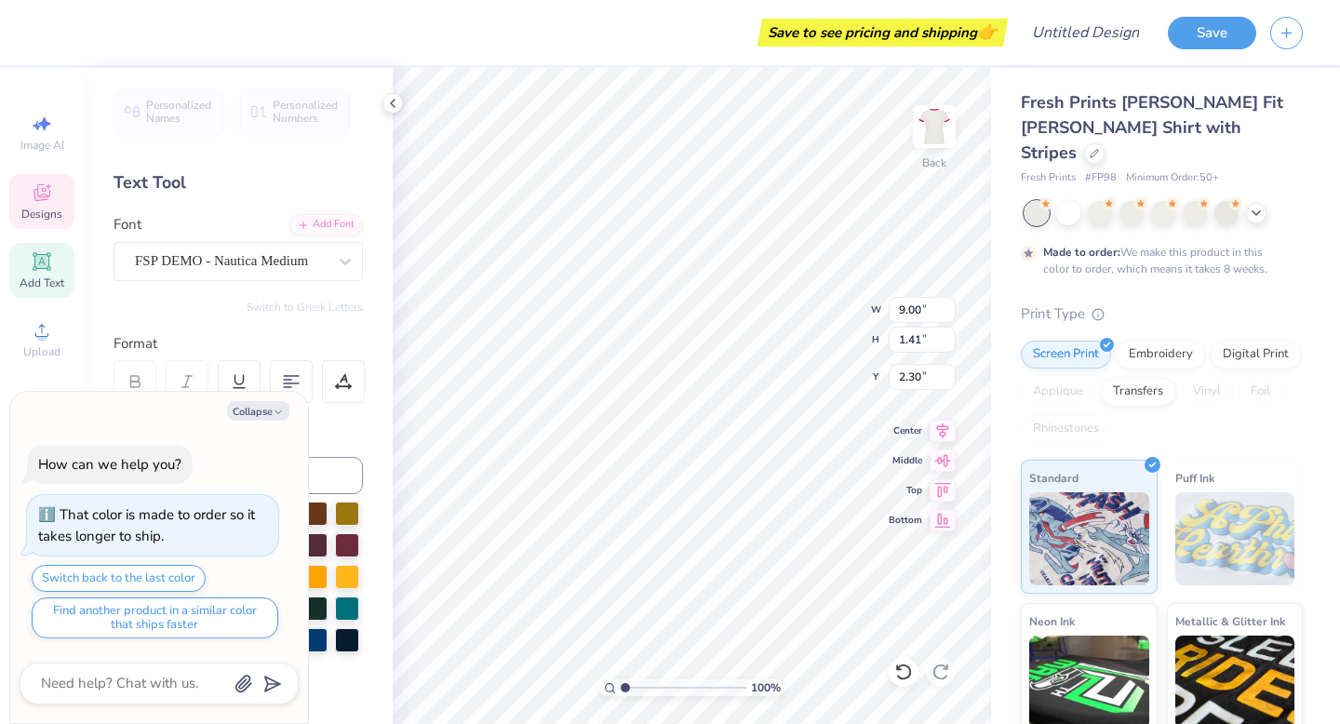
scroll to position [0, 6]
type textarea "x"
type textarea "T"
type textarea "x"
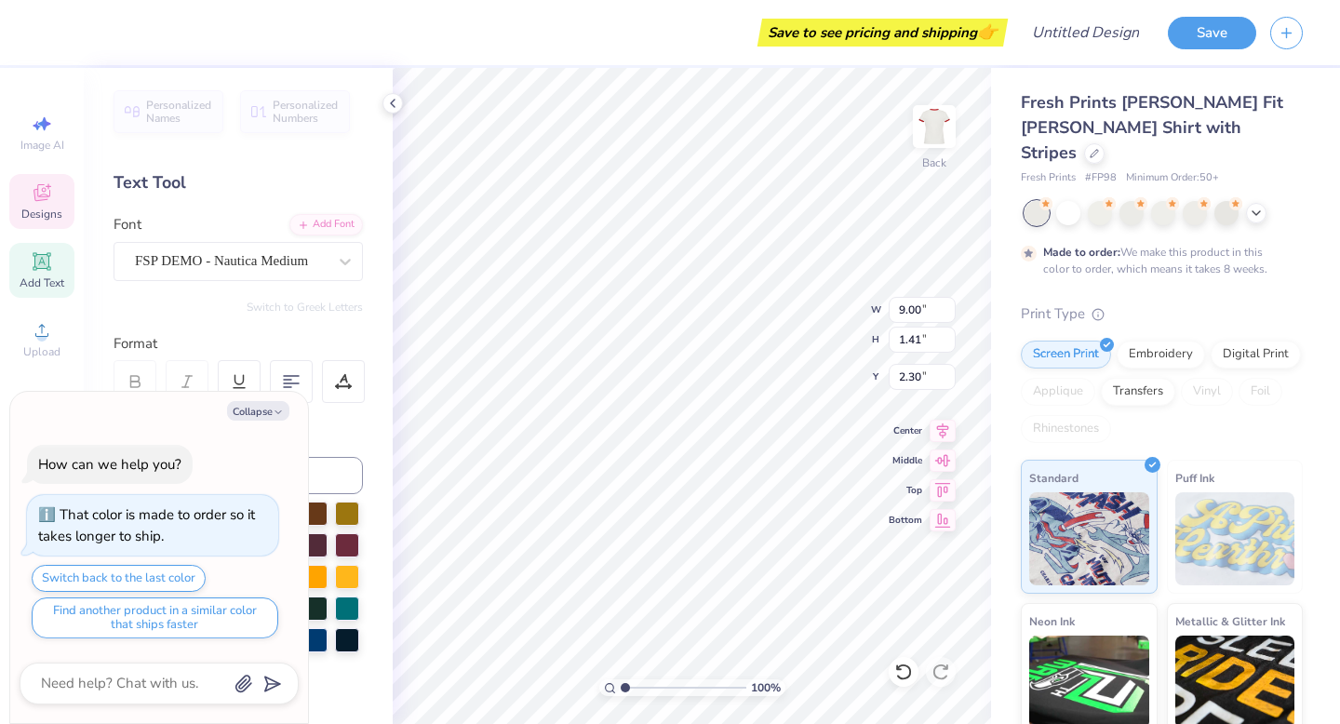
type textarea "Te"
type textarea "x"
type textarea "Tex"
type textarea "x"
type textarea "Texa"
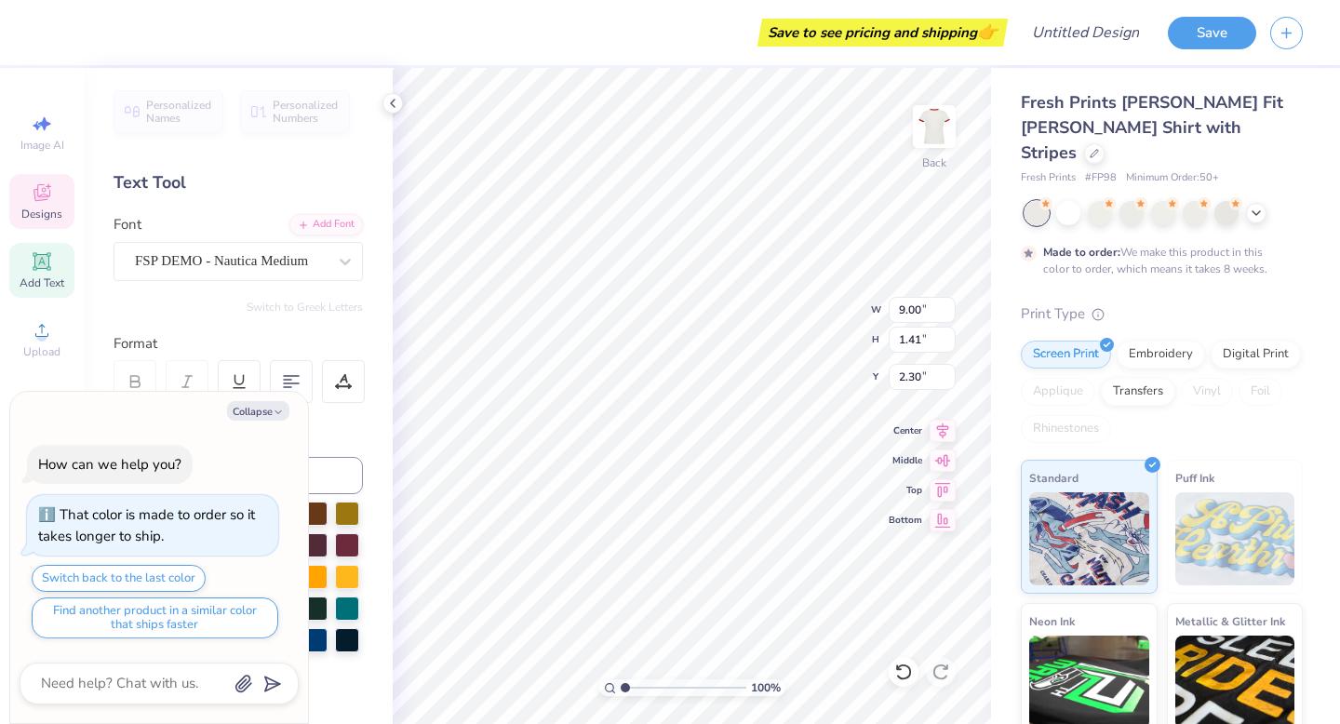
type textarea "x"
type textarea "Texas"
type textarea "x"
type textarea "Texas"
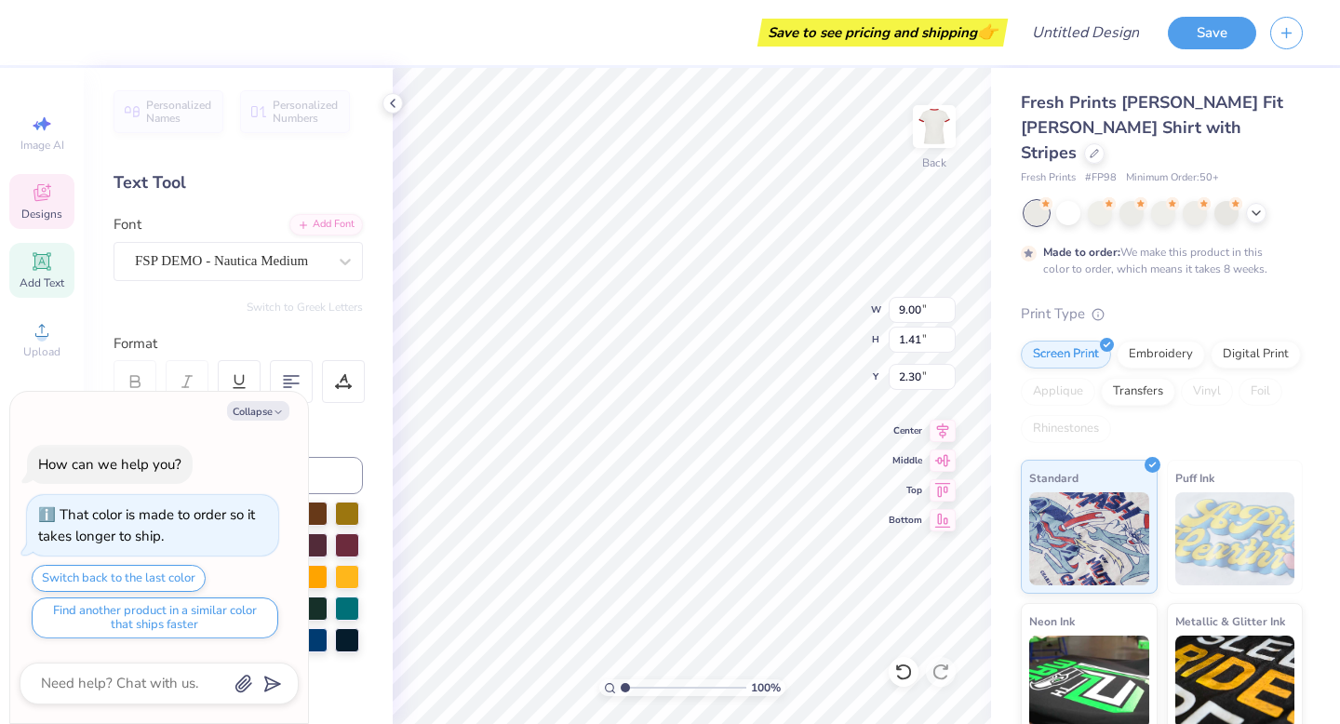
type textarea "x"
type textarea "Texas R"
type textarea "x"
type textarea "Texas Ro"
type textarea "x"
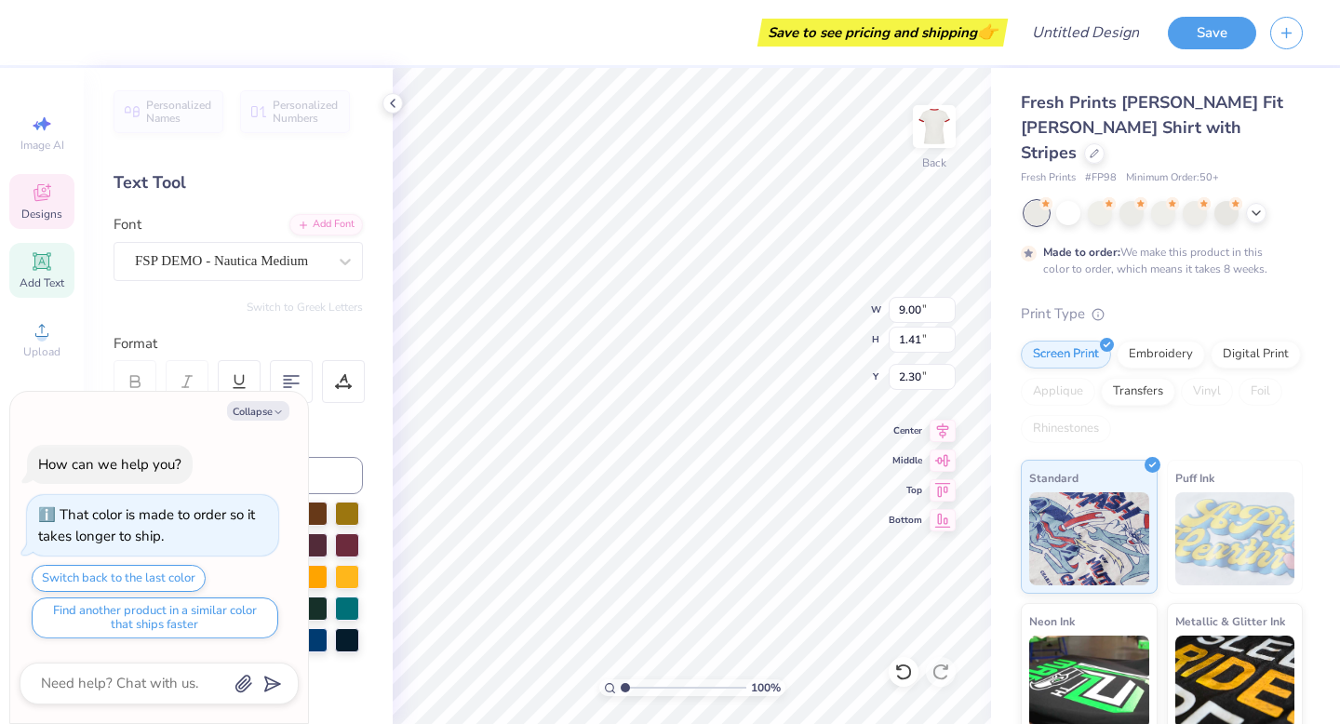
type textarea "Texas Roy"
type textarea "x"
type textarea "Texas Royal"
type textarea "x"
type textarea "Texas Royals"
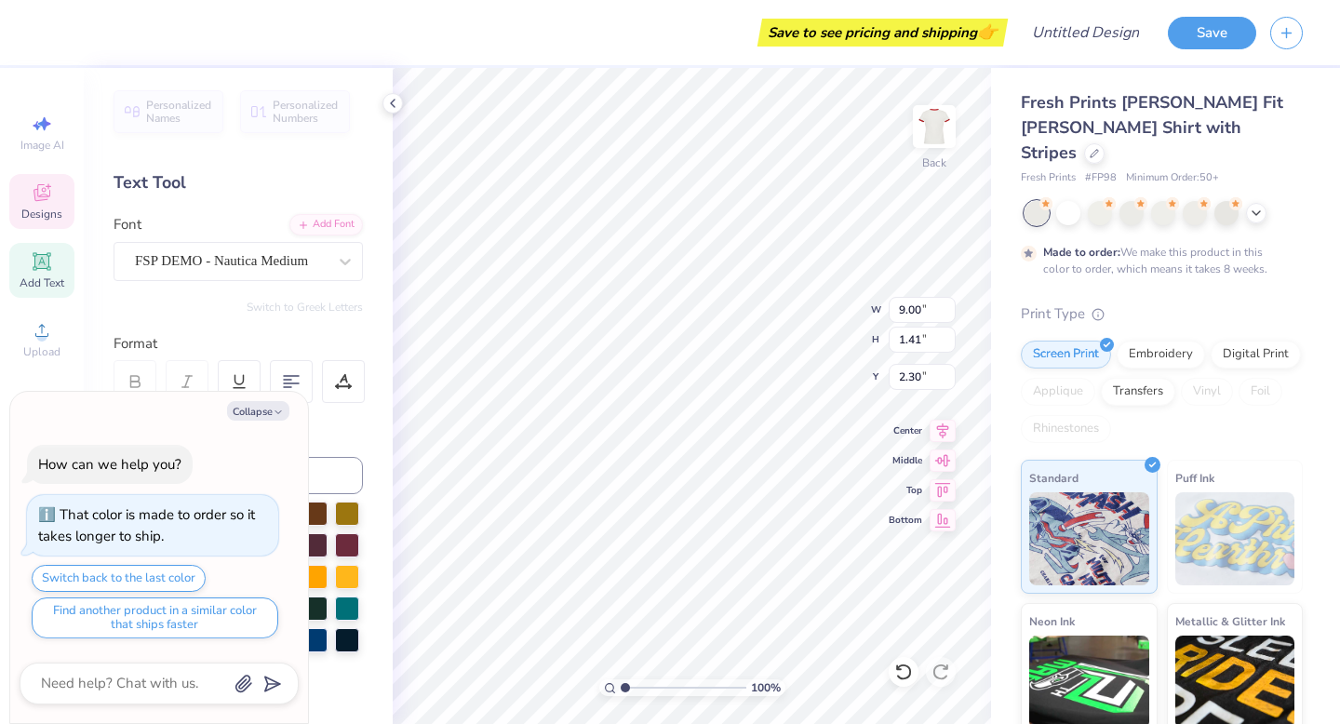
scroll to position [0, 4]
click at [275, 405] on button "Collapse" at bounding box center [258, 411] width 62 height 20
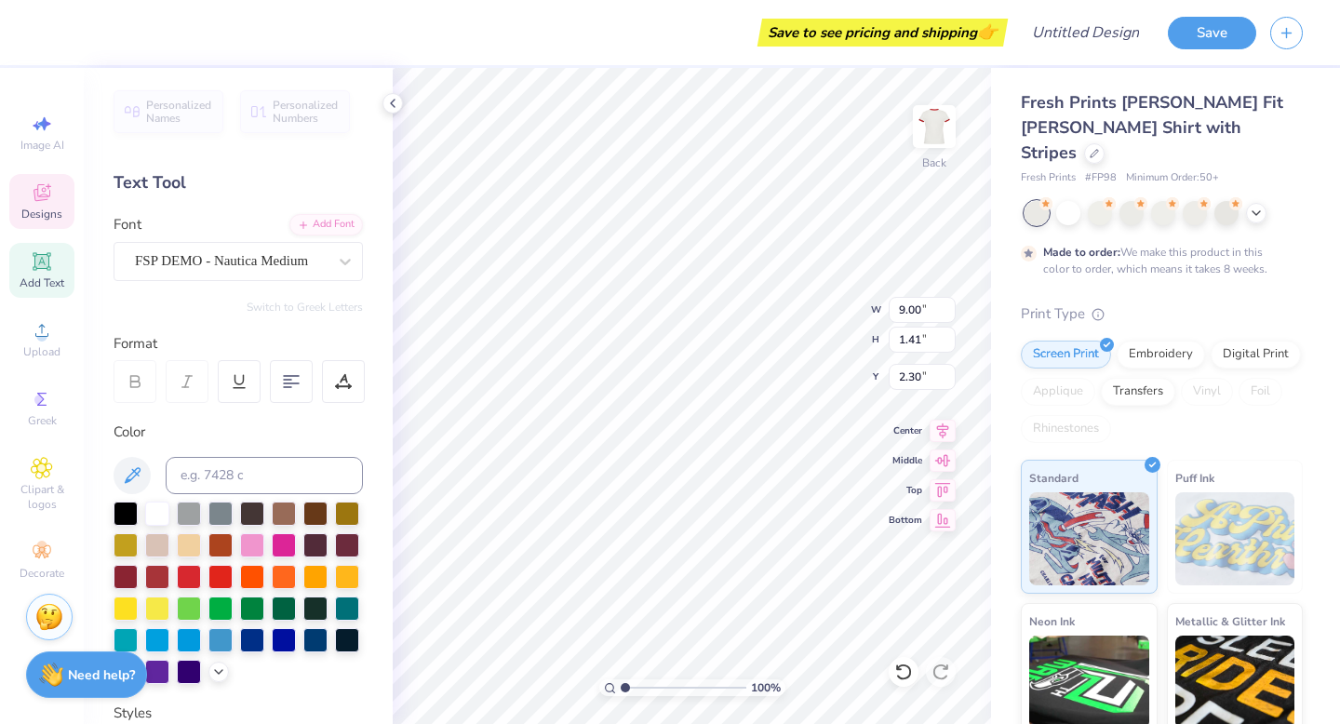
type textarea "x"
type input "6.36"
type input "1.26"
type input "2.37"
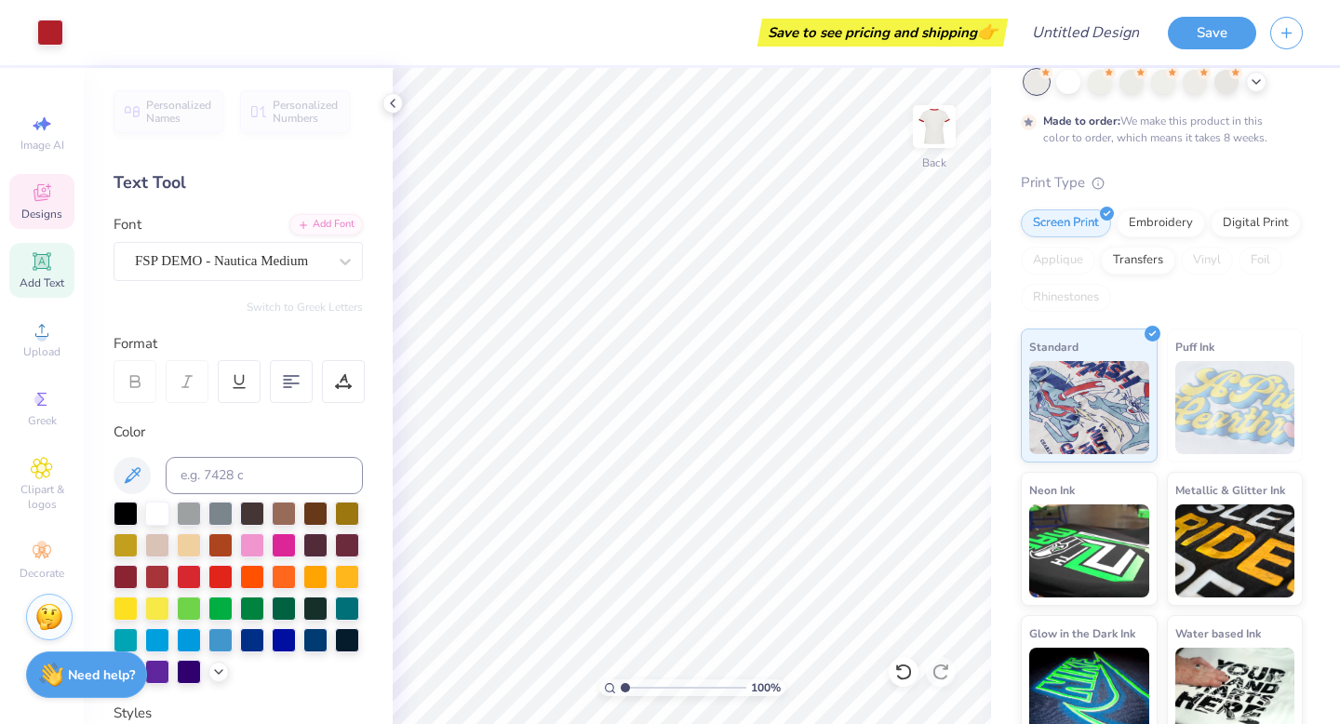
click at [35, 197] on icon at bounding box center [41, 195] width 15 height 12
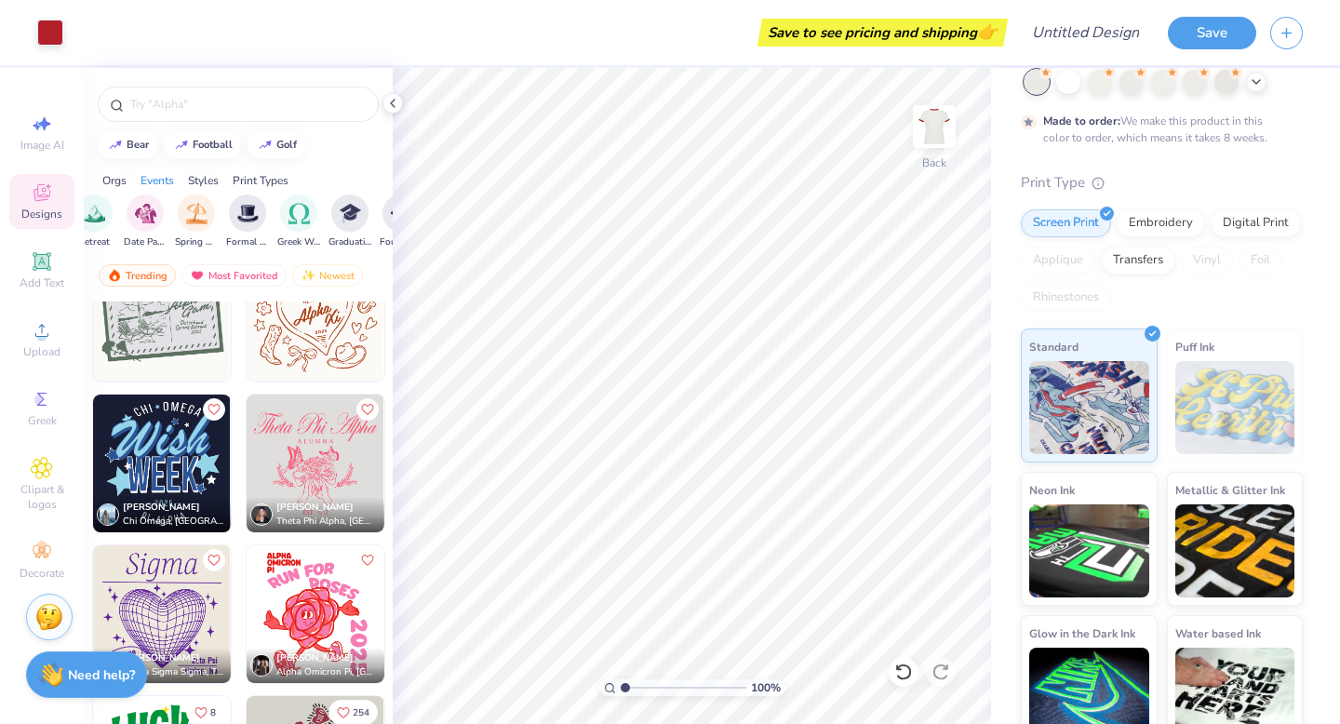
scroll to position [7381, 0]
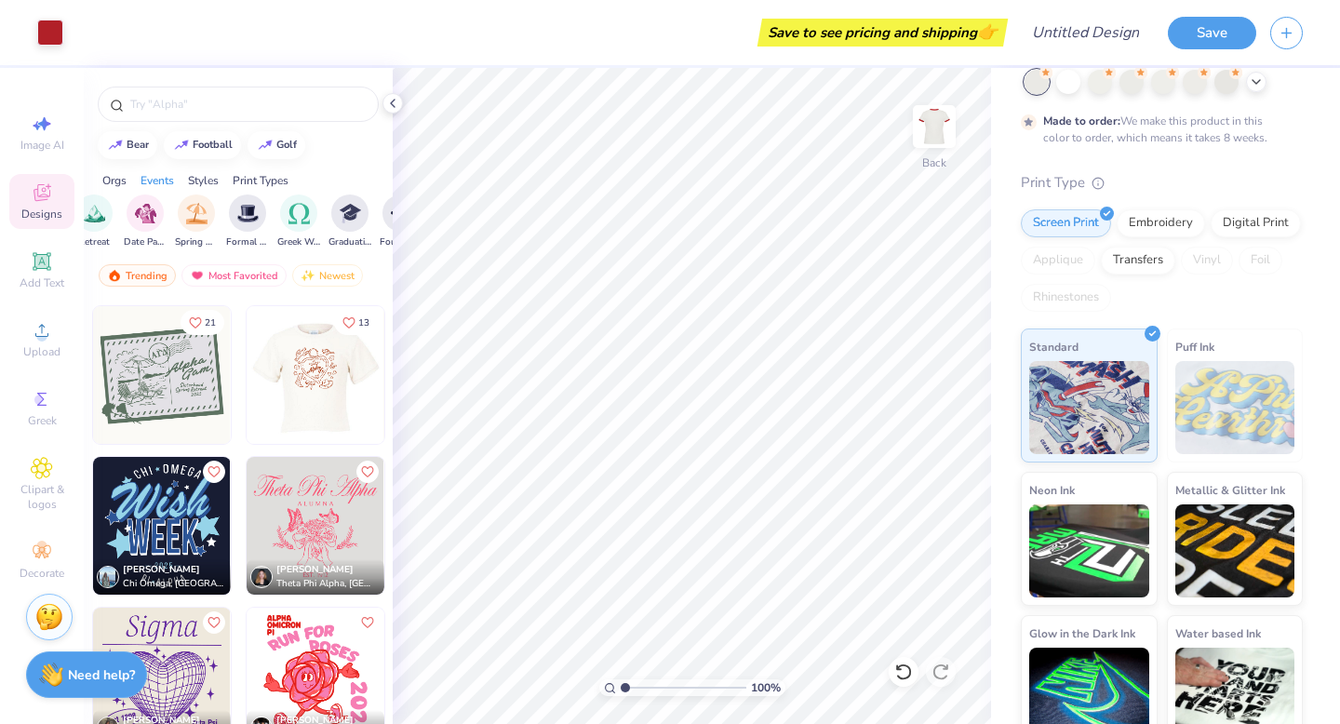
click at [320, 417] on div at bounding box center [315, 375] width 413 height 138
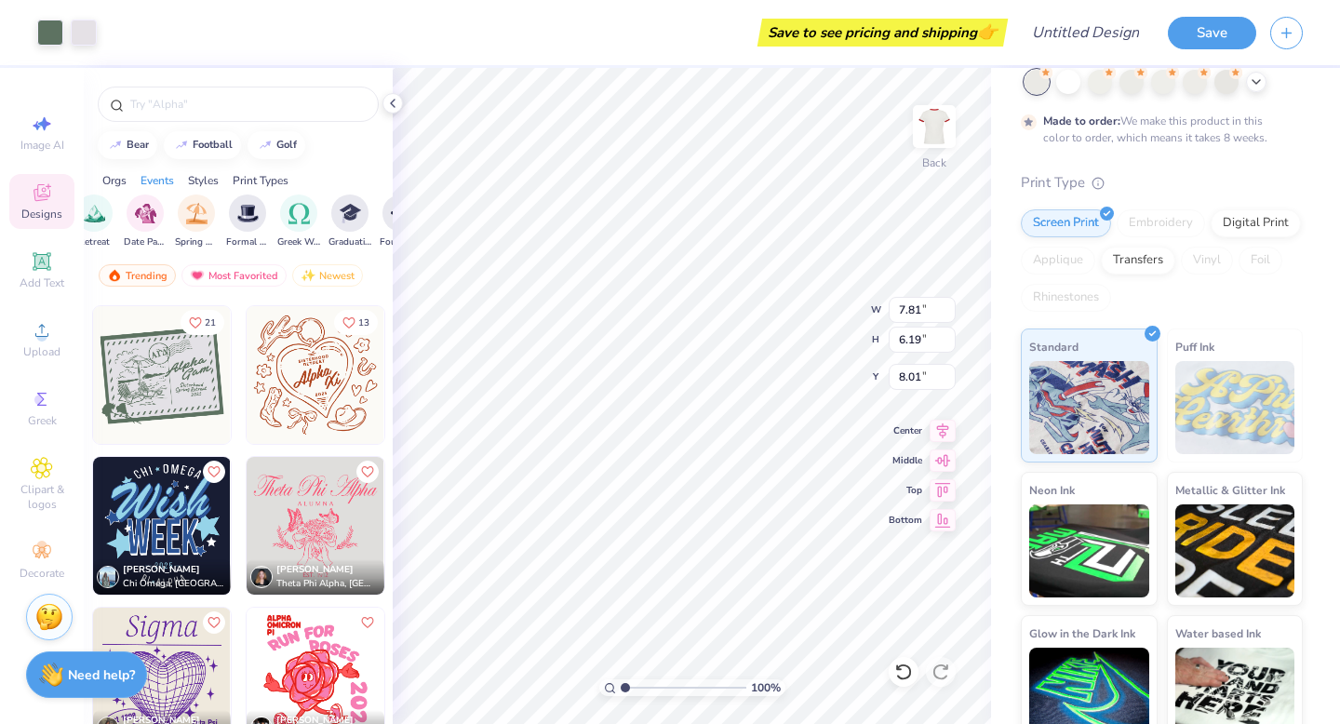
click at [320, 385] on img at bounding box center [316, 375] width 138 height 138
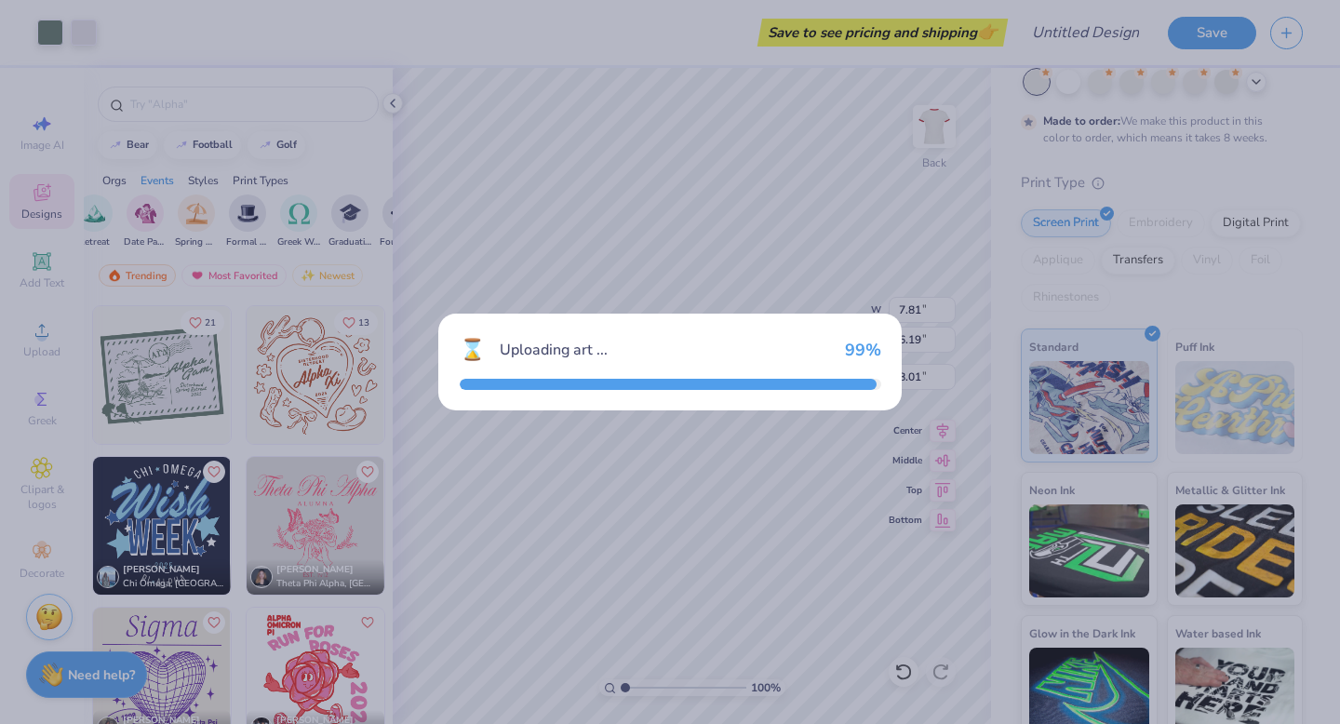
type input "3.00"
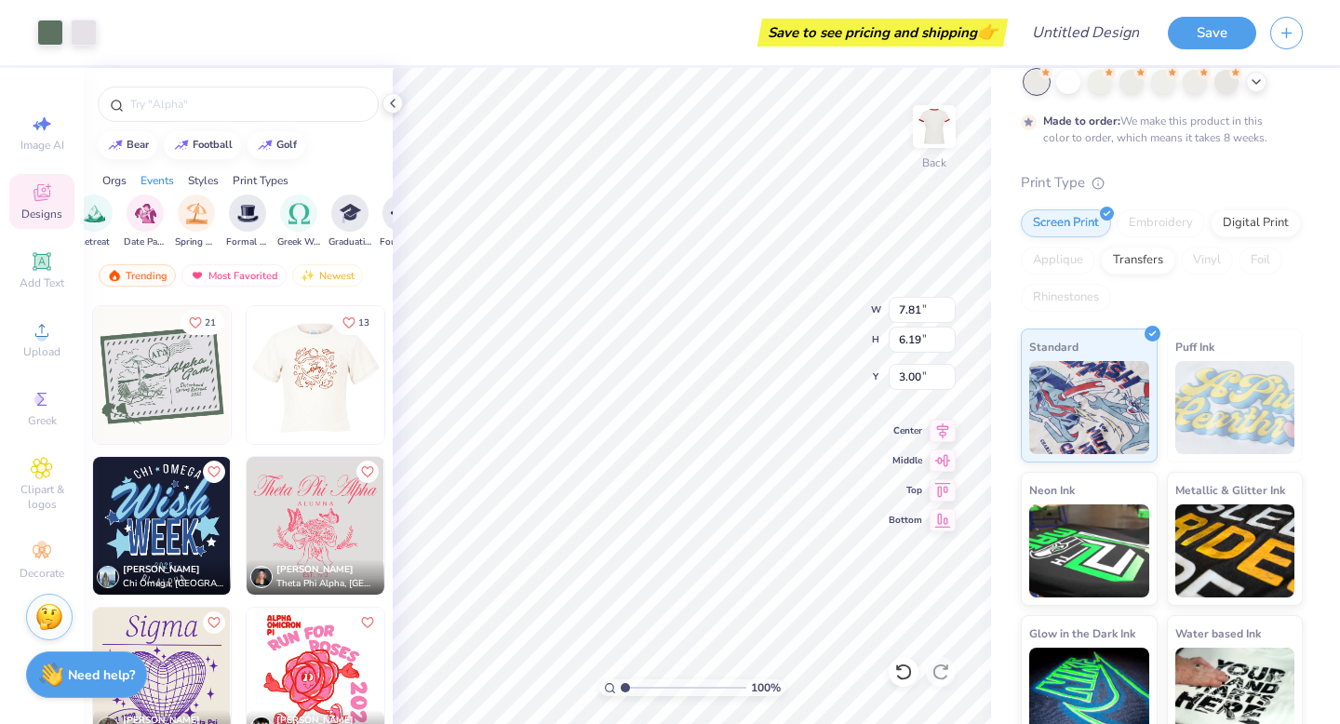
click at [143, 407] on img at bounding box center [162, 375] width 138 height 138
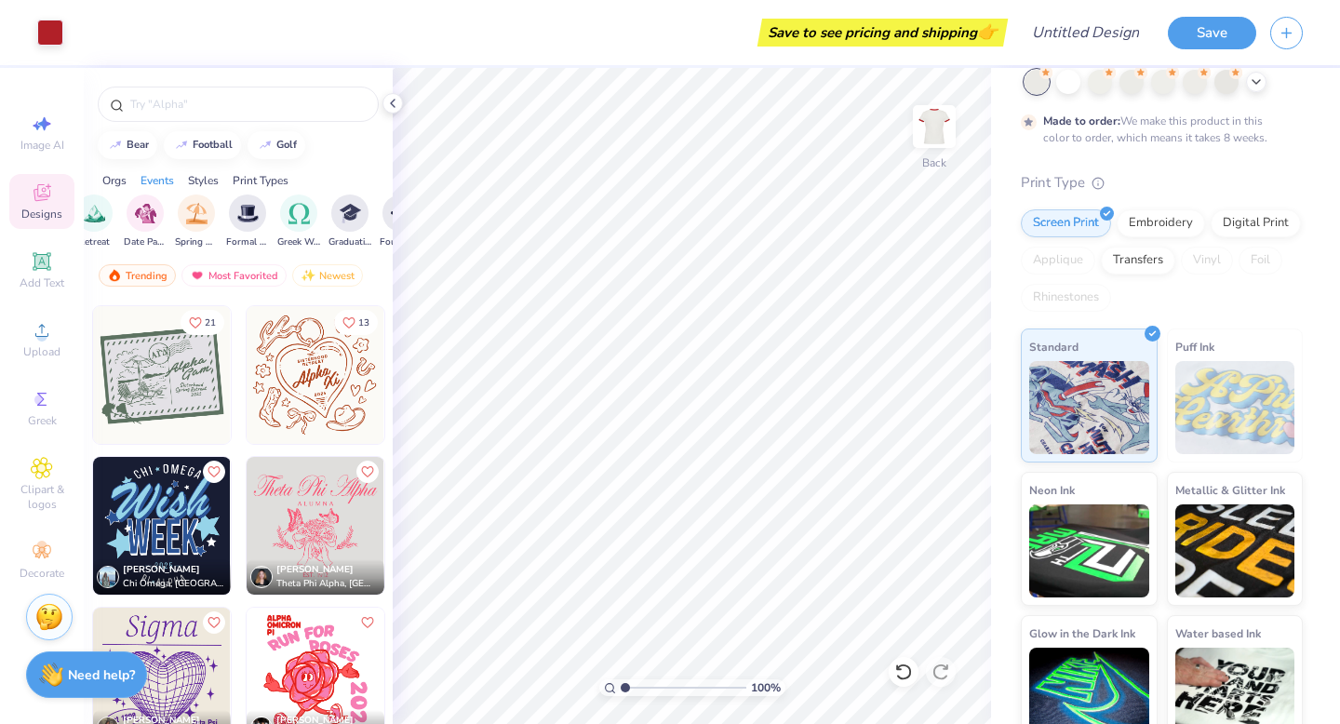
click at [108, 391] on img at bounding box center [39, 375] width 138 height 138
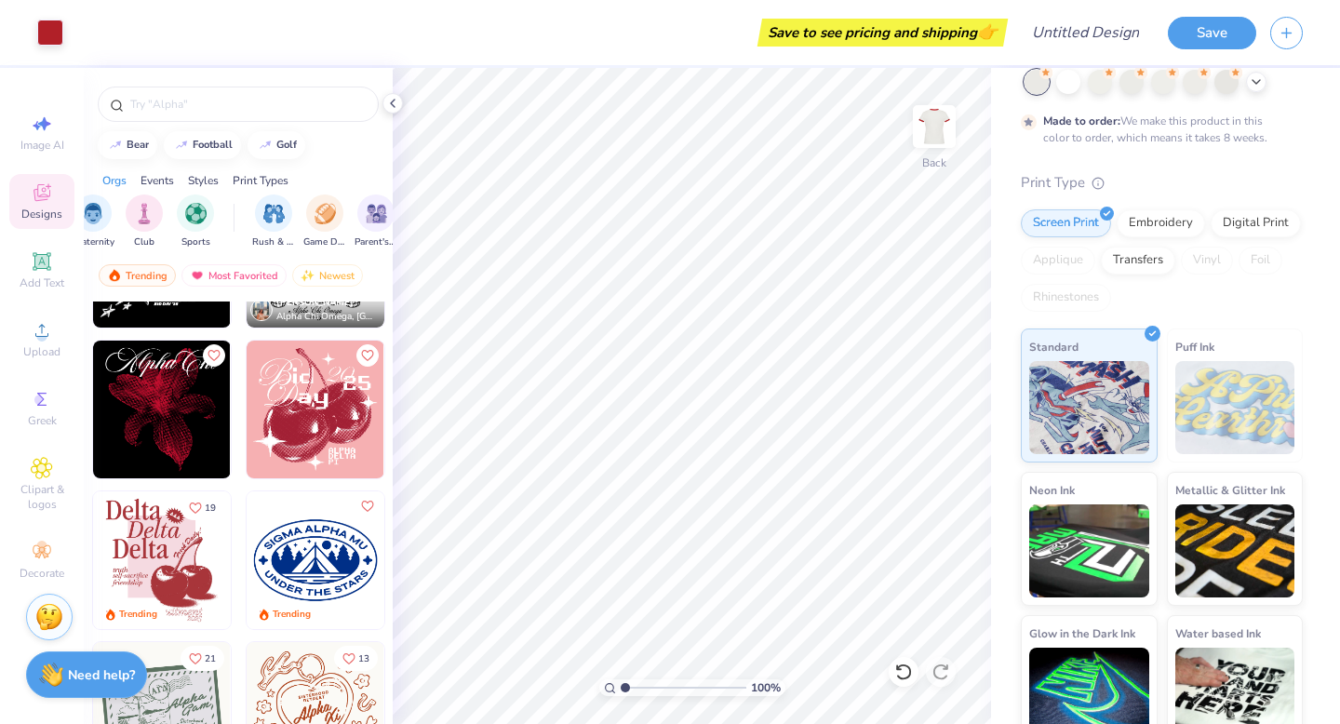
scroll to position [0, 80]
click at [318, 213] on img "filter for Game Day" at bounding box center [318, 211] width 21 height 21
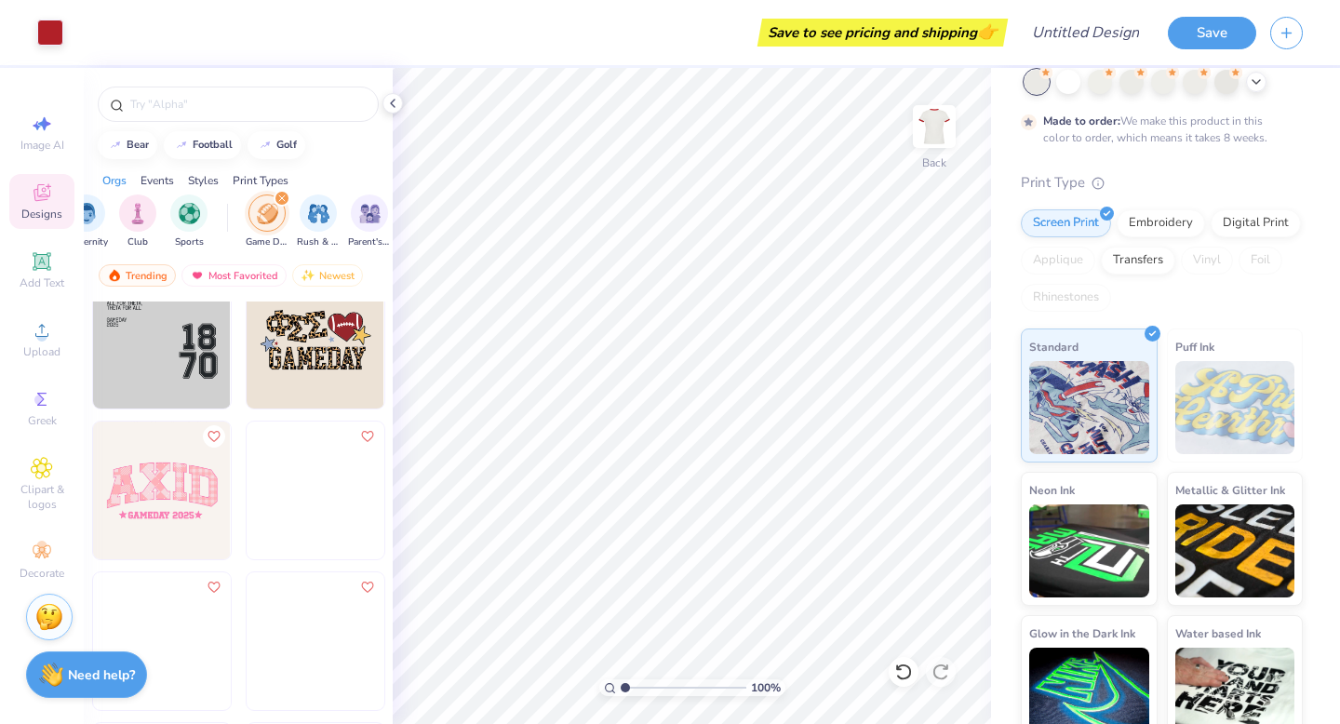
scroll to position [3207, 0]
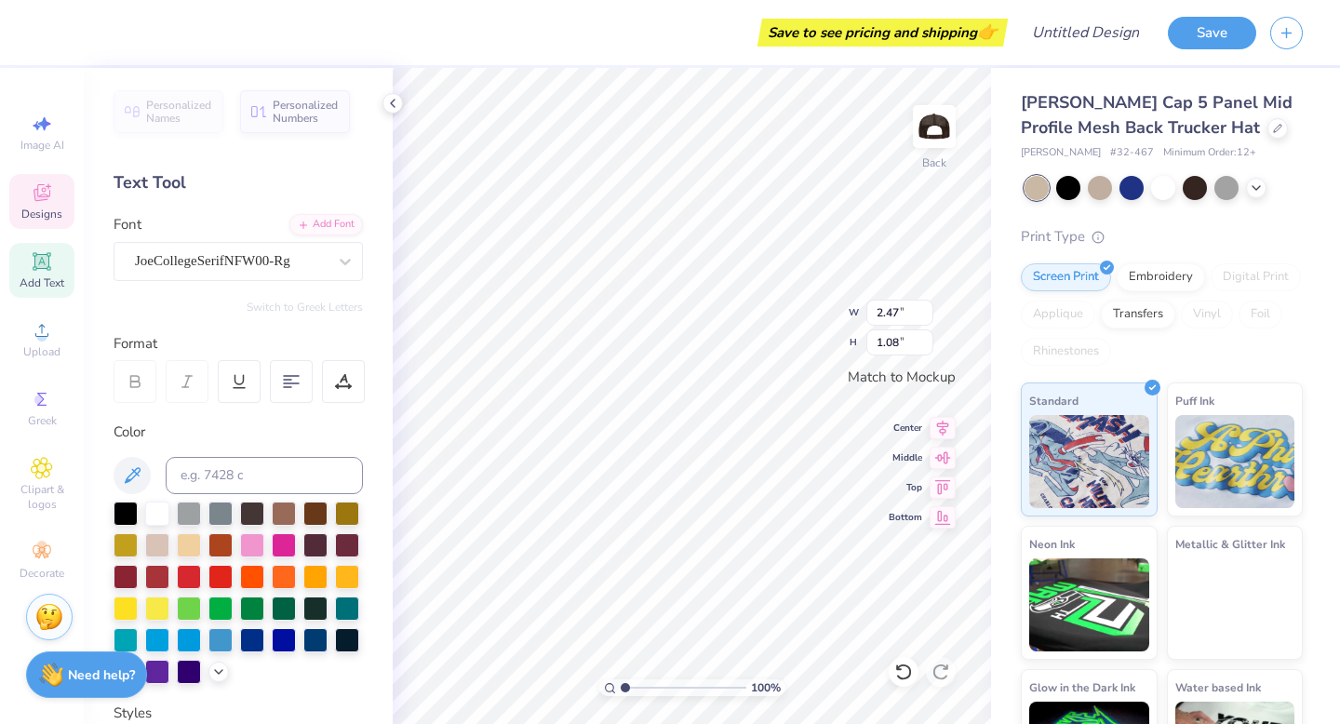
type input "0.96"
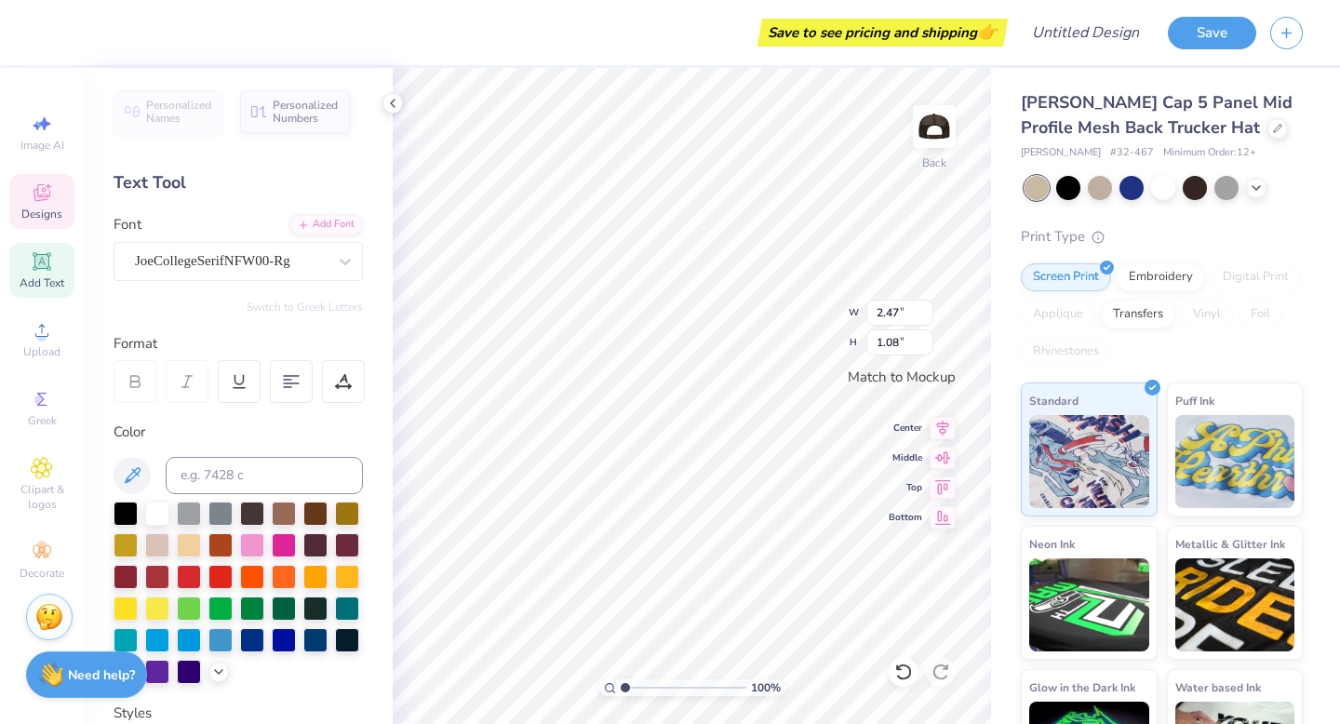
type input "0.89"
type input "2.47"
type input "1.08"
type input "0.47"
type input "0.84"
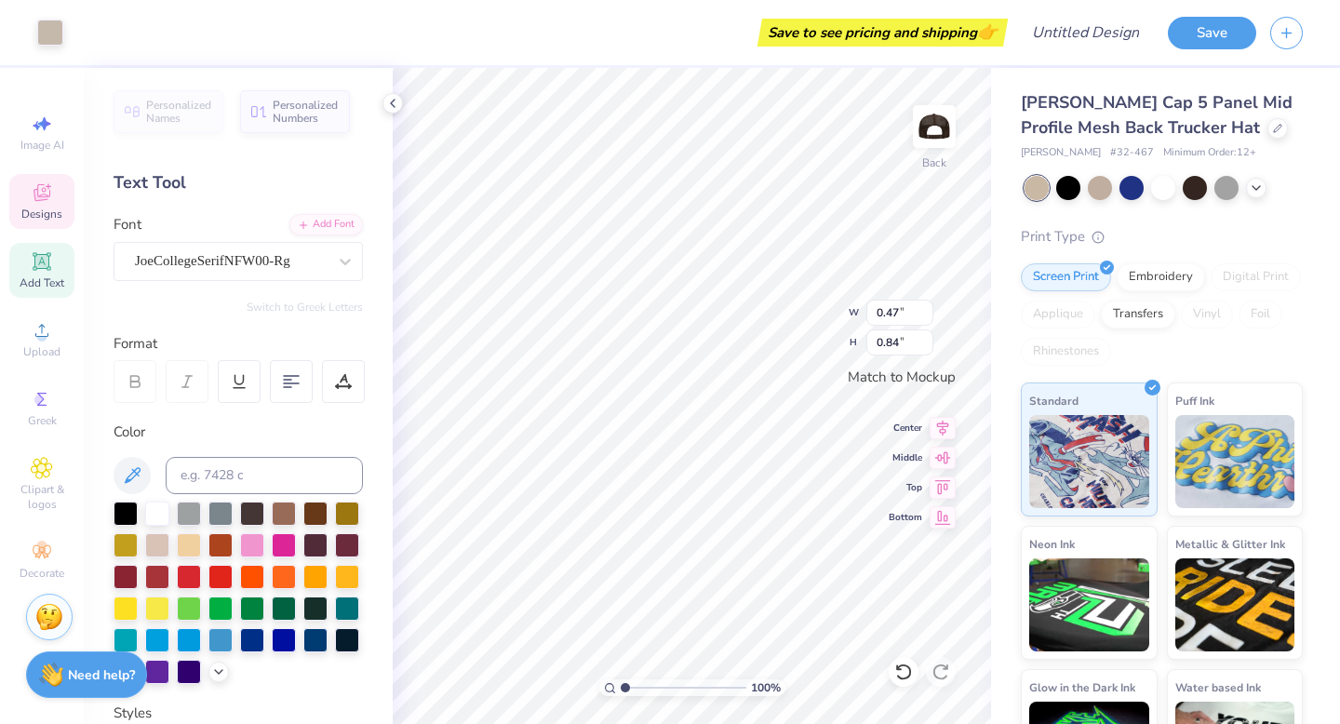
type input "2.47"
type input "1.08"
type textarea "O"
type textarea "TXR"
type input "0.55"
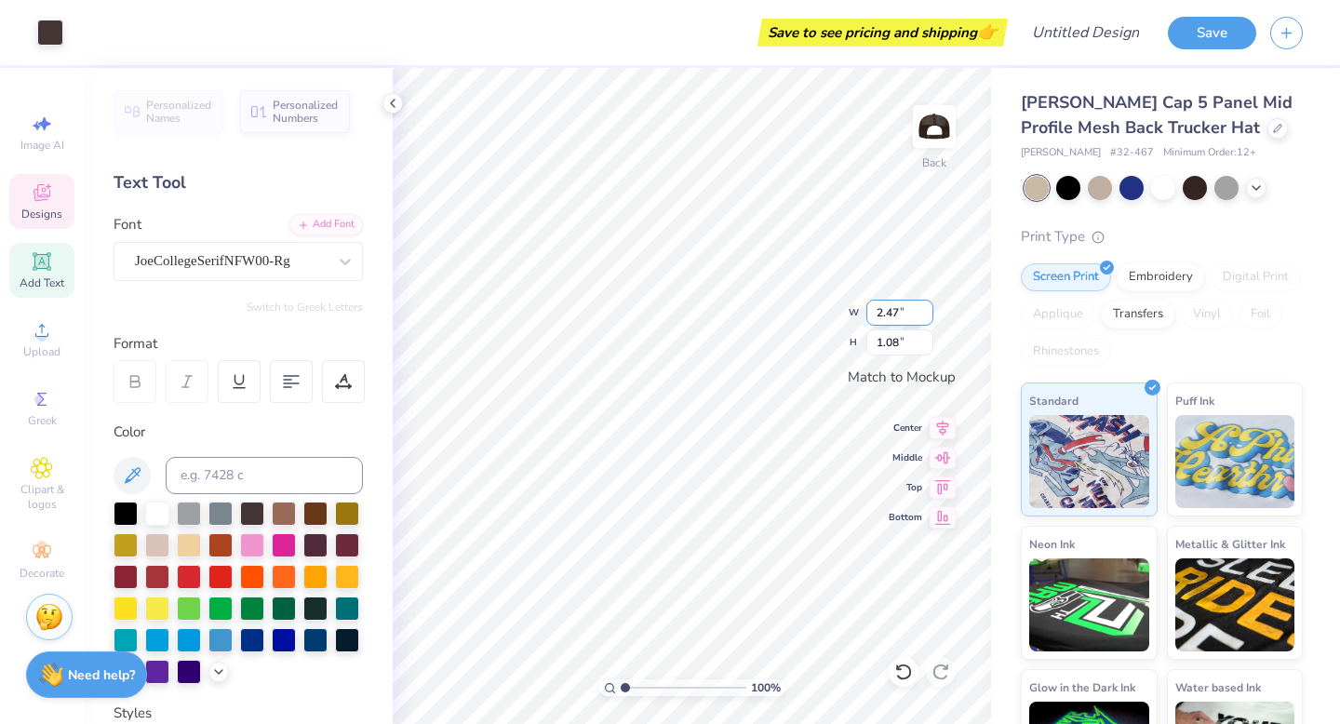
type input "0.92"
type input "2.81"
type input "1.08"
type input "0.47"
type input "0.84"
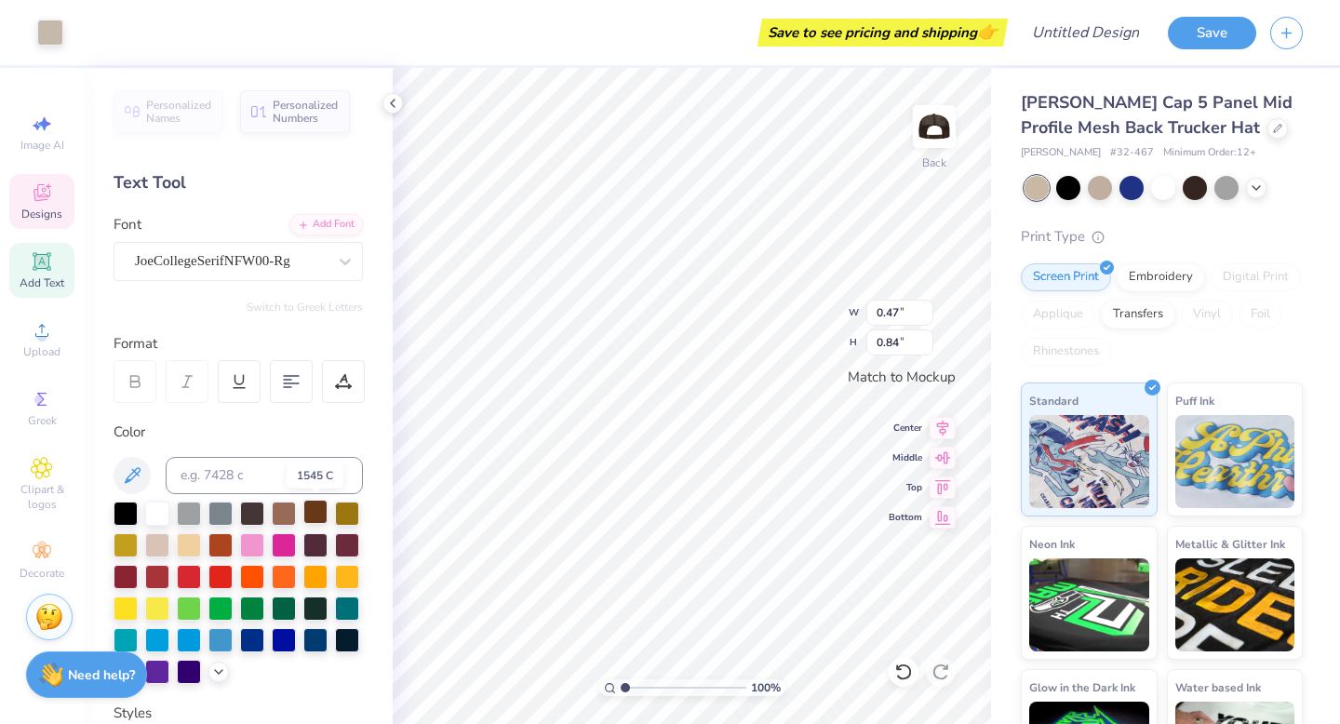
click at [314, 514] on div at bounding box center [315, 512] width 24 height 24
click at [246, 514] on div at bounding box center [252, 512] width 24 height 24
click at [1077, 183] on div at bounding box center [1068, 186] width 24 height 24
click at [1071, 186] on div at bounding box center [1068, 186] width 24 height 24
type input "0.55"
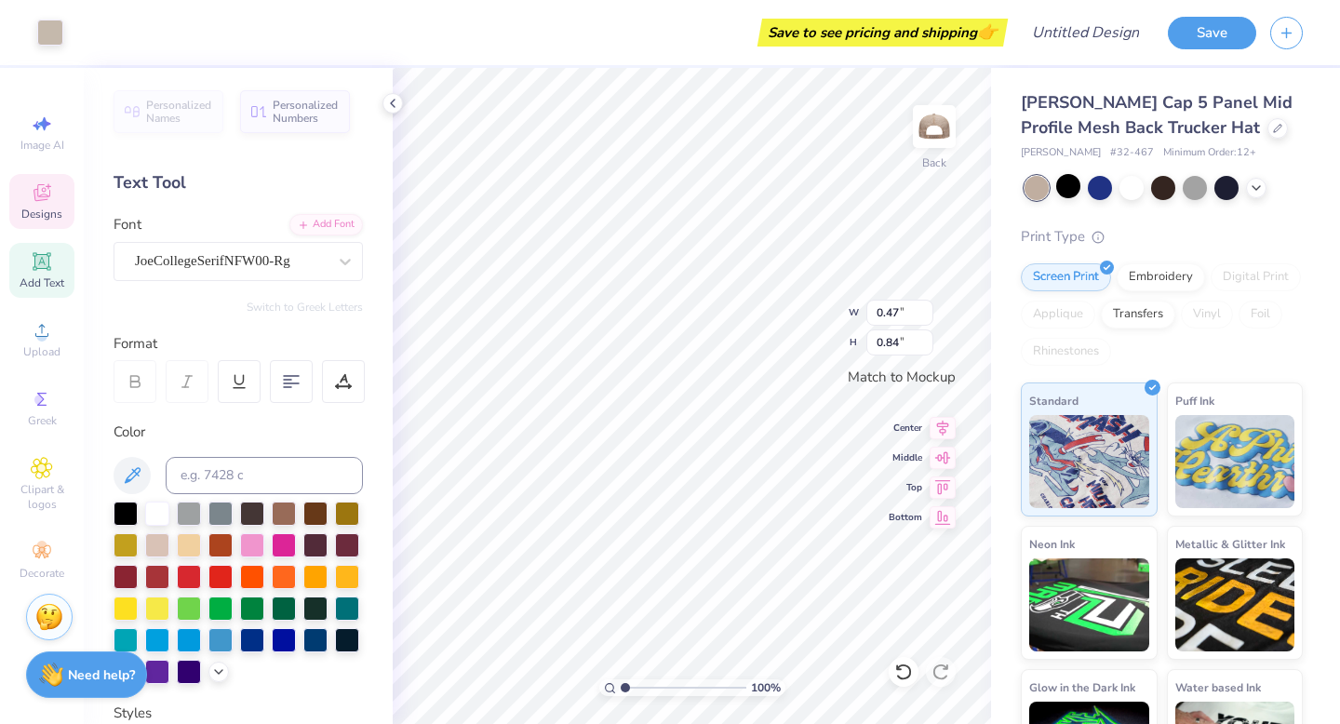
type input "0.92"
type input "2.81"
type input "1.08"
type input "0.55"
type input "0.92"
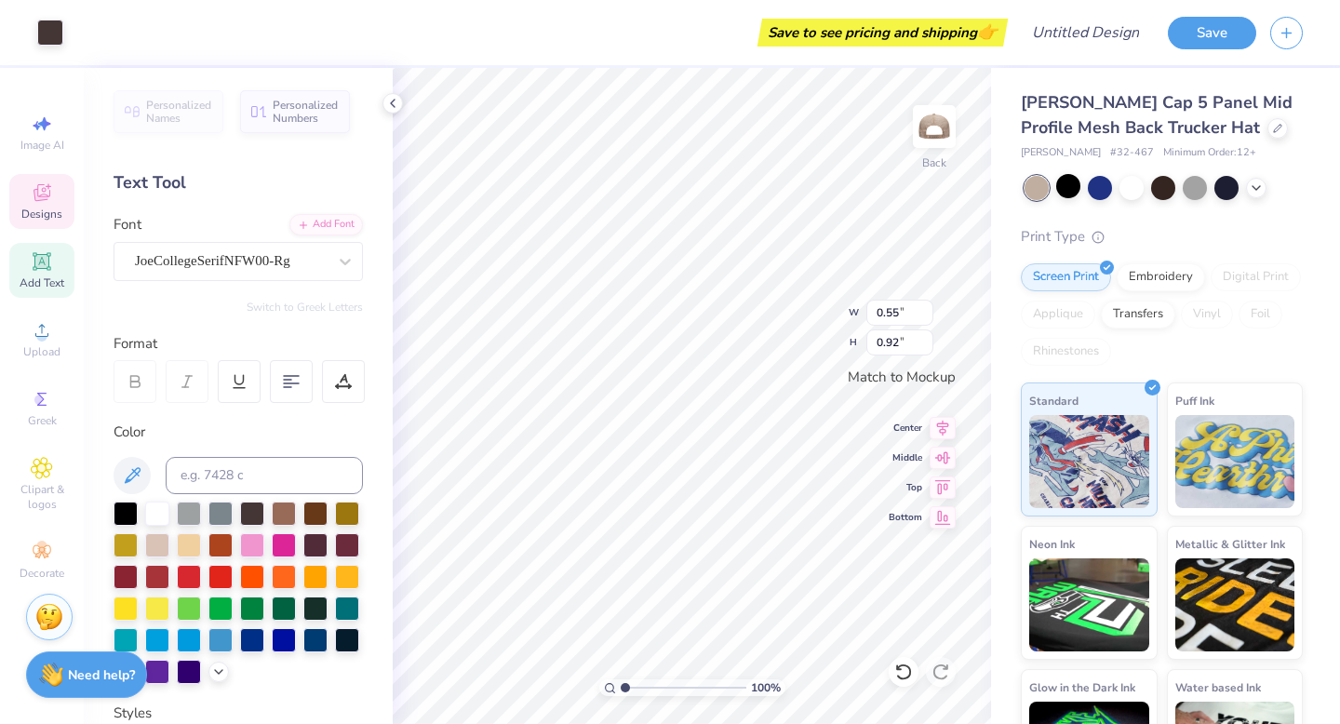
type input "2.81"
type input "1.08"
type input "0.55"
type input "0.92"
type input "2.81"
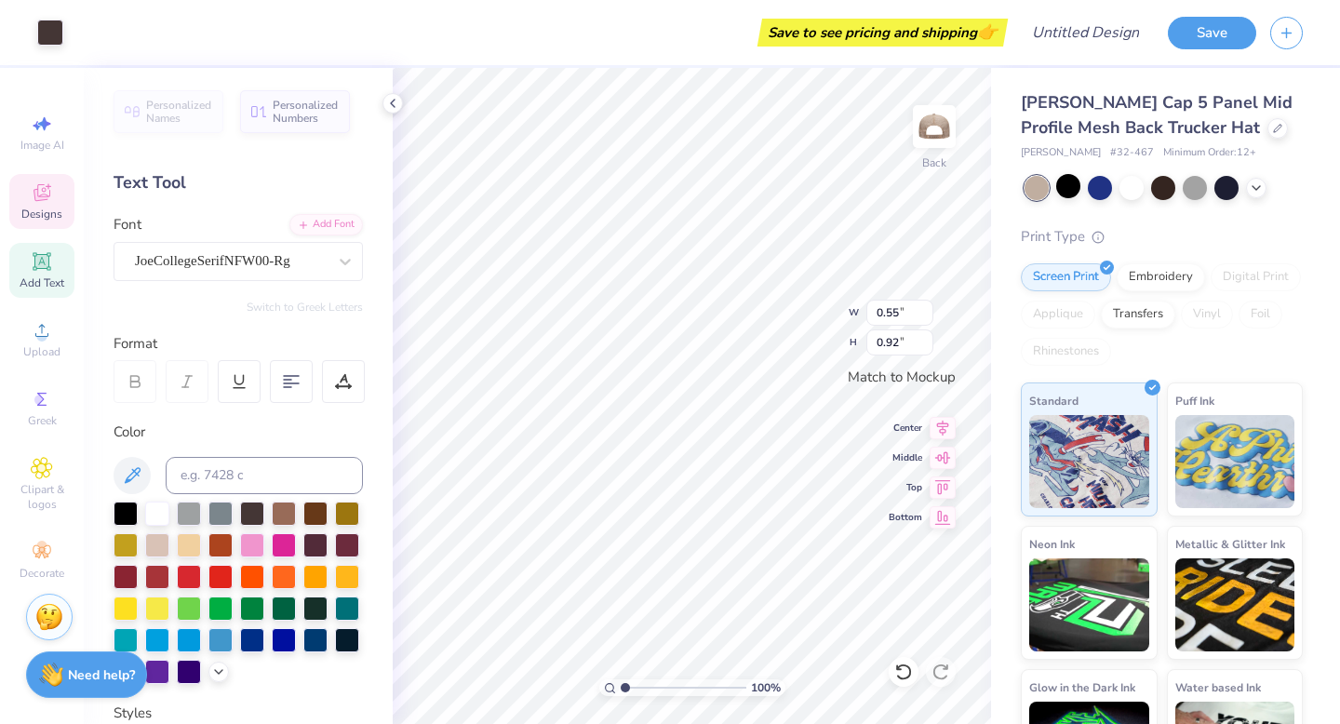
type input "1.08"
type input "0.55"
type input "0.92"
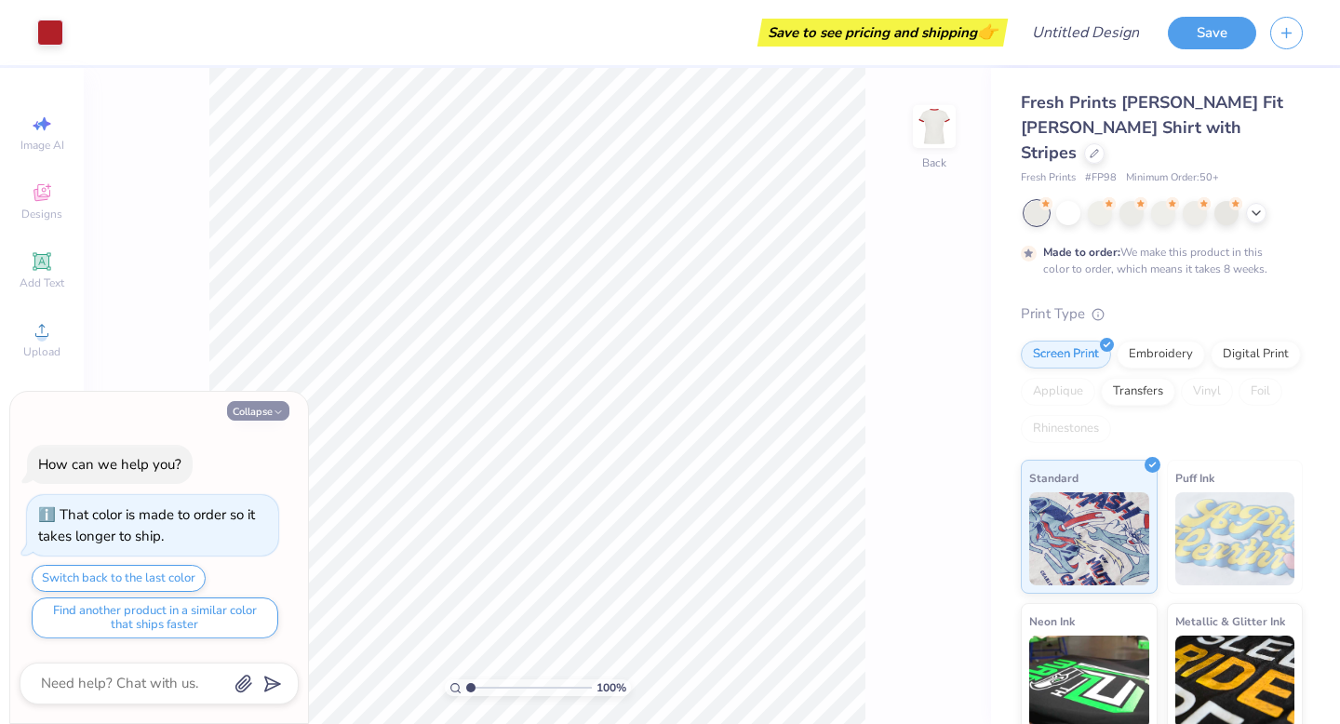
click at [250, 418] on button "Collapse" at bounding box center [258, 411] width 62 height 20
type textarea "x"
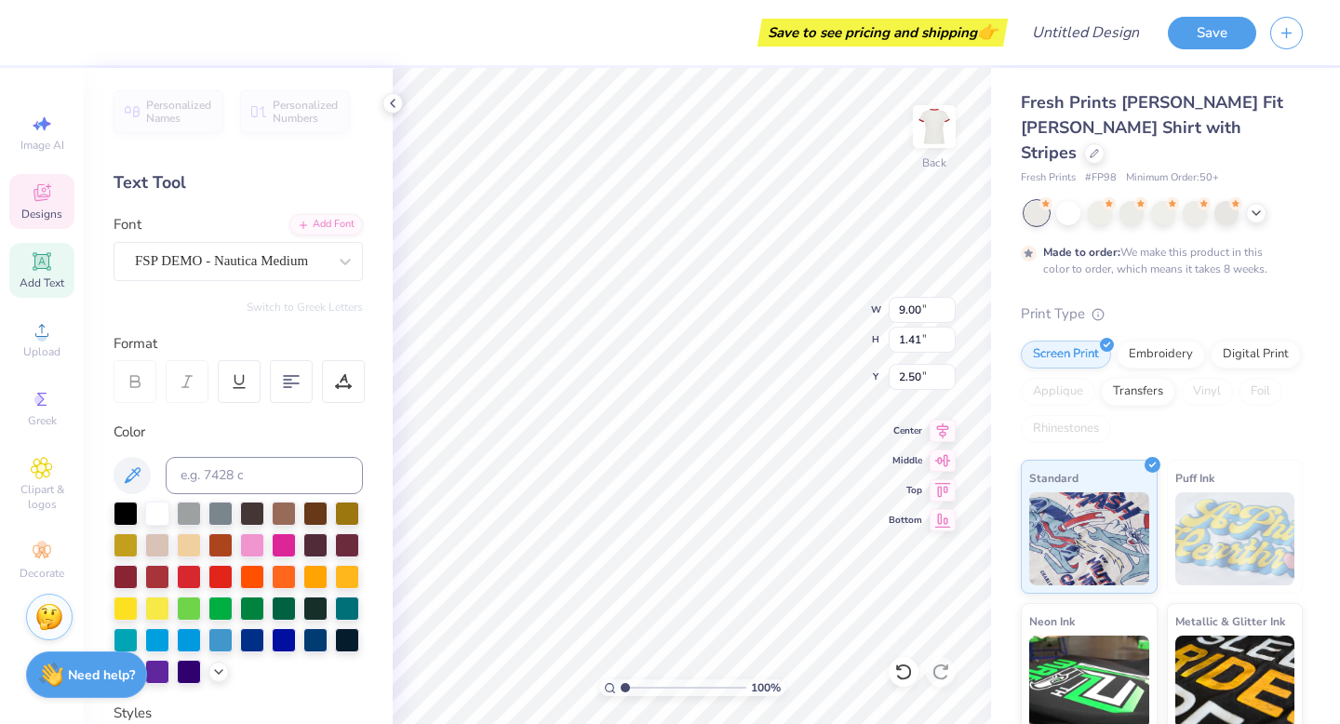
type textarea "K"
type textarea "[US_STATE] Royals"
click at [291, 573] on div at bounding box center [284, 575] width 24 height 24
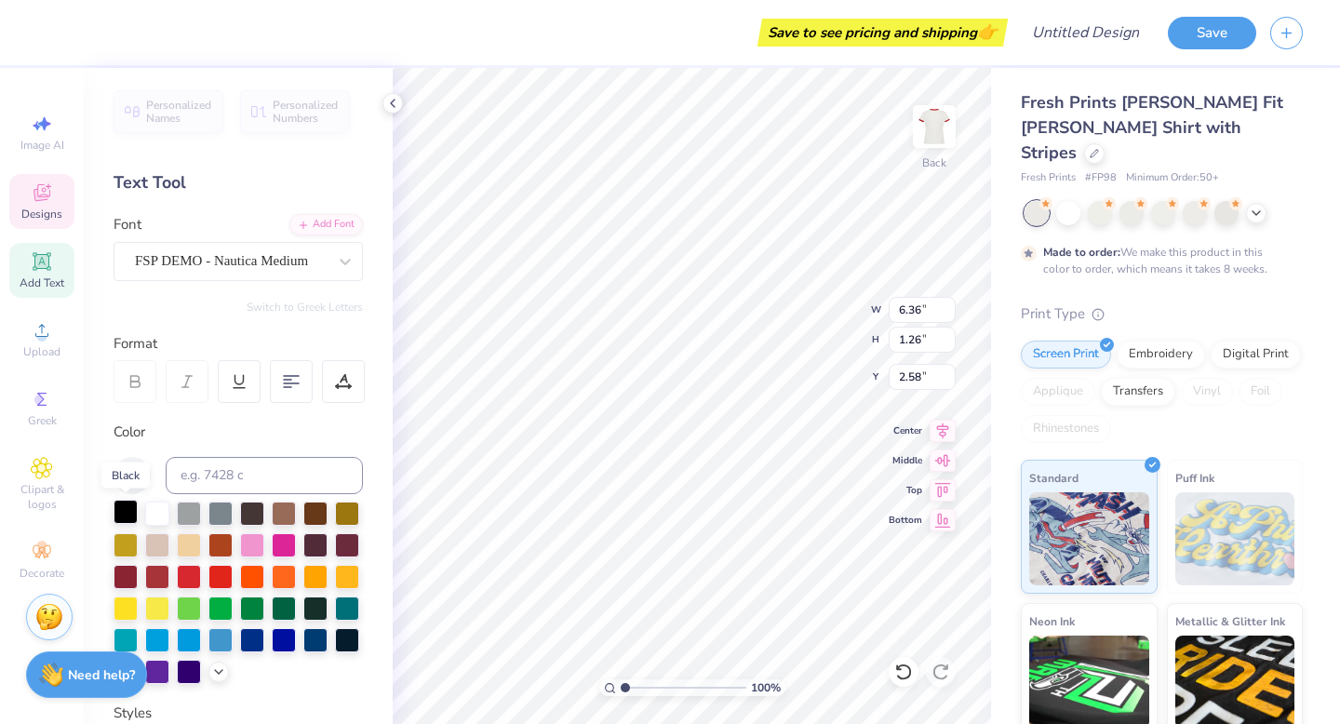
click at [124, 517] on div at bounding box center [125, 512] width 24 height 24
type input "2.44"
type input "1.45"
type input "3.76"
click at [221, 541] on div at bounding box center [220, 543] width 24 height 24
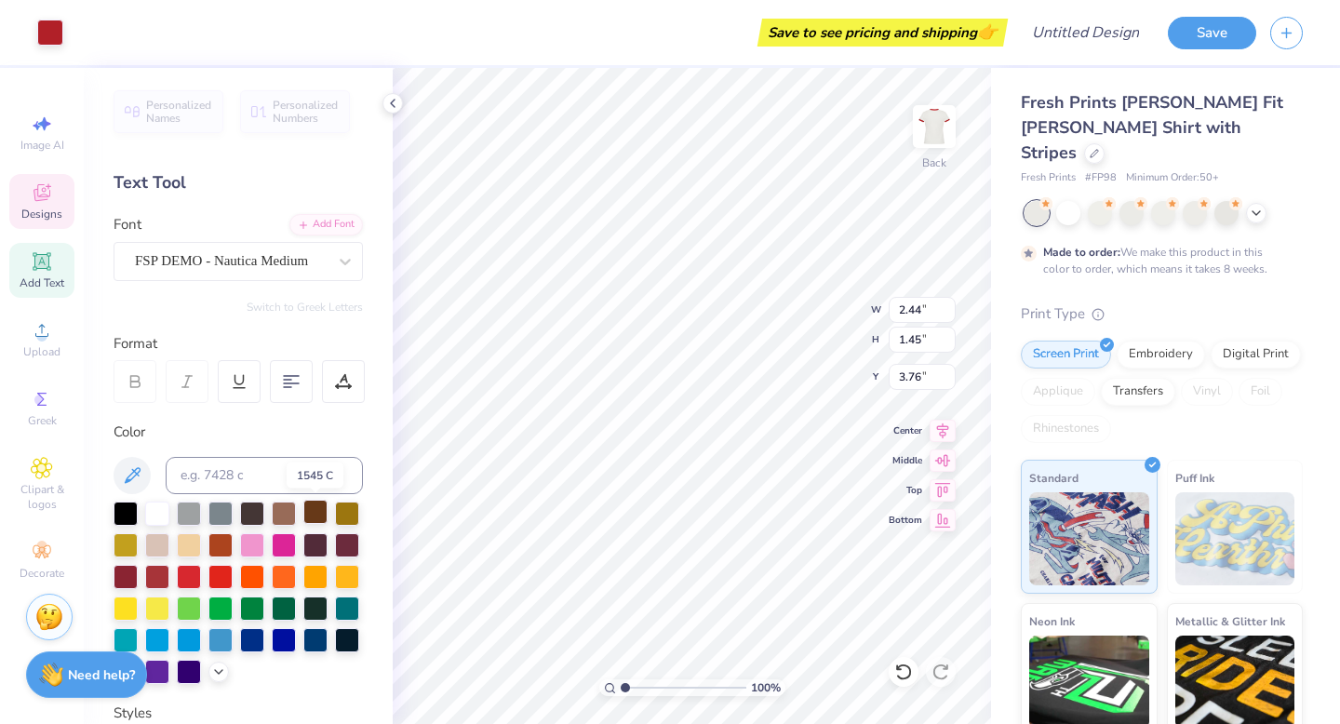
click at [319, 517] on div at bounding box center [315, 512] width 24 height 24
click at [317, 508] on div at bounding box center [315, 512] width 24 height 24
type input "0.91"
type input "0.57"
type input "4.14"
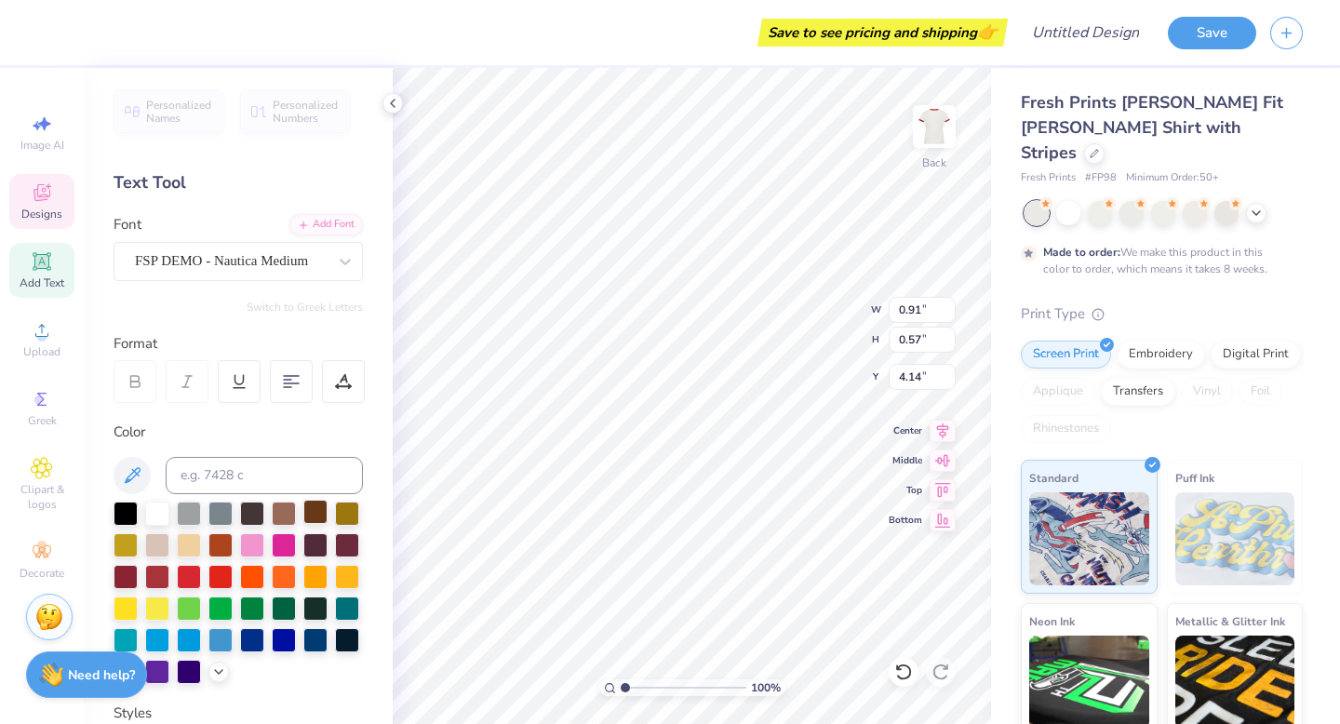
click at [318, 510] on div at bounding box center [315, 512] width 24 height 24
type input "0.96"
type input "0.55"
type input "4.21"
type input "3.14"
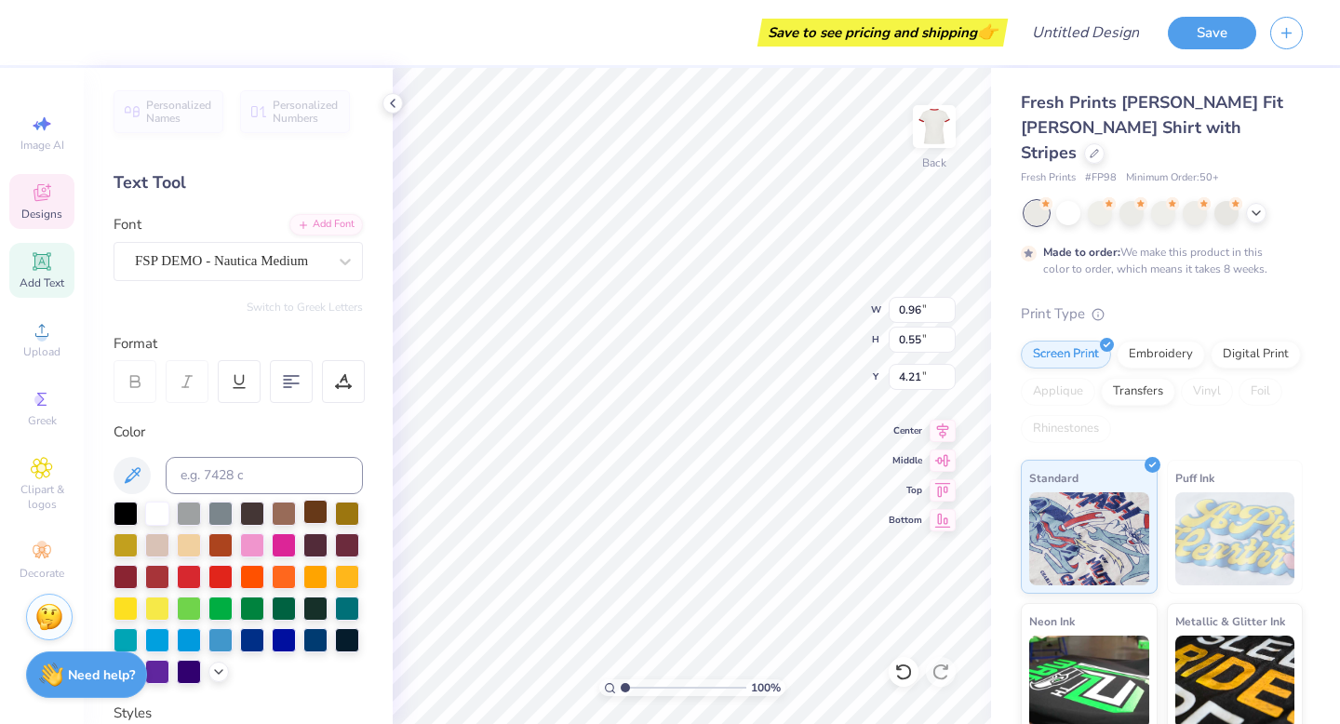
type input "1.01"
type input "5.17"
click at [313, 515] on div at bounding box center [315, 512] width 24 height 24
type input "3.47"
type input "1.09"
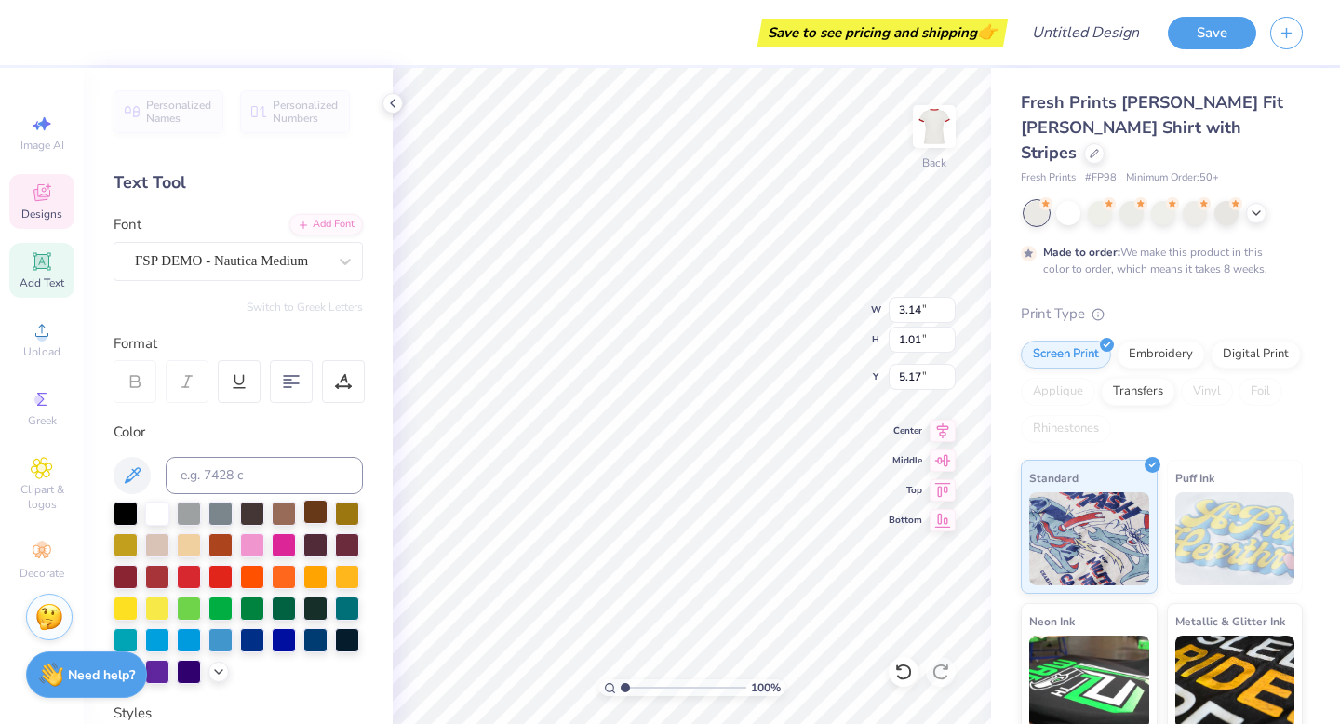
type input "5.03"
type input "0.85"
type input "0.57"
type input "4.14"
click at [309, 512] on div at bounding box center [315, 512] width 24 height 24
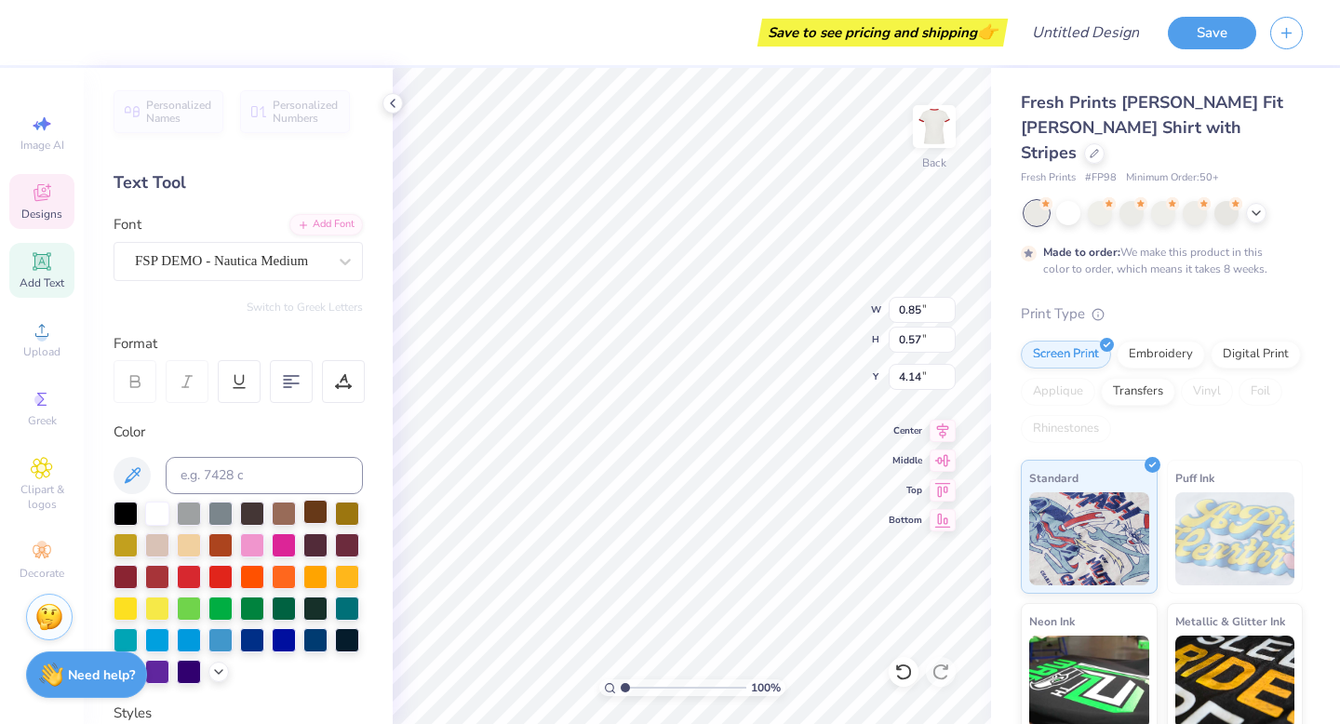
type input "1.04"
type input "0.55"
type input "4.21"
type input "2.44"
type input "1.45"
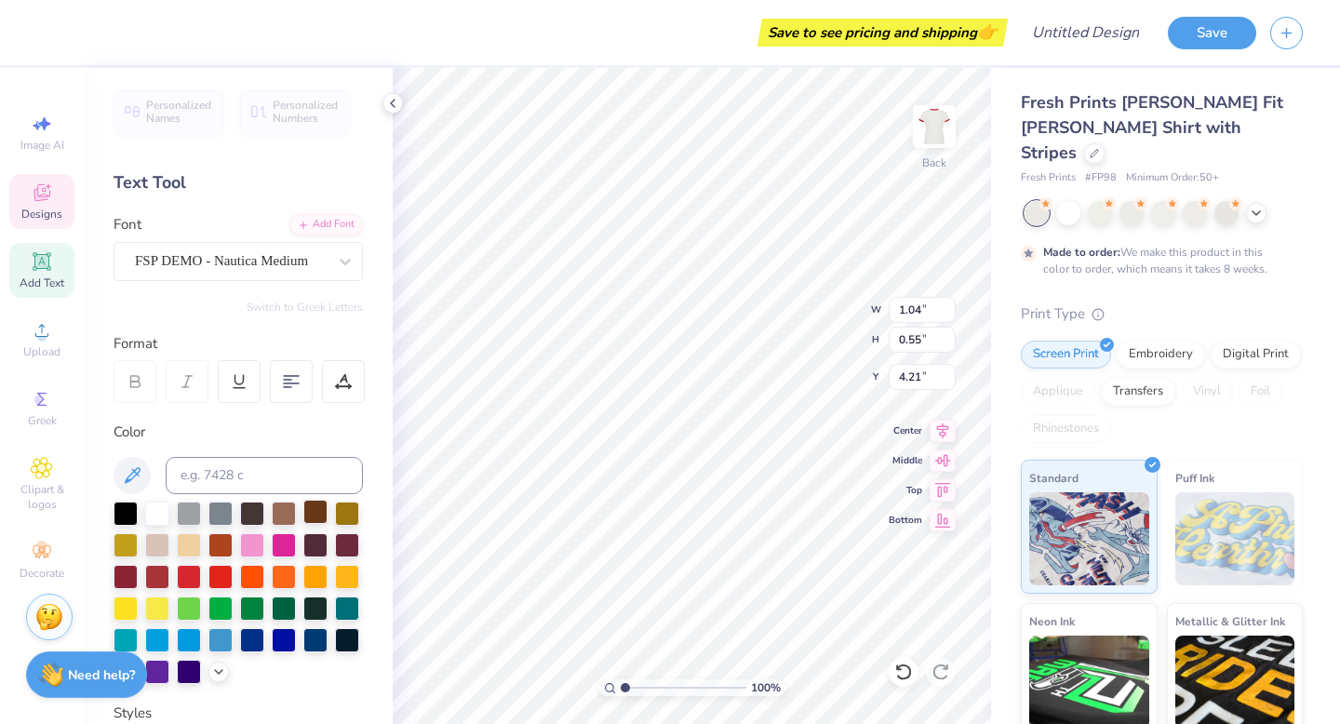
type input "3.76"
type input "4.78"
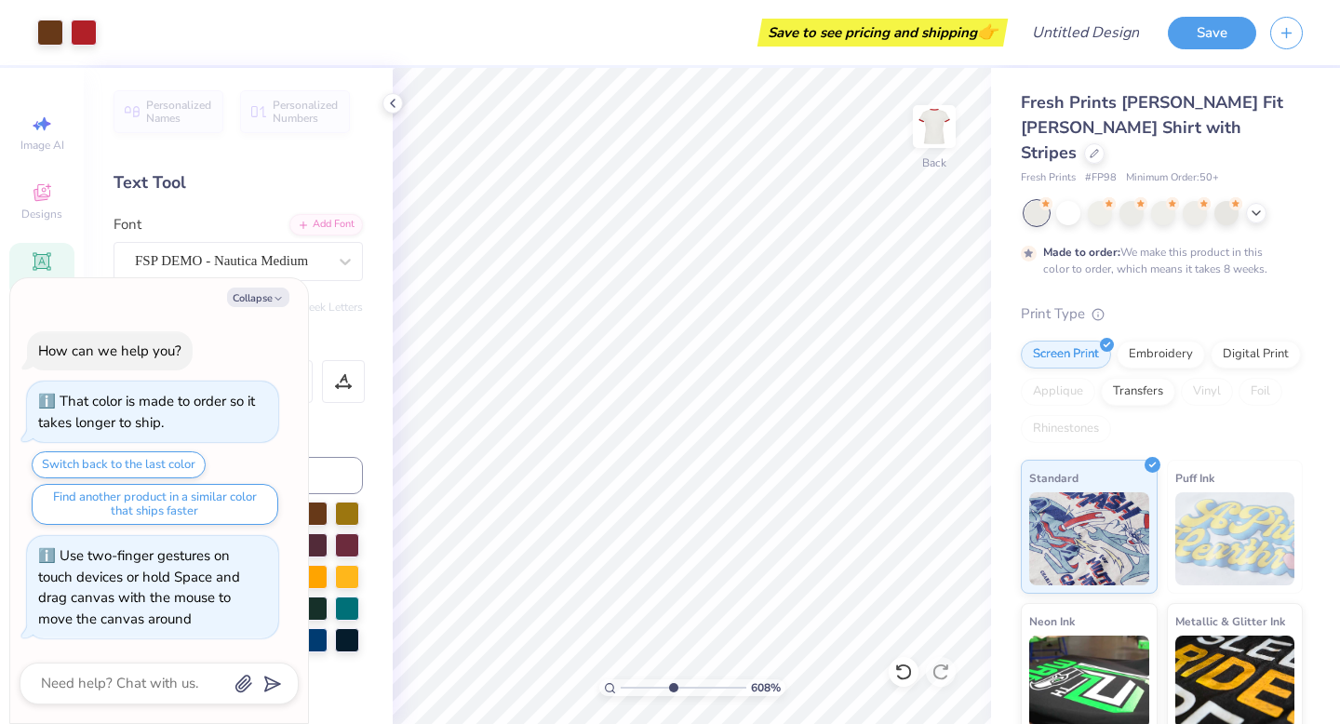
type textarea "x"
type input "6.08"
type textarea "x"
type input "6.23"
type textarea "x"
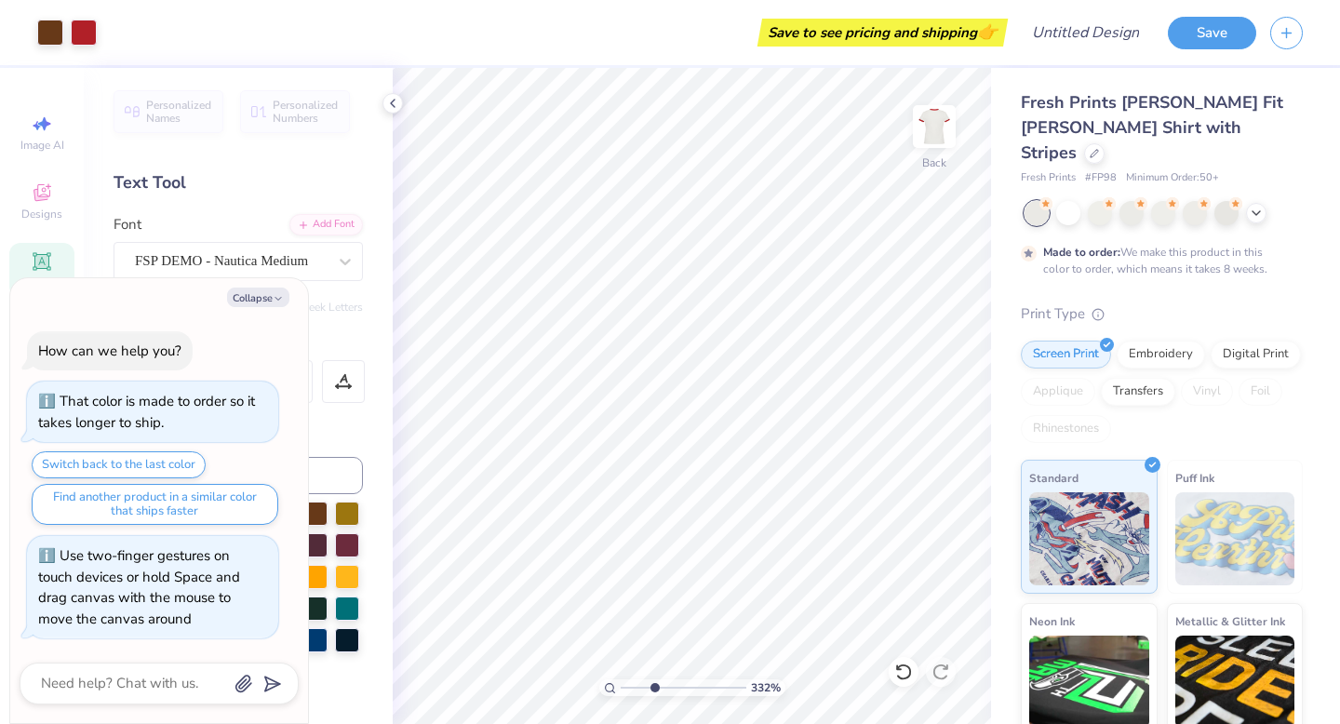
drag, startPoint x: 625, startPoint y: 686, endPoint x: 653, endPoint y: 695, distance: 29.4
type input "3.32"
click at [653, 695] on input "range" at bounding box center [684, 687] width 126 height 17
click at [281, 293] on icon "button" at bounding box center [278, 298] width 11 height 11
type textarea "x"
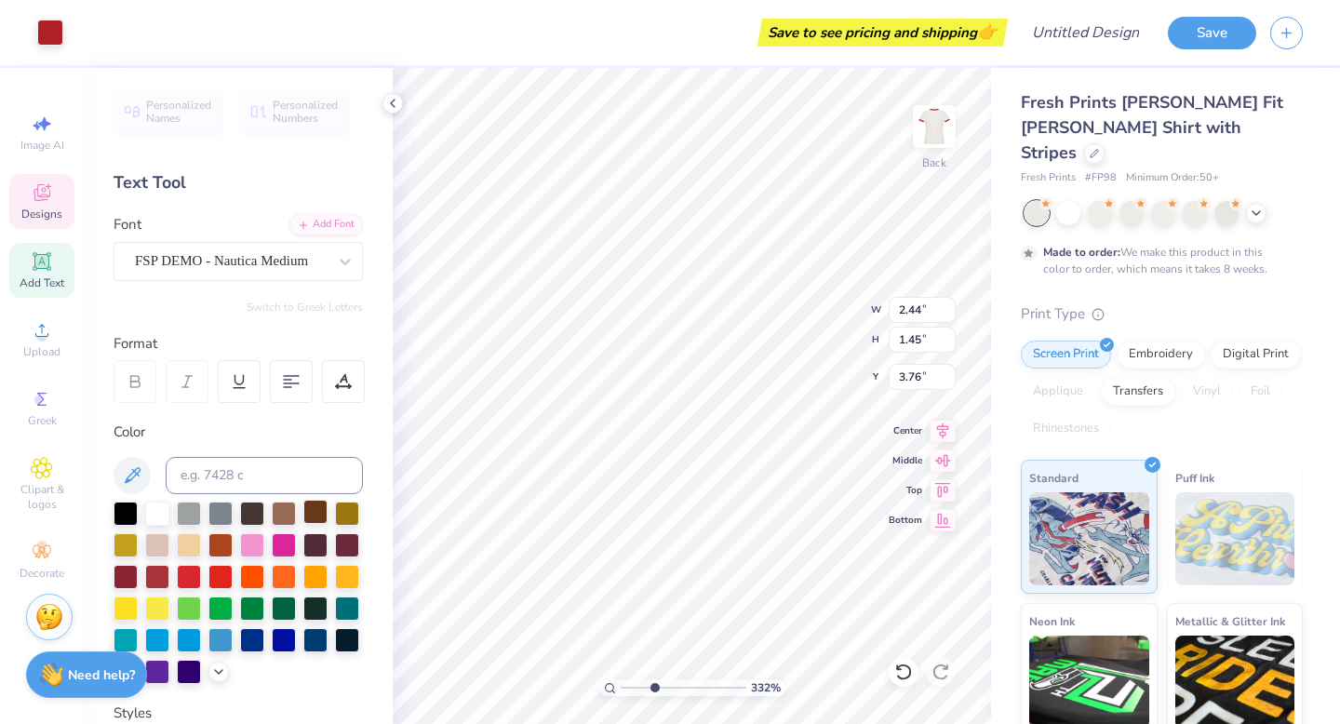
click at [316, 519] on div at bounding box center [315, 512] width 24 height 24
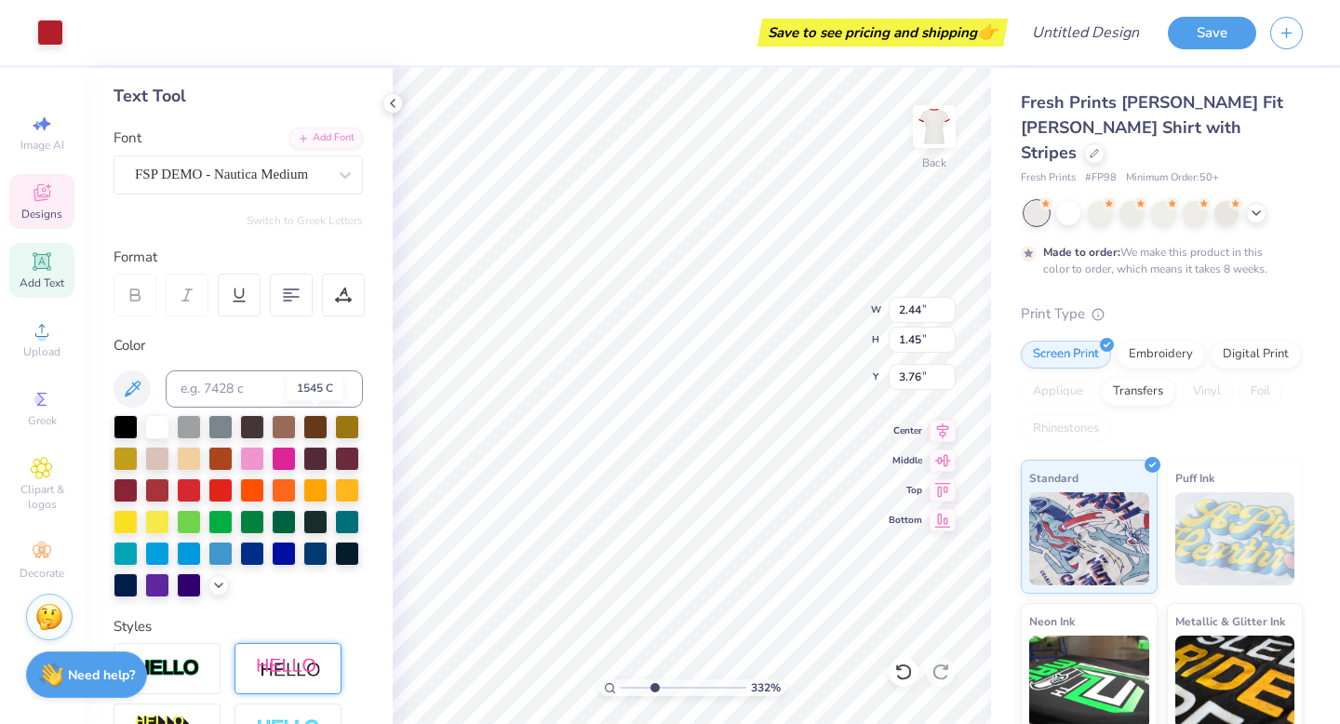
scroll to position [87, 0]
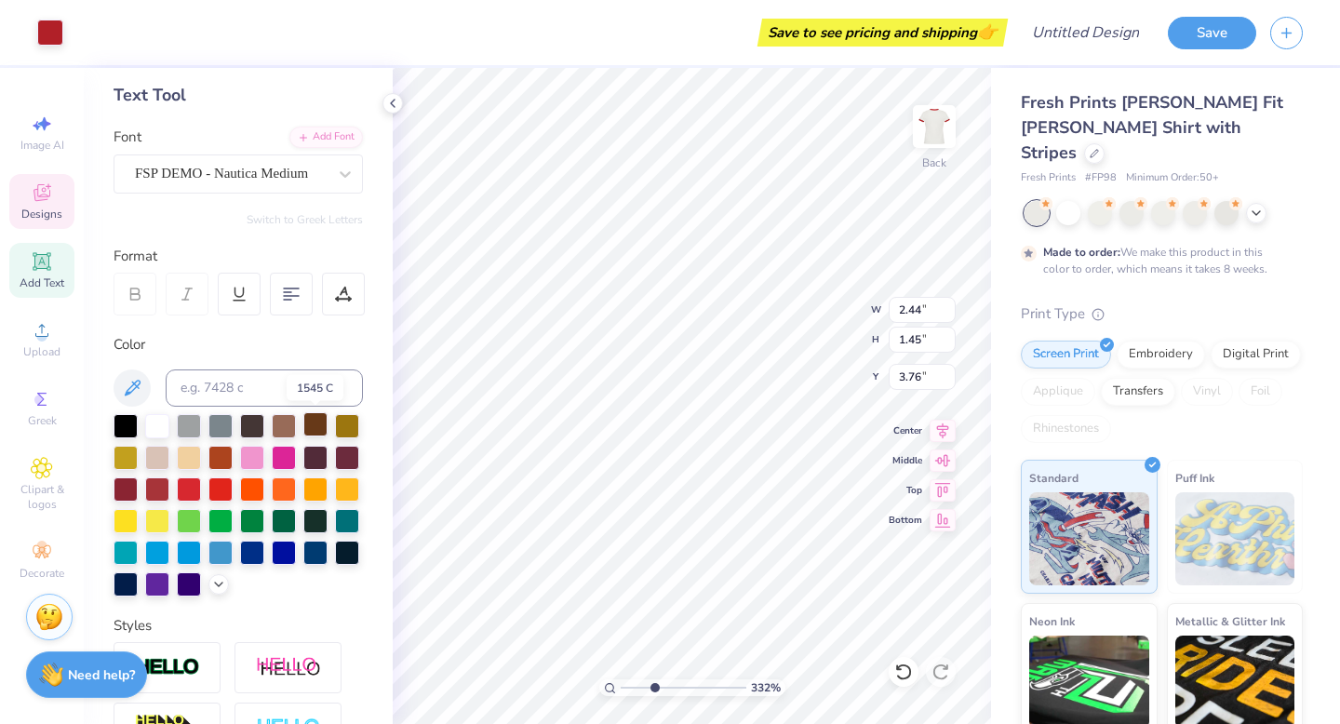
click at [313, 427] on div at bounding box center [315, 424] width 24 height 24
click at [48, 212] on span "Designs" at bounding box center [41, 214] width 41 height 15
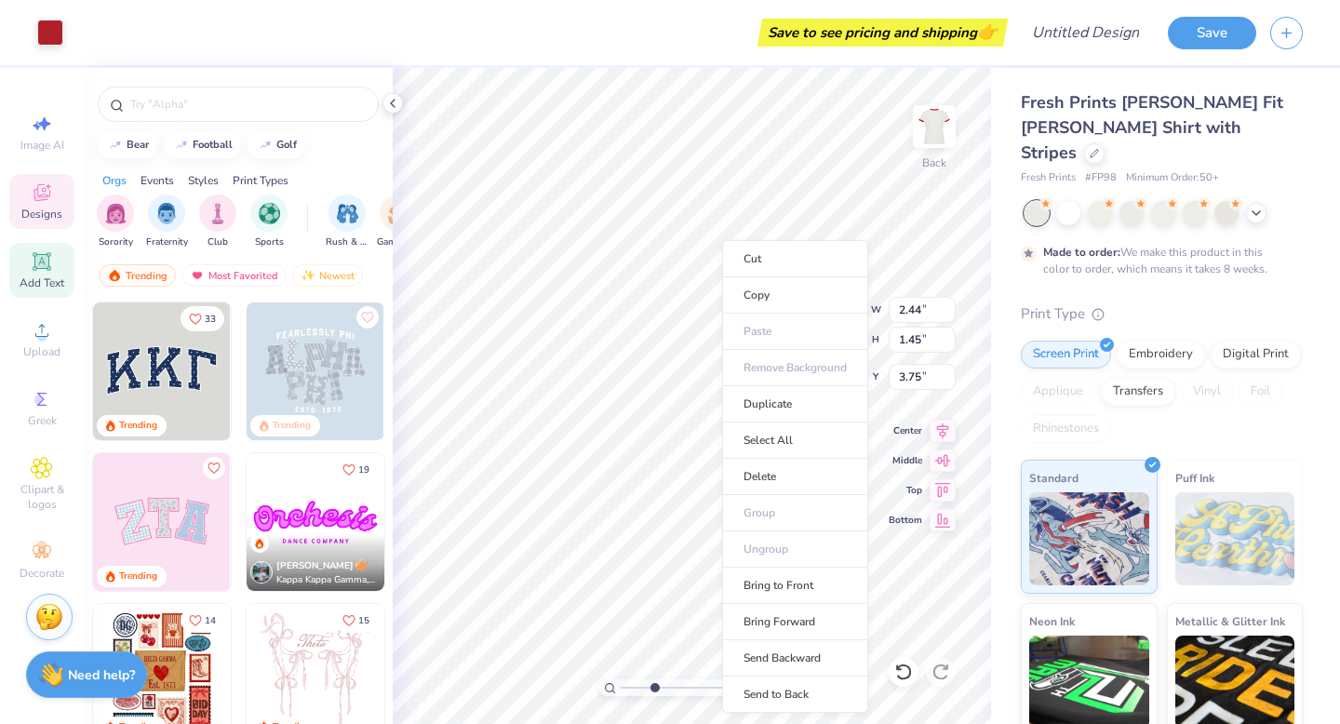
click at [47, 280] on span "Add Text" at bounding box center [42, 282] width 45 height 15
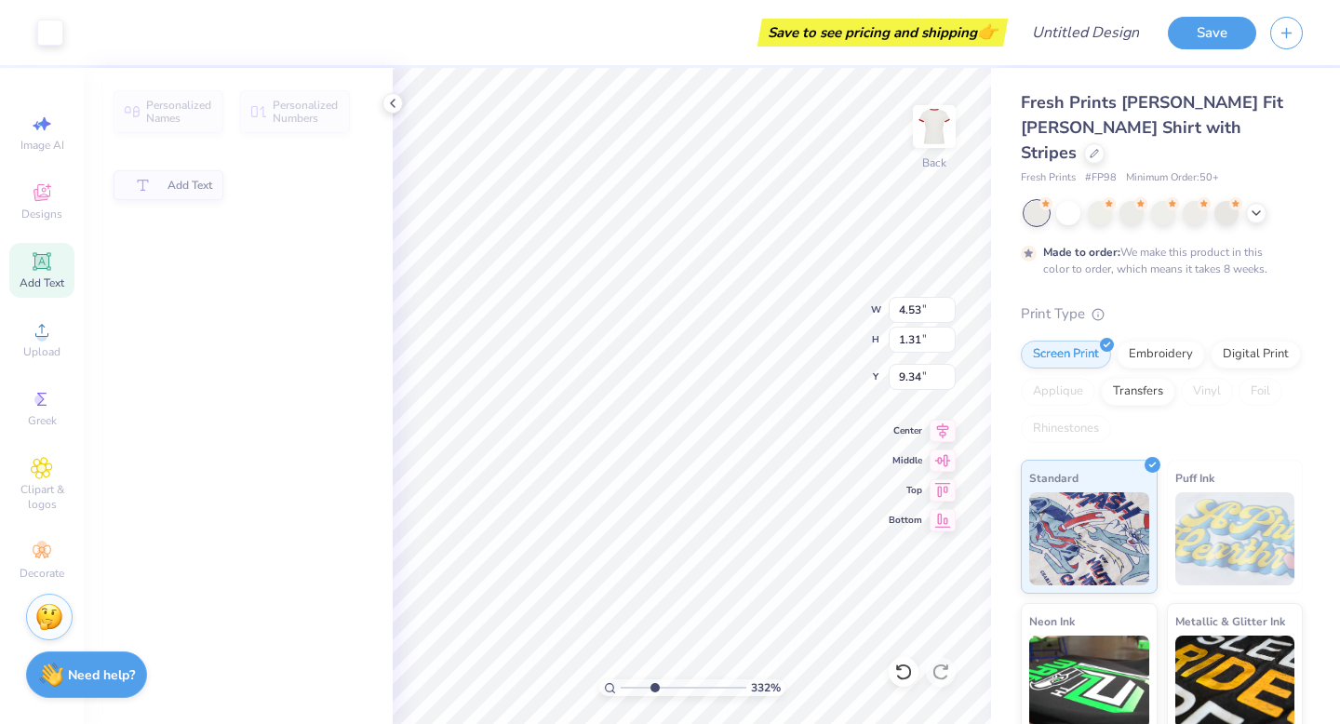
type input "4.53"
type input "1.31"
type input "9.34"
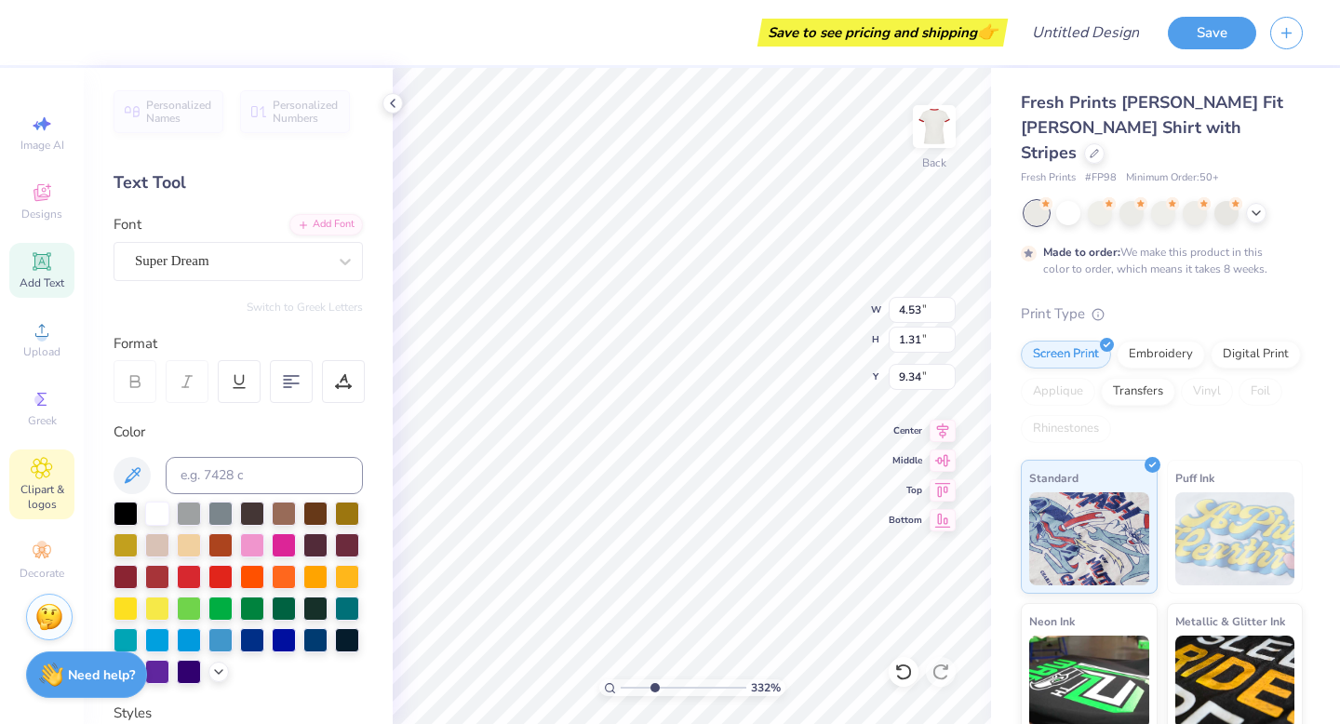
click at [42, 478] on icon at bounding box center [41, 468] width 21 height 22
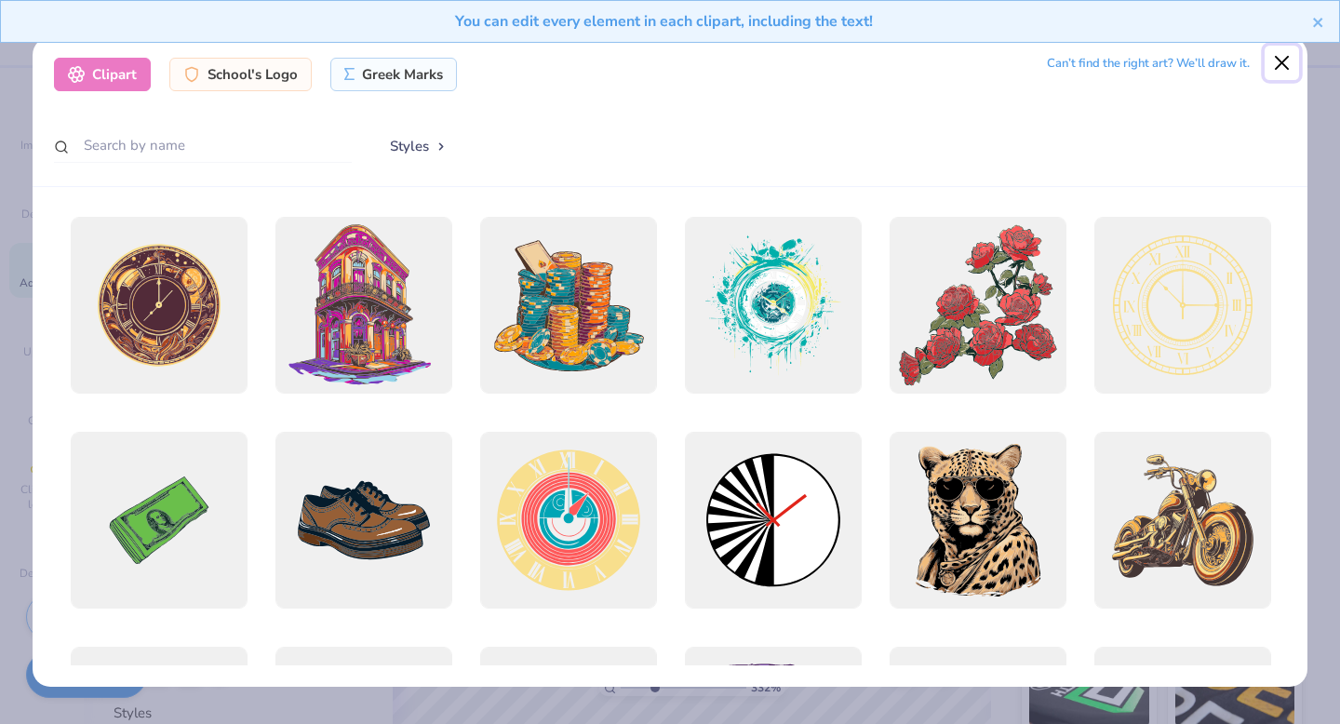
click at [1280, 66] on button "Close" at bounding box center [1281, 63] width 35 height 35
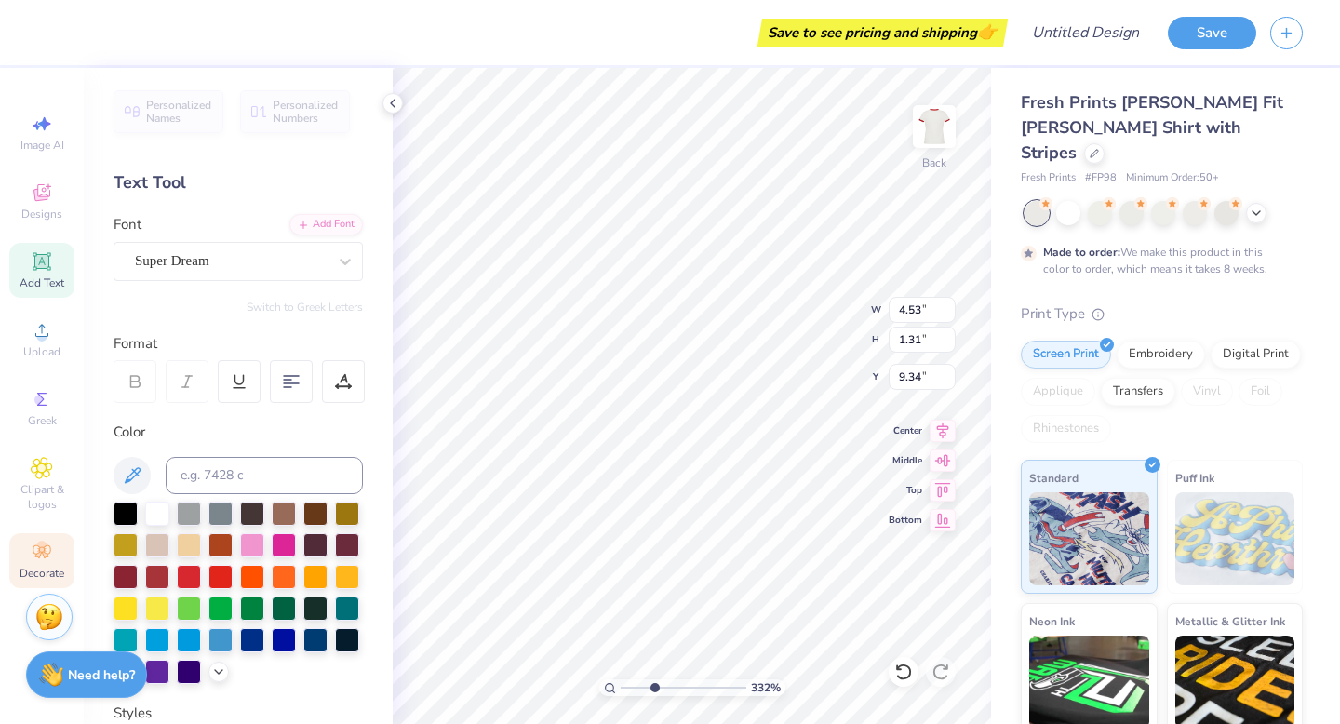
click at [49, 555] on icon at bounding box center [42, 552] width 22 height 22
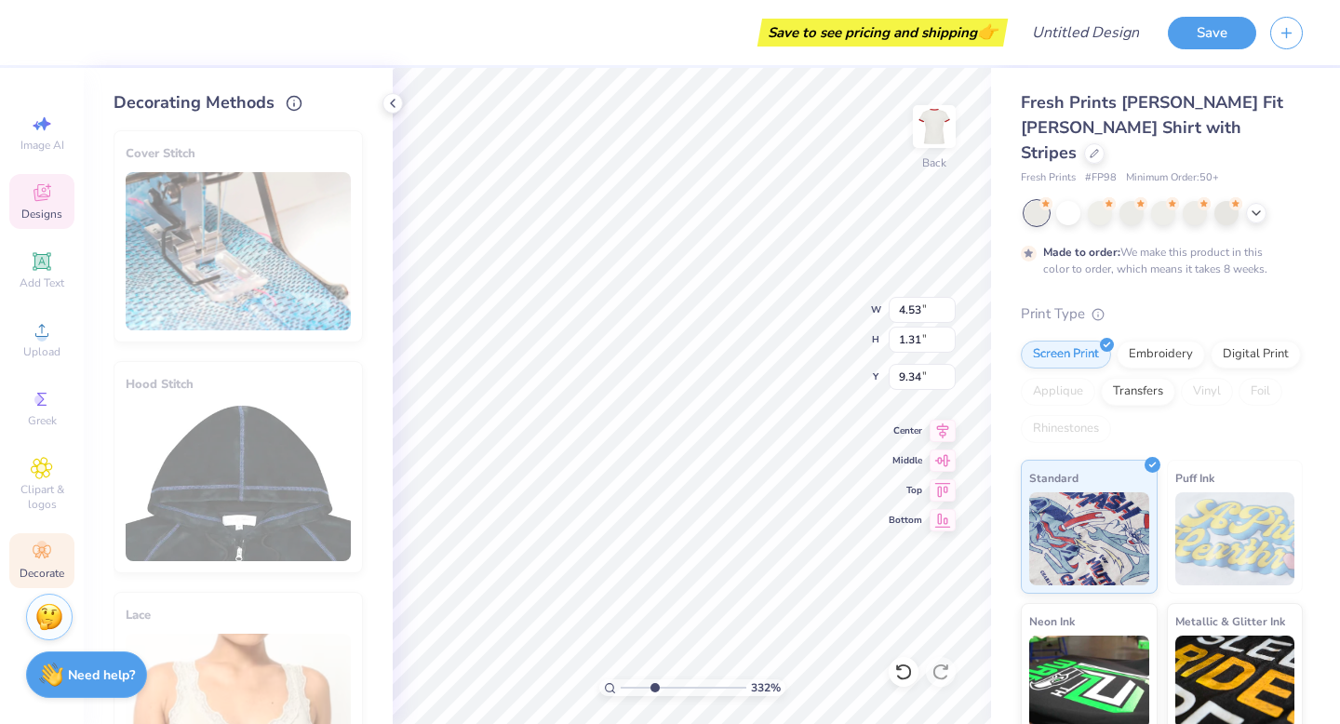
click at [48, 205] on div "Designs" at bounding box center [41, 201] width 65 height 55
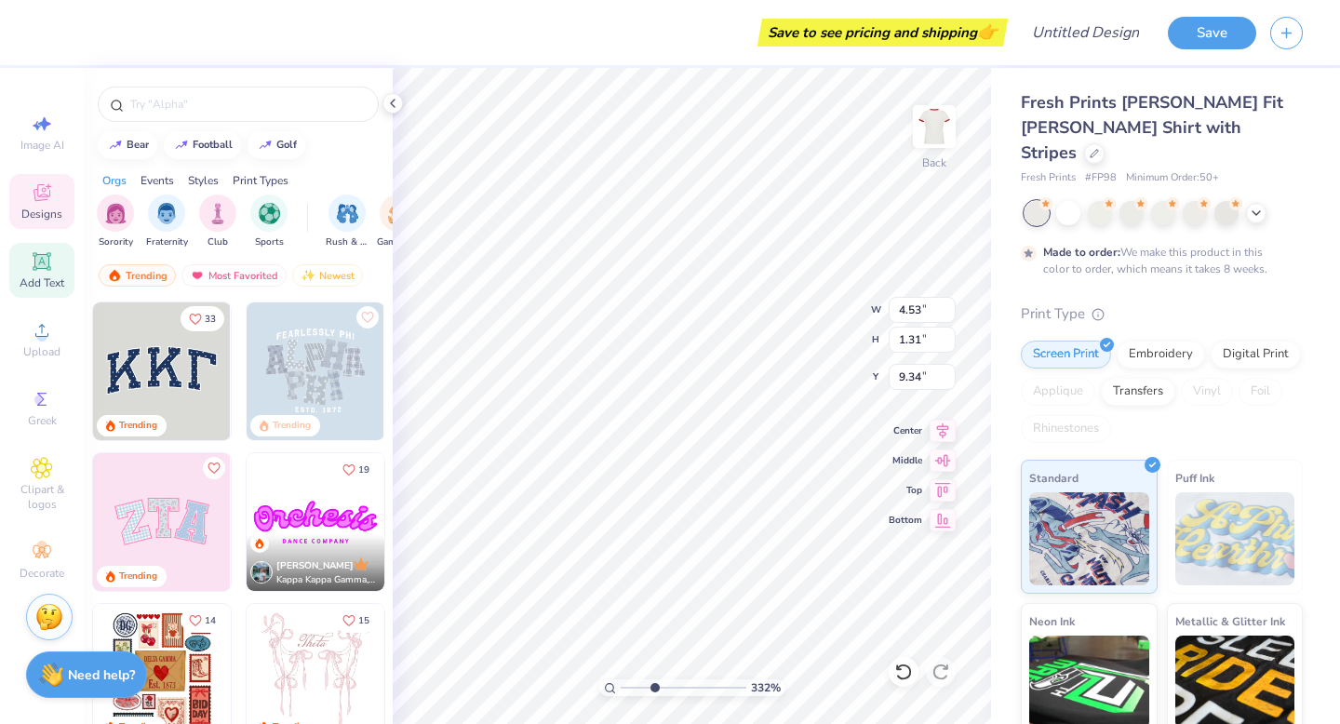
click at [41, 284] on span "Add Text" at bounding box center [42, 282] width 45 height 15
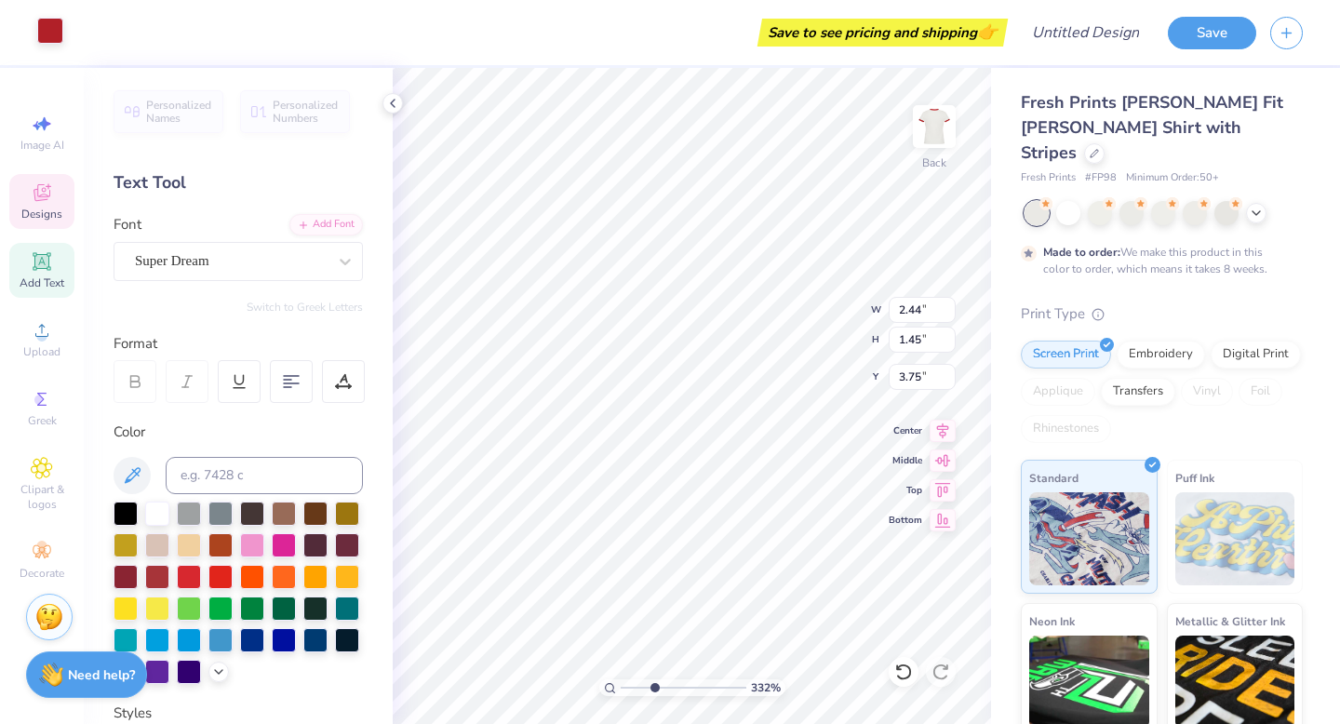
click at [48, 34] on div at bounding box center [50, 31] width 26 height 26
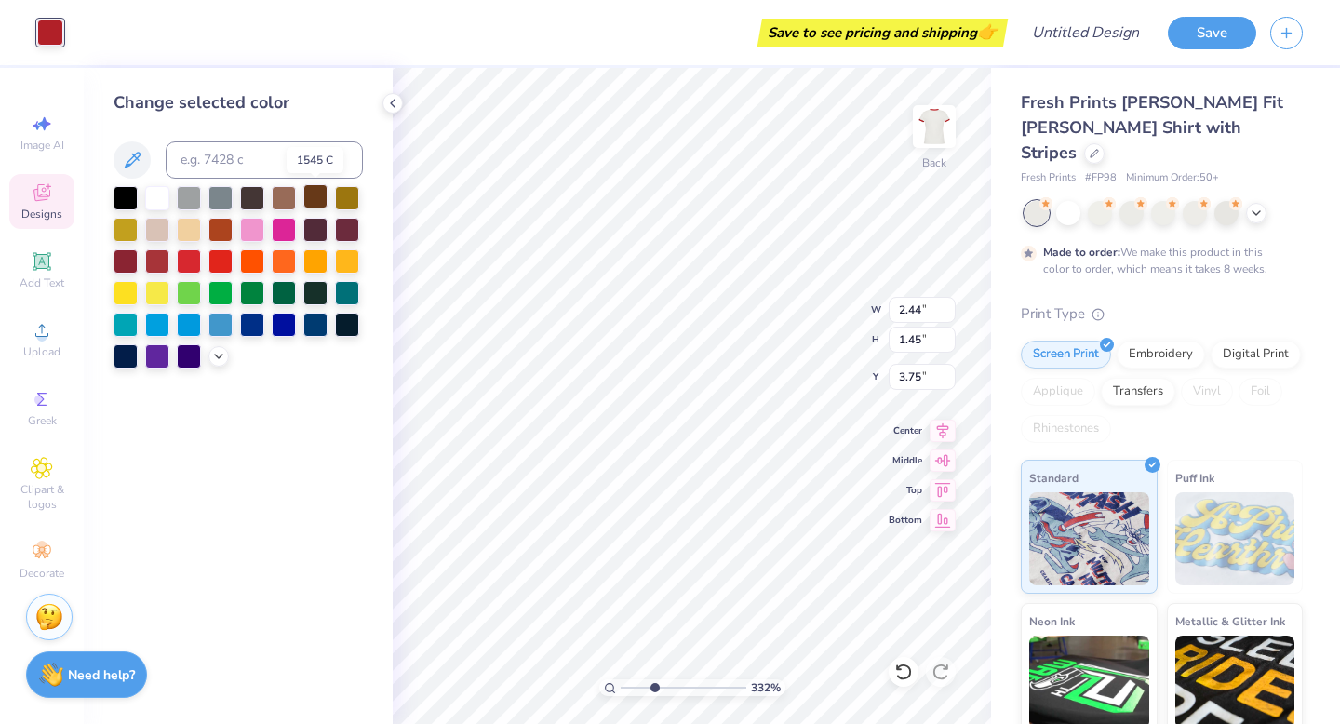
click at [313, 202] on div at bounding box center [315, 196] width 24 height 24
click at [393, 107] on icon at bounding box center [392, 103] width 15 height 15
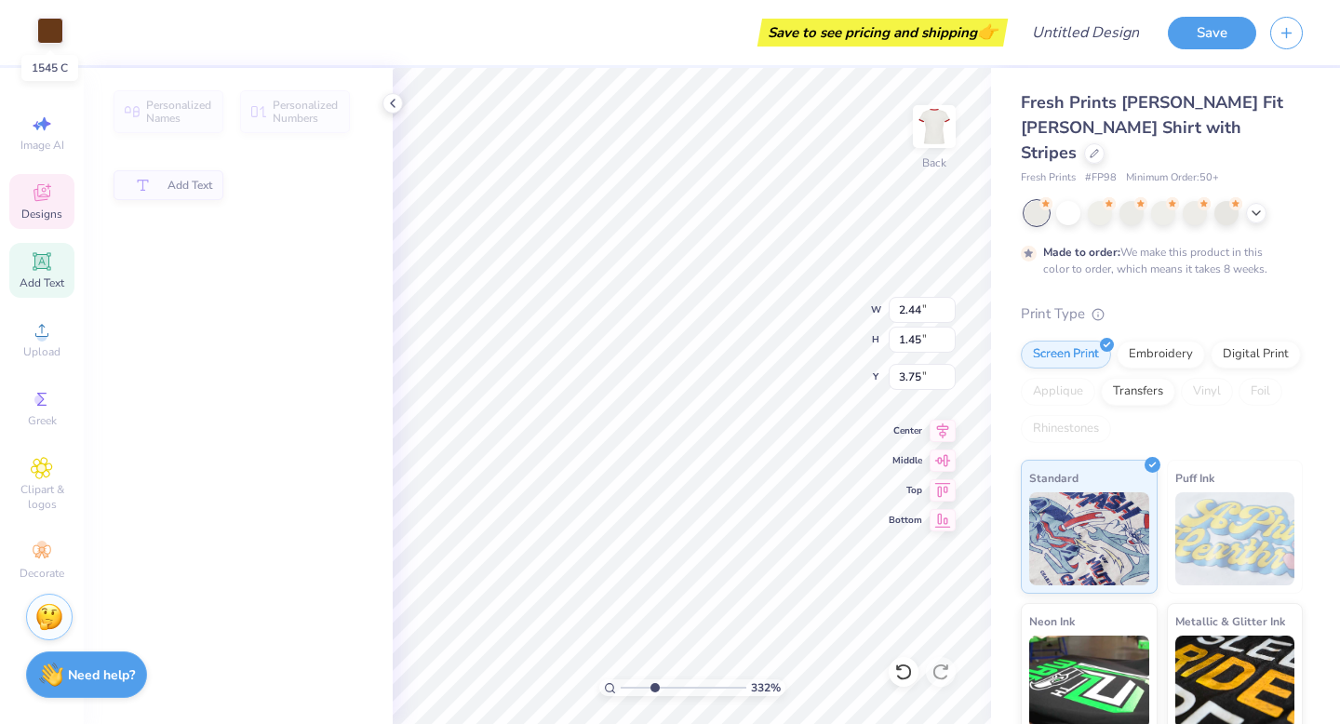
click at [47, 40] on div at bounding box center [50, 31] width 26 height 26
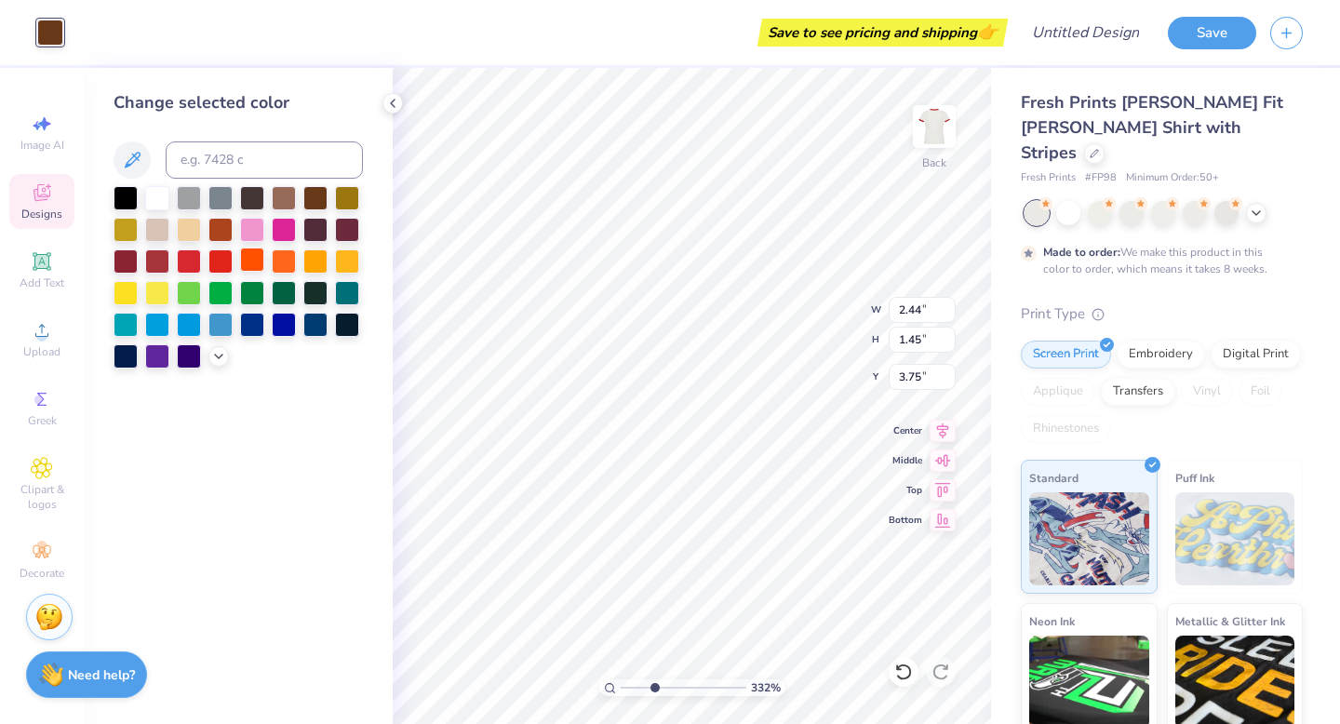
click at [251, 258] on div at bounding box center [252, 259] width 24 height 24
click at [289, 253] on div at bounding box center [284, 259] width 24 height 24
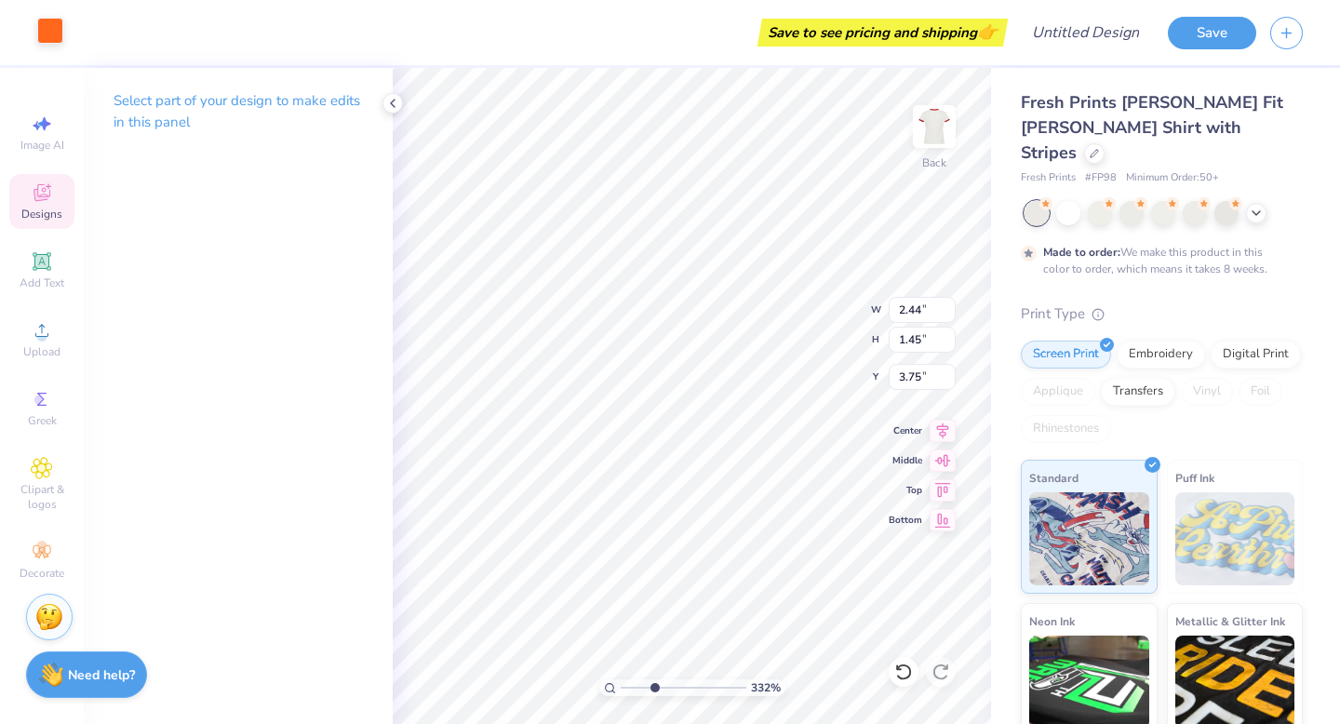
click at [47, 39] on div at bounding box center [50, 31] width 26 height 26
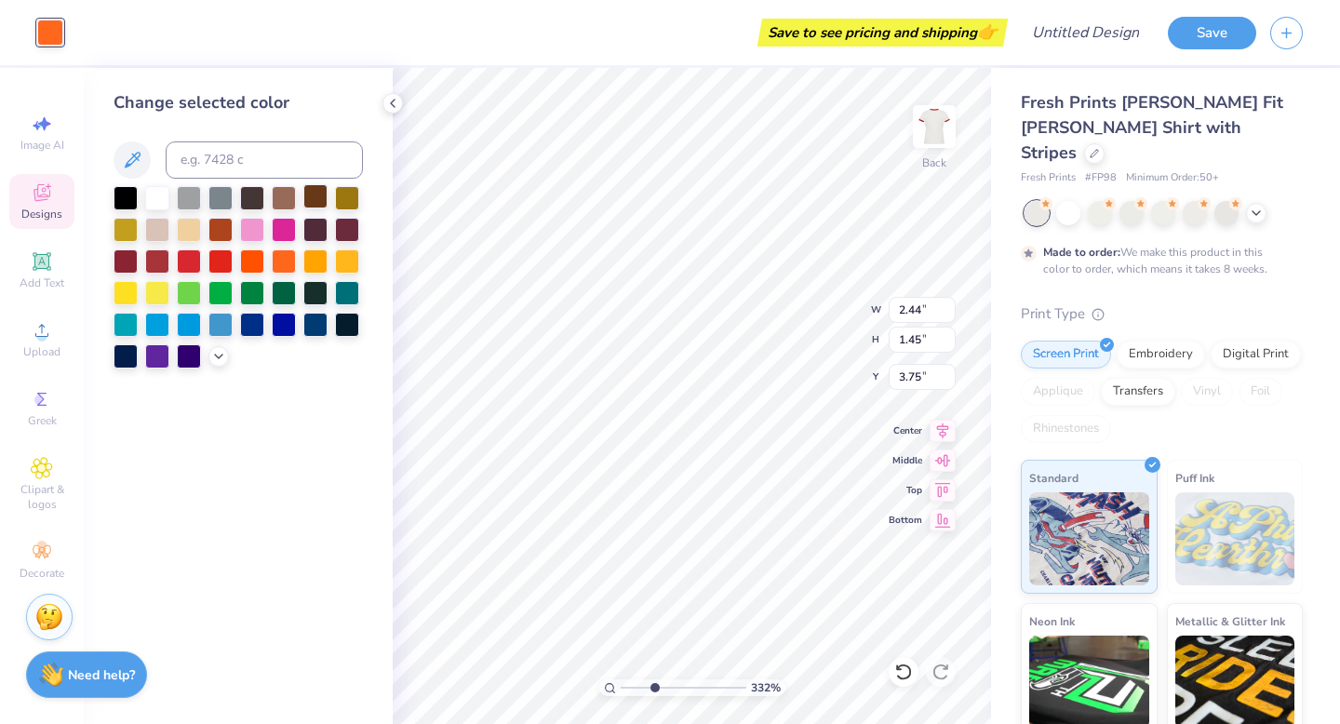
click at [316, 198] on div at bounding box center [315, 196] width 24 height 24
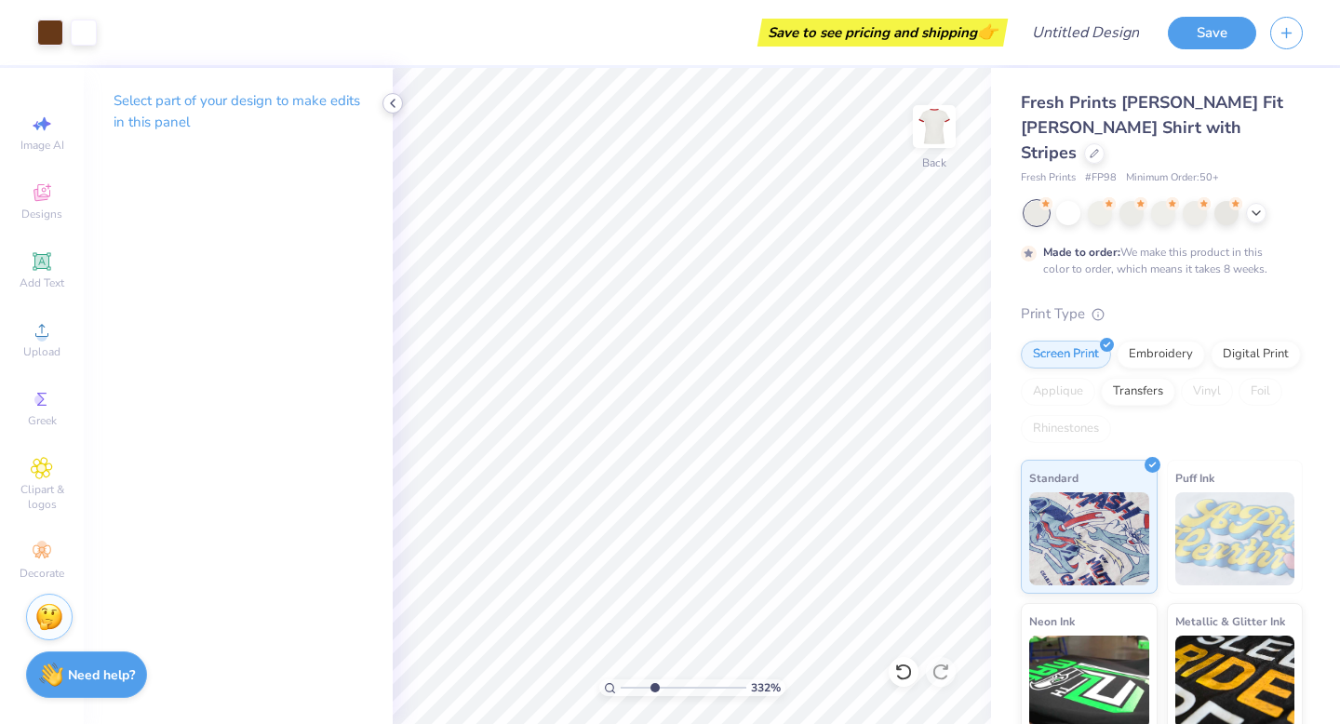
click at [396, 102] on icon at bounding box center [392, 103] width 15 height 15
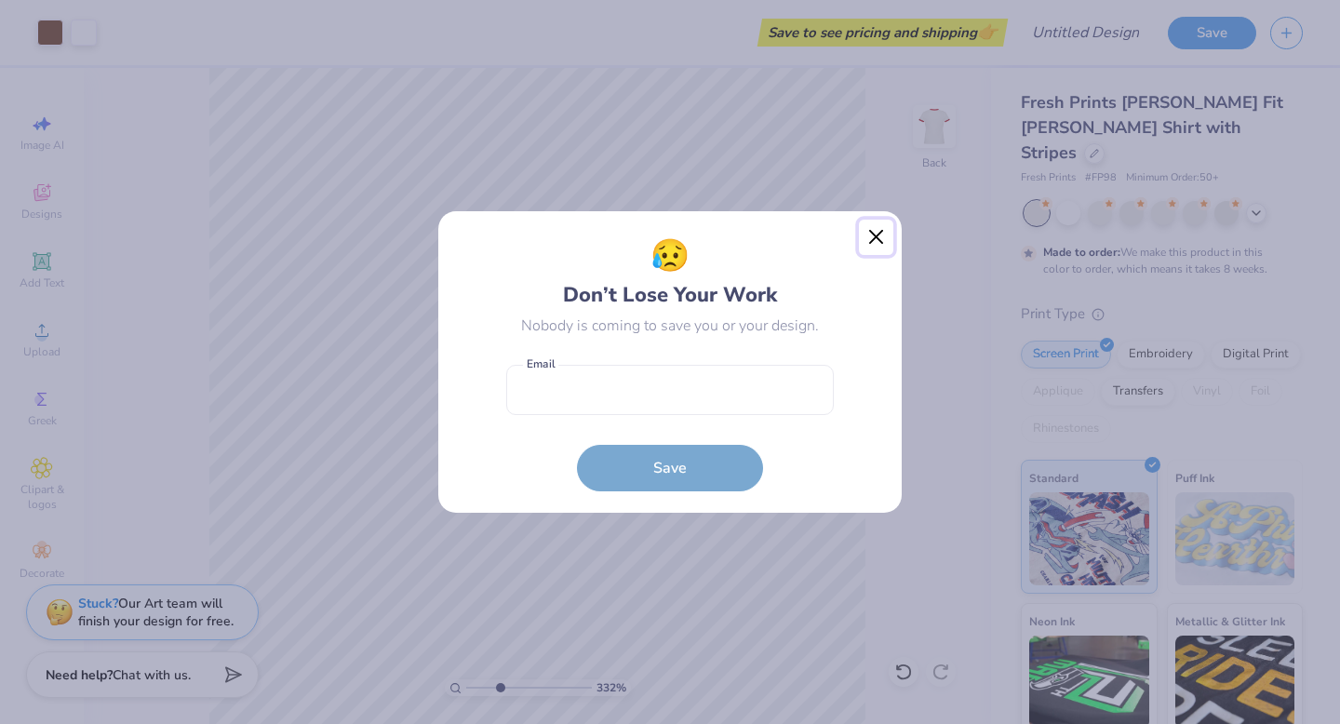
click at [879, 238] on button "Close" at bounding box center [876, 237] width 35 height 35
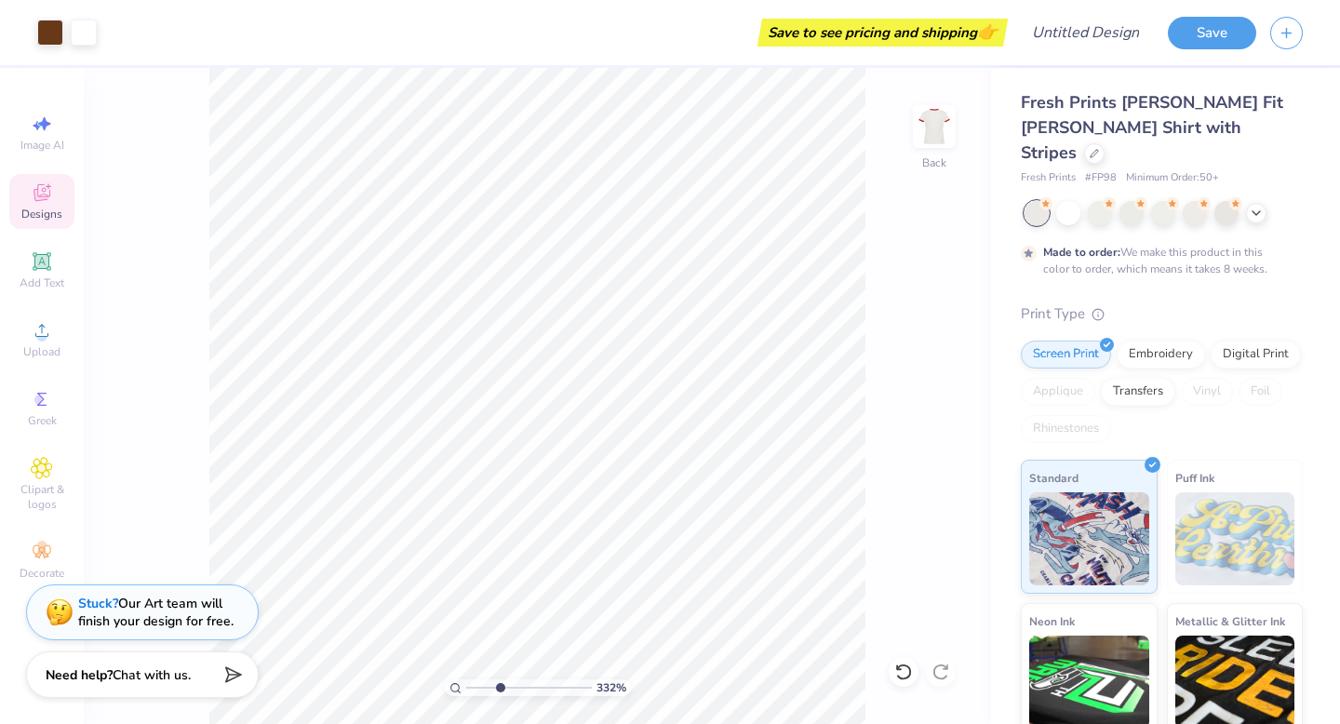
click at [42, 200] on icon at bounding box center [41, 192] width 17 height 17
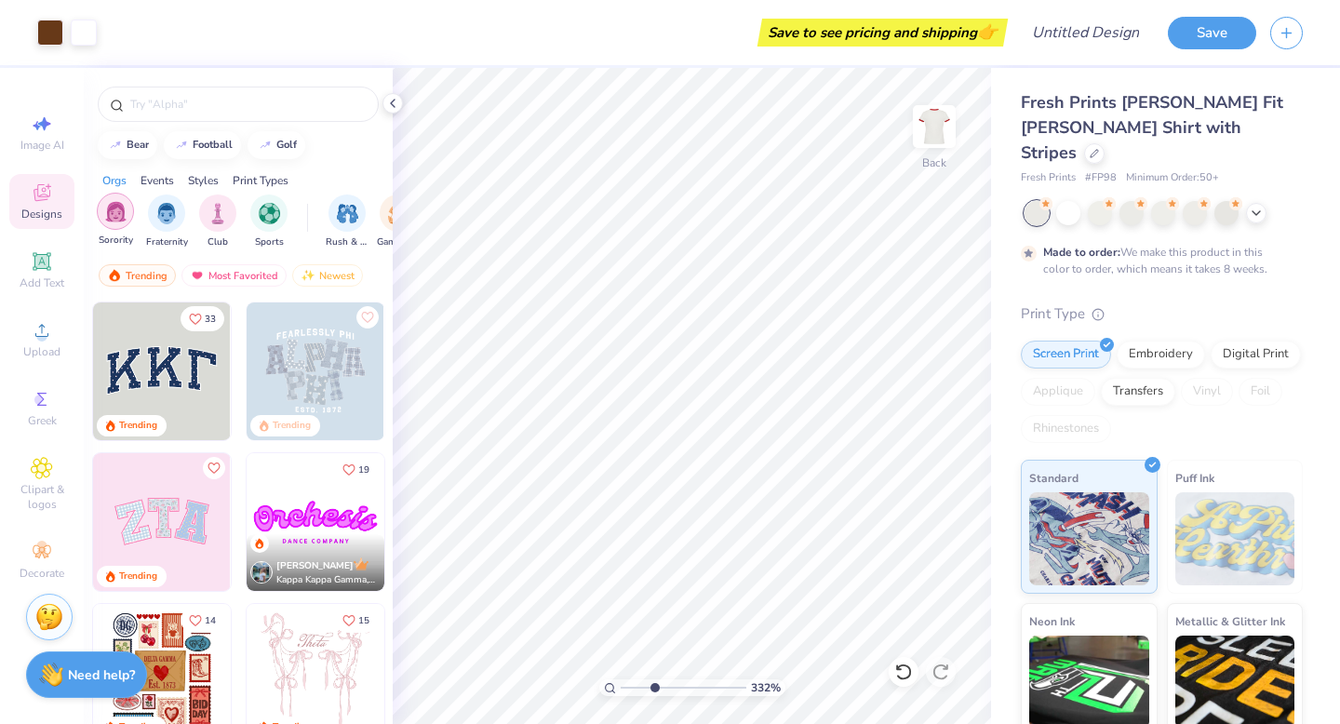
click at [117, 217] on img "filter for Sorority" at bounding box center [115, 211] width 21 height 21
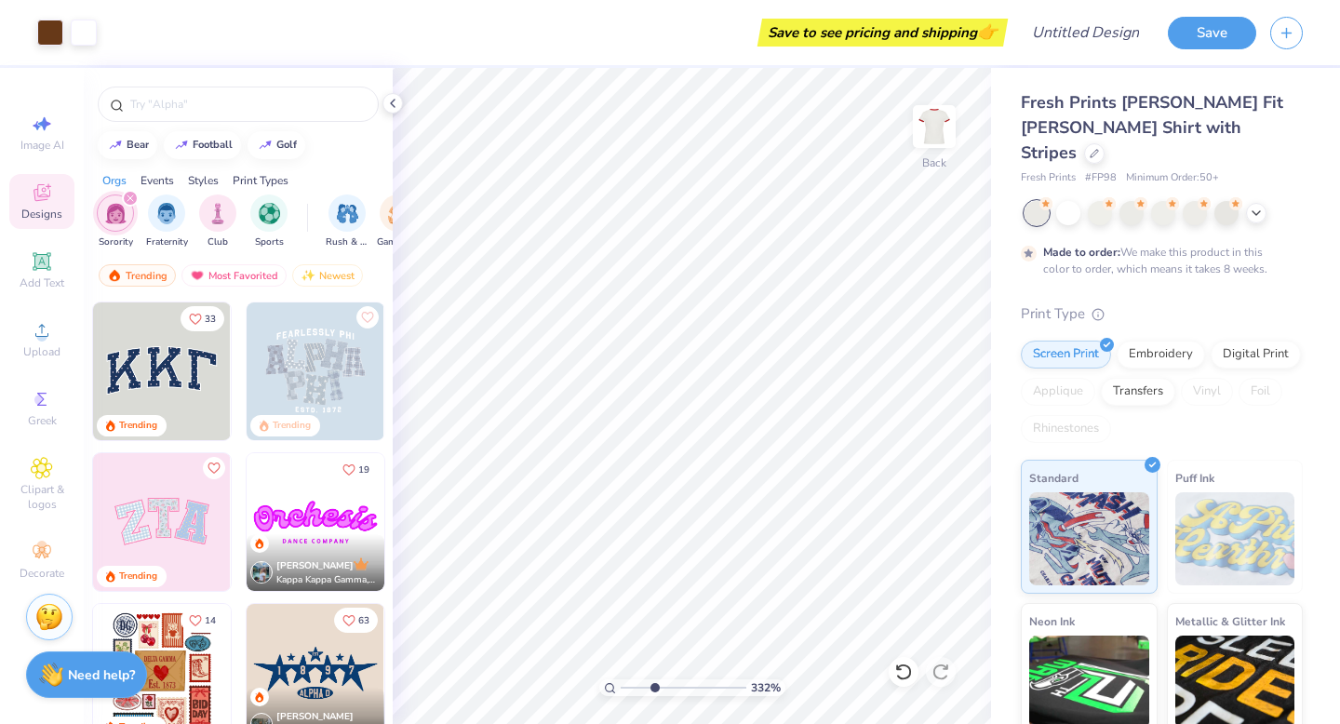
click at [158, 177] on div "Events" at bounding box center [156, 180] width 33 height 17
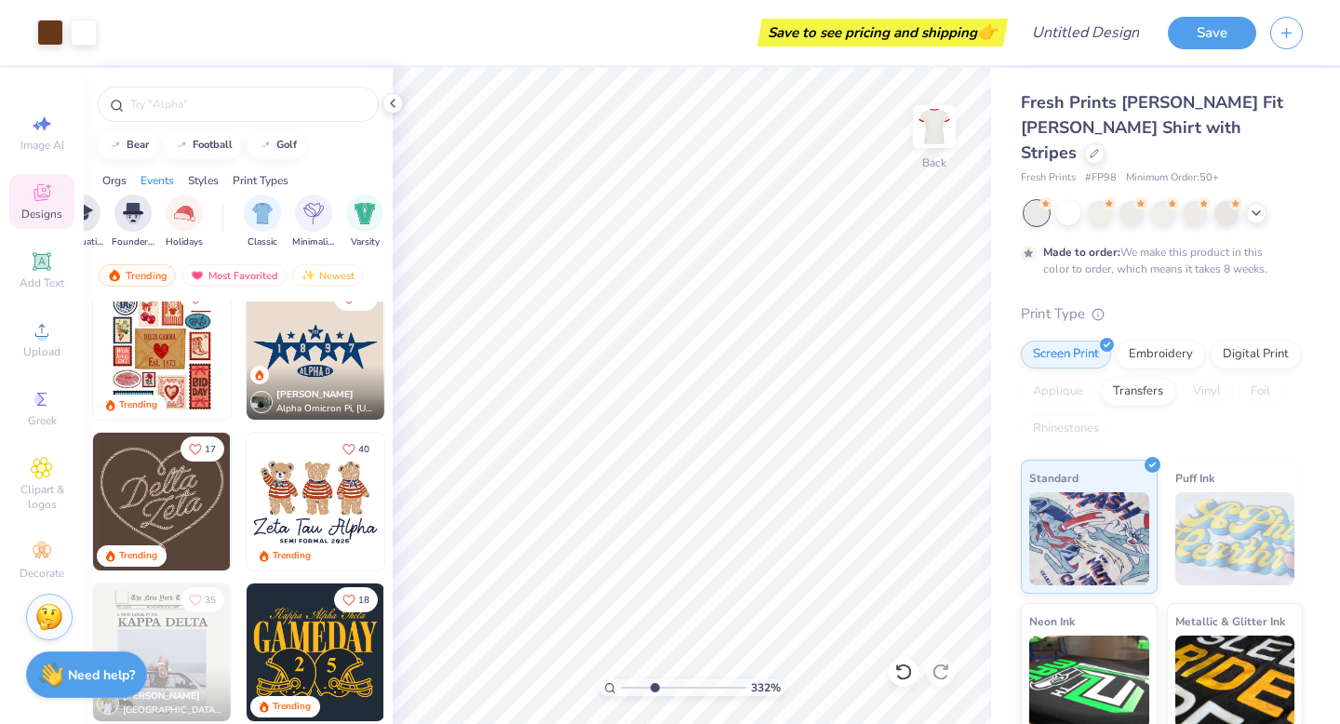
scroll to position [302, 0]
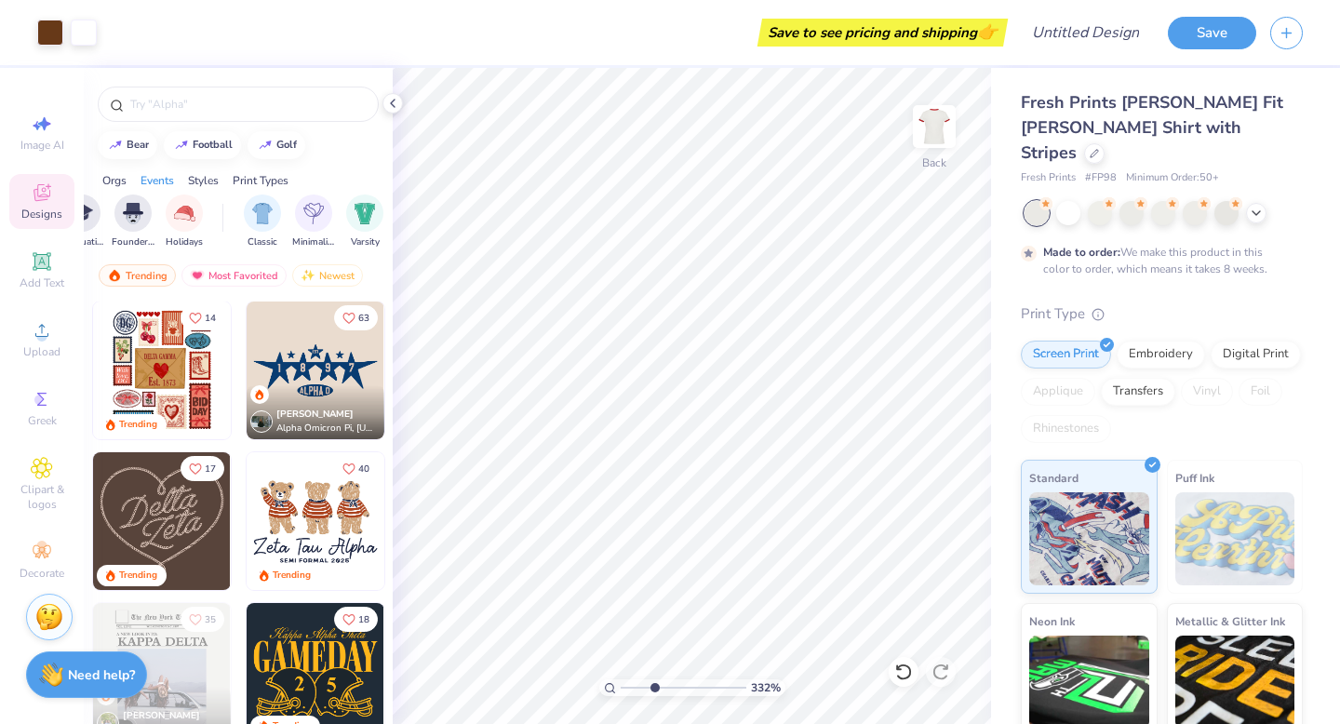
click at [338, 382] on img at bounding box center [316, 370] width 138 height 138
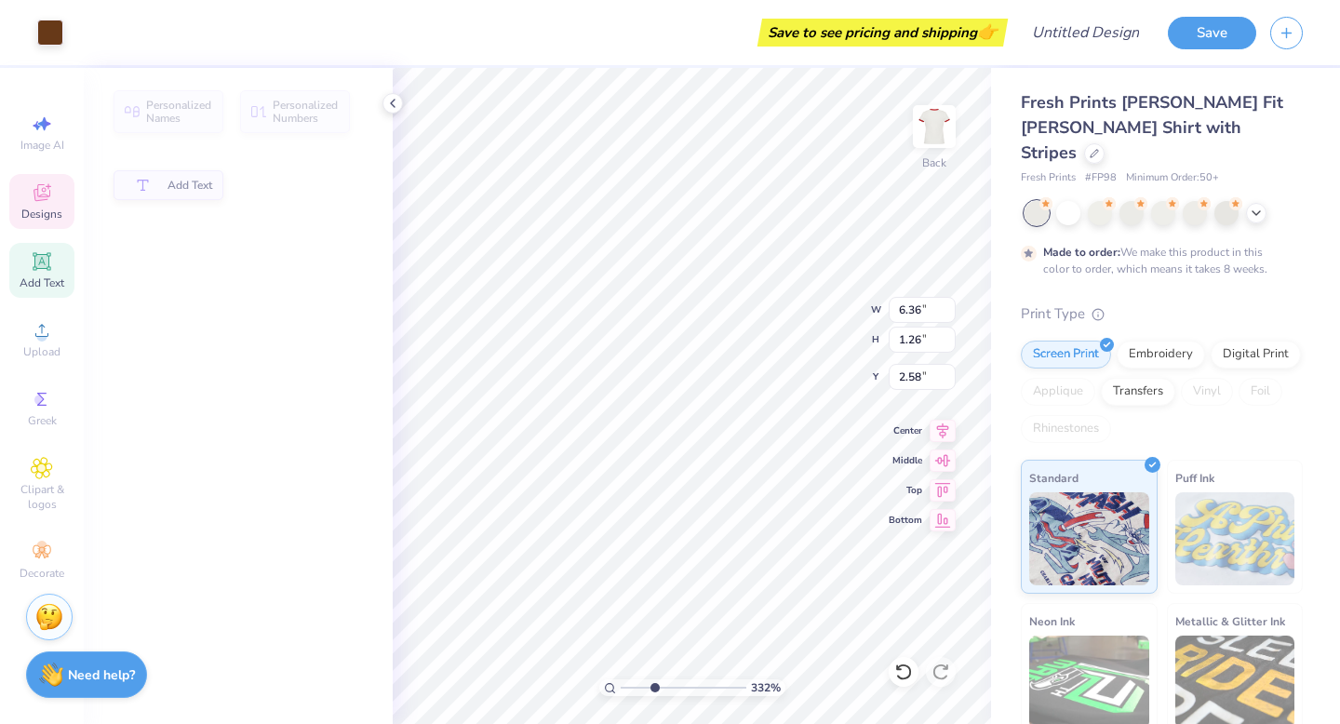
type input "6.36"
type input "1.26"
type input "2.58"
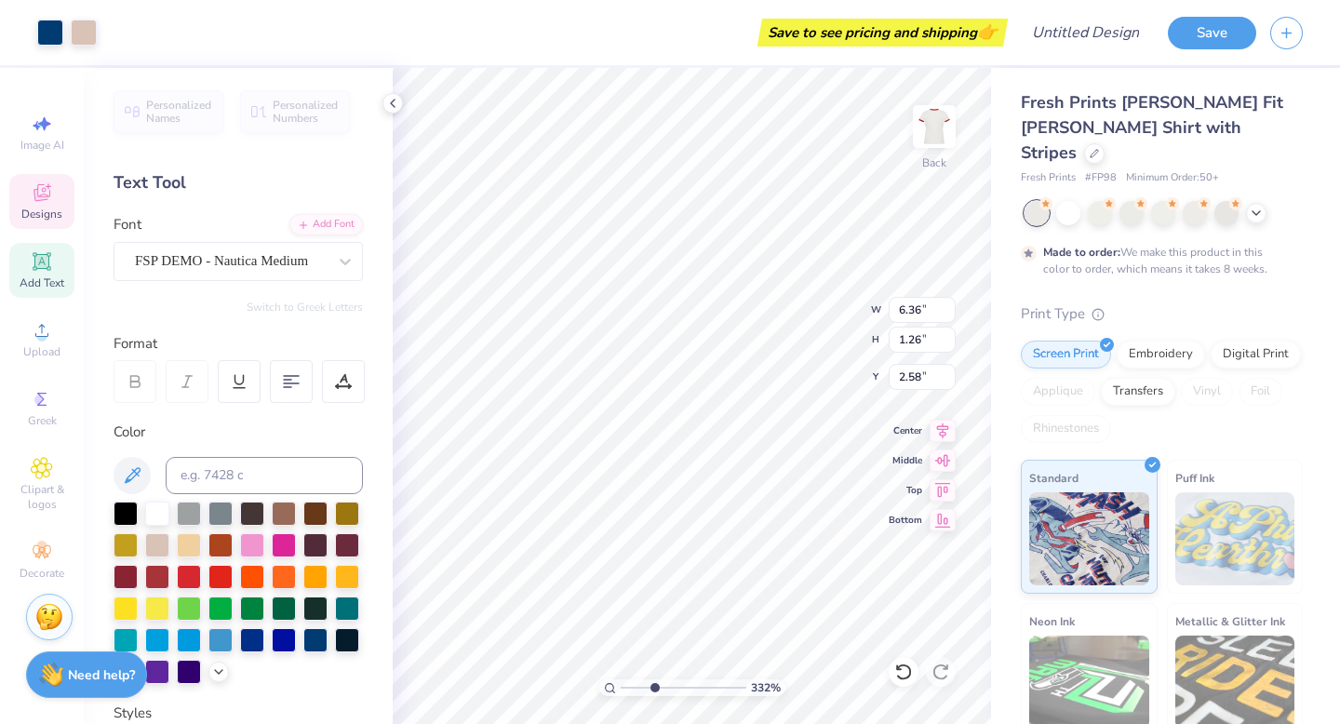
type input "9.76"
type input "4.15"
type input "3.00"
click at [46, 31] on div at bounding box center [50, 31] width 26 height 26
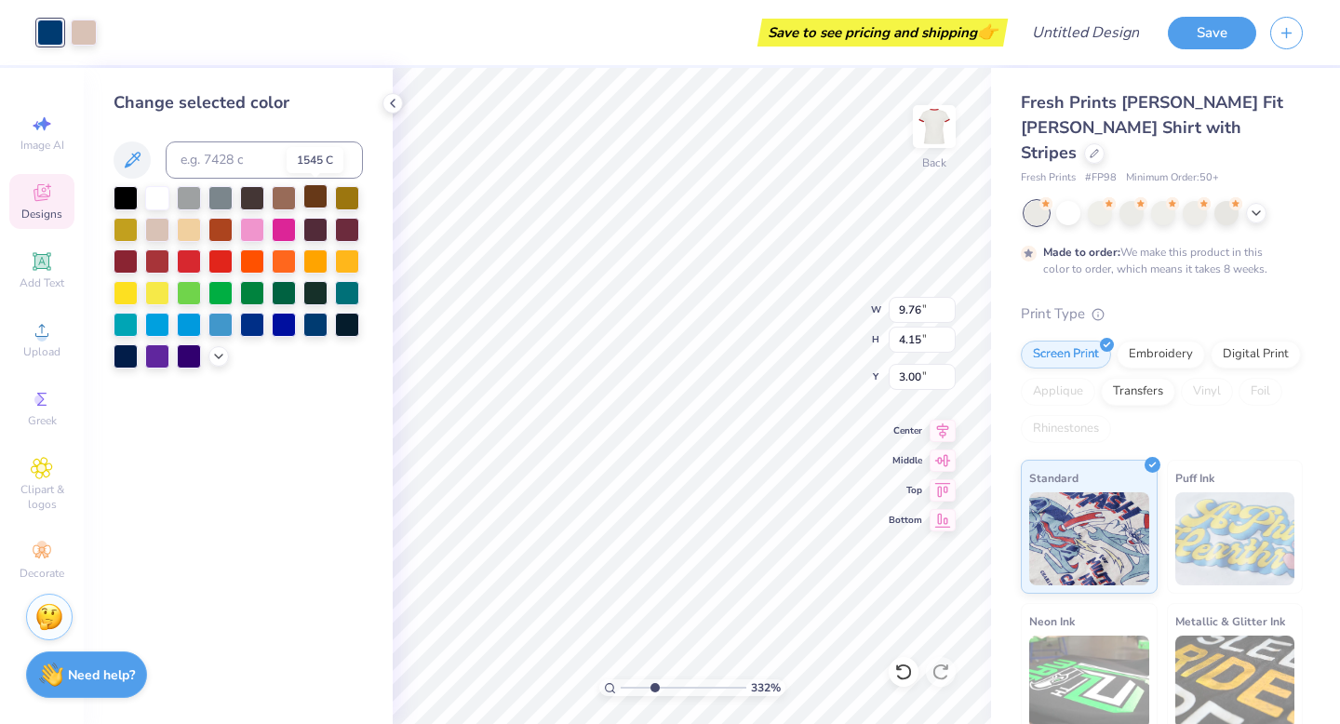
click at [322, 189] on div at bounding box center [315, 196] width 24 height 24
click at [320, 228] on div at bounding box center [315, 228] width 24 height 24
click at [118, 192] on div at bounding box center [125, 196] width 24 height 24
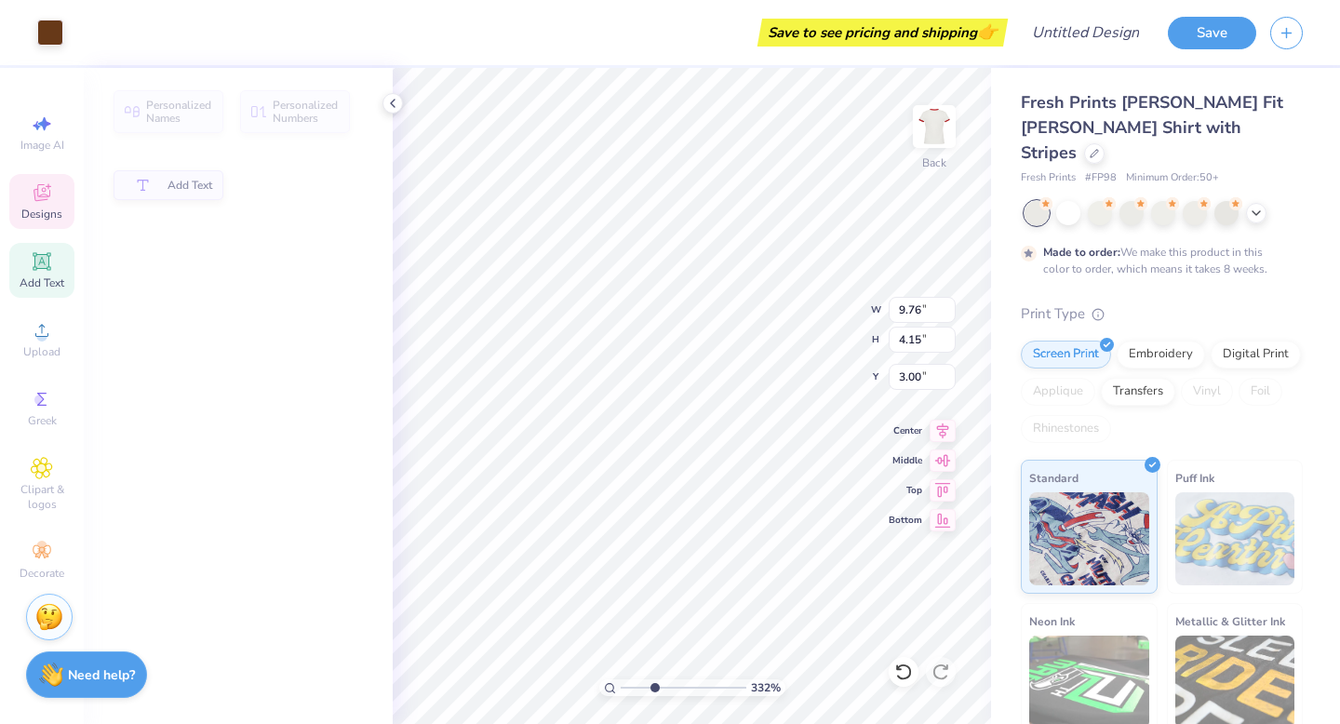
type input "6.36"
type input "1.26"
type input "2.58"
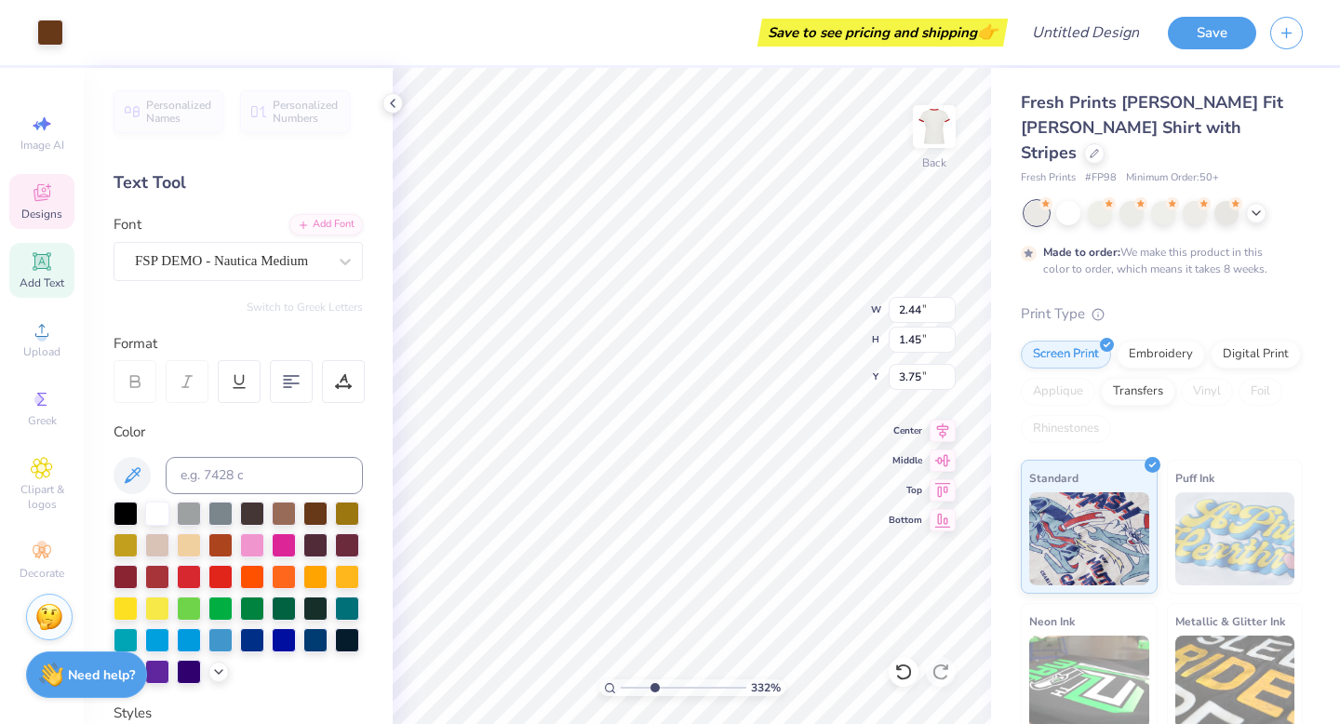
type input "2.44"
type input "1.45"
type input "3.75"
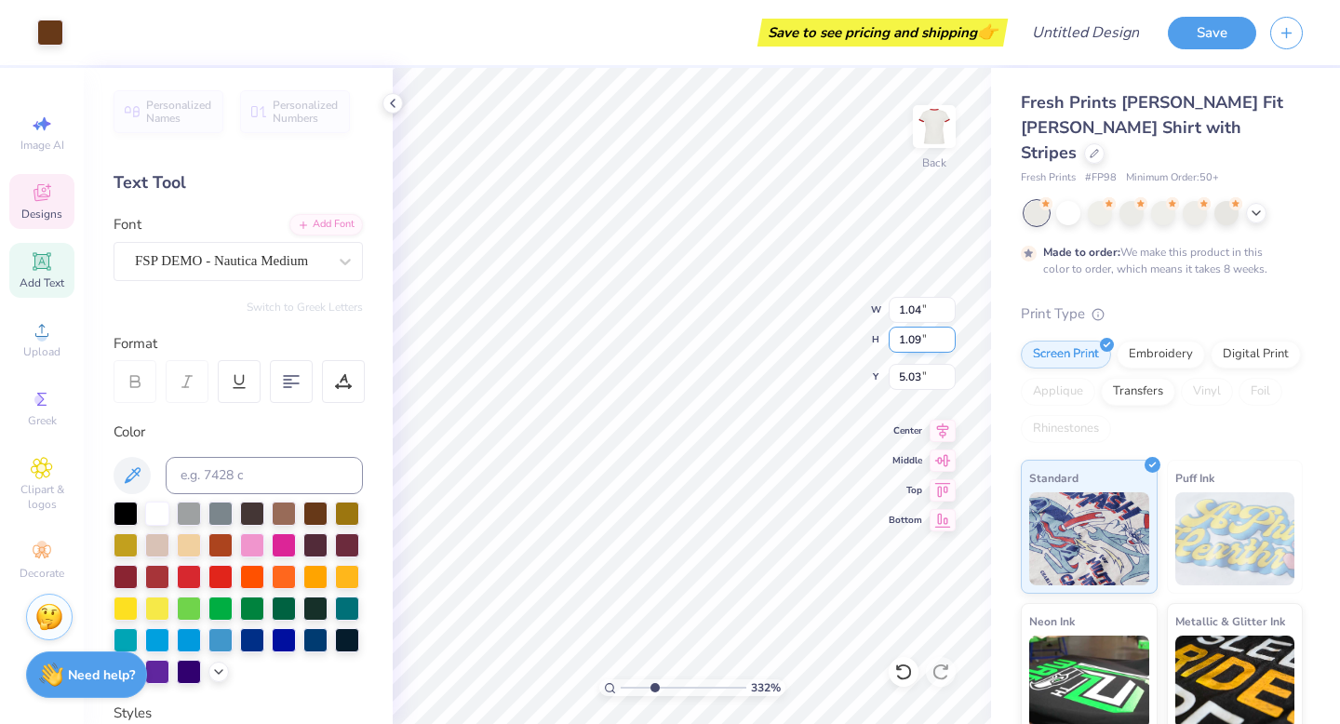
type input "3.47"
type input "1.09"
type input "5.03"
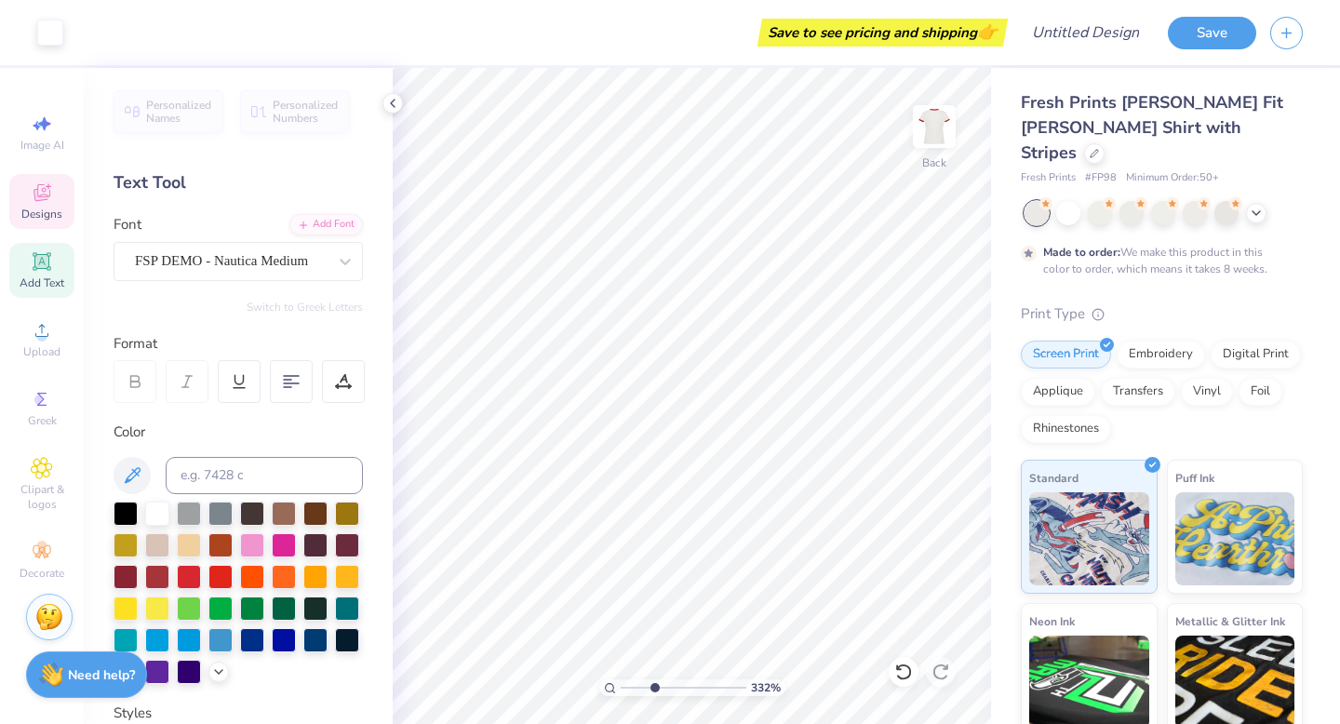
click at [27, 195] on div "Designs" at bounding box center [41, 201] width 65 height 55
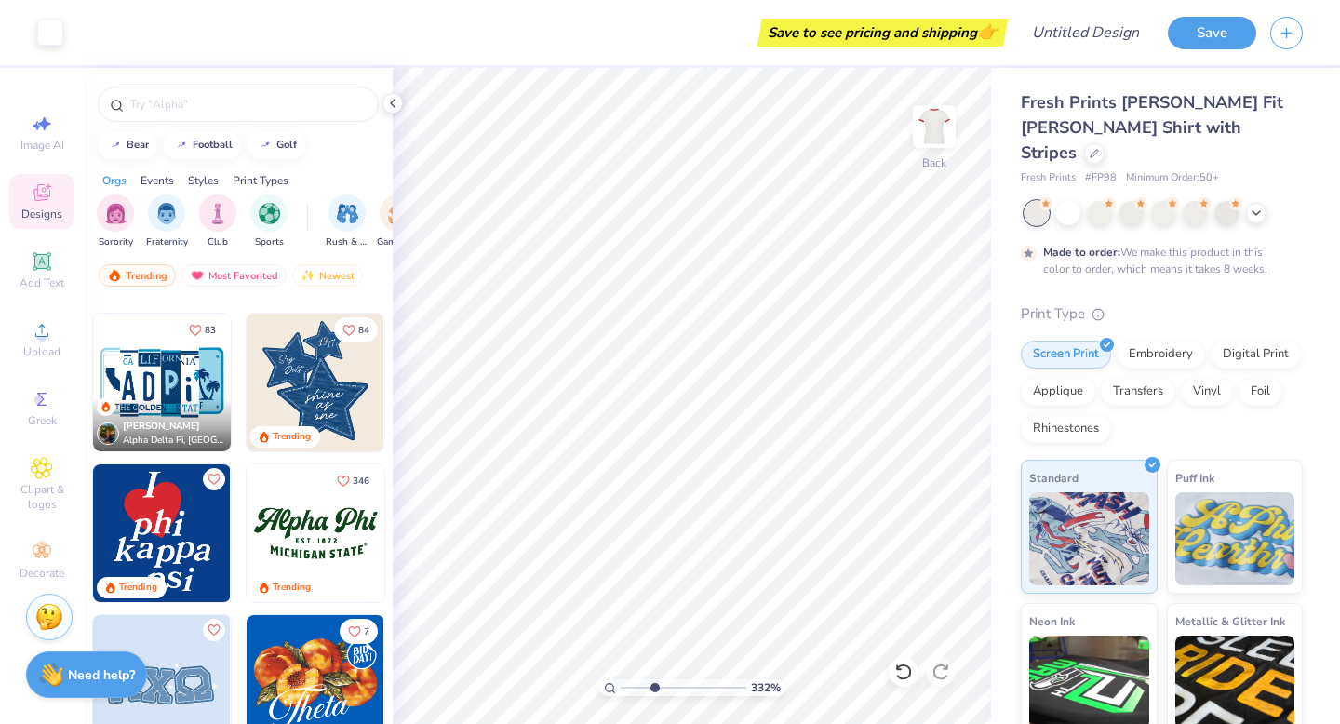
scroll to position [1192, 0]
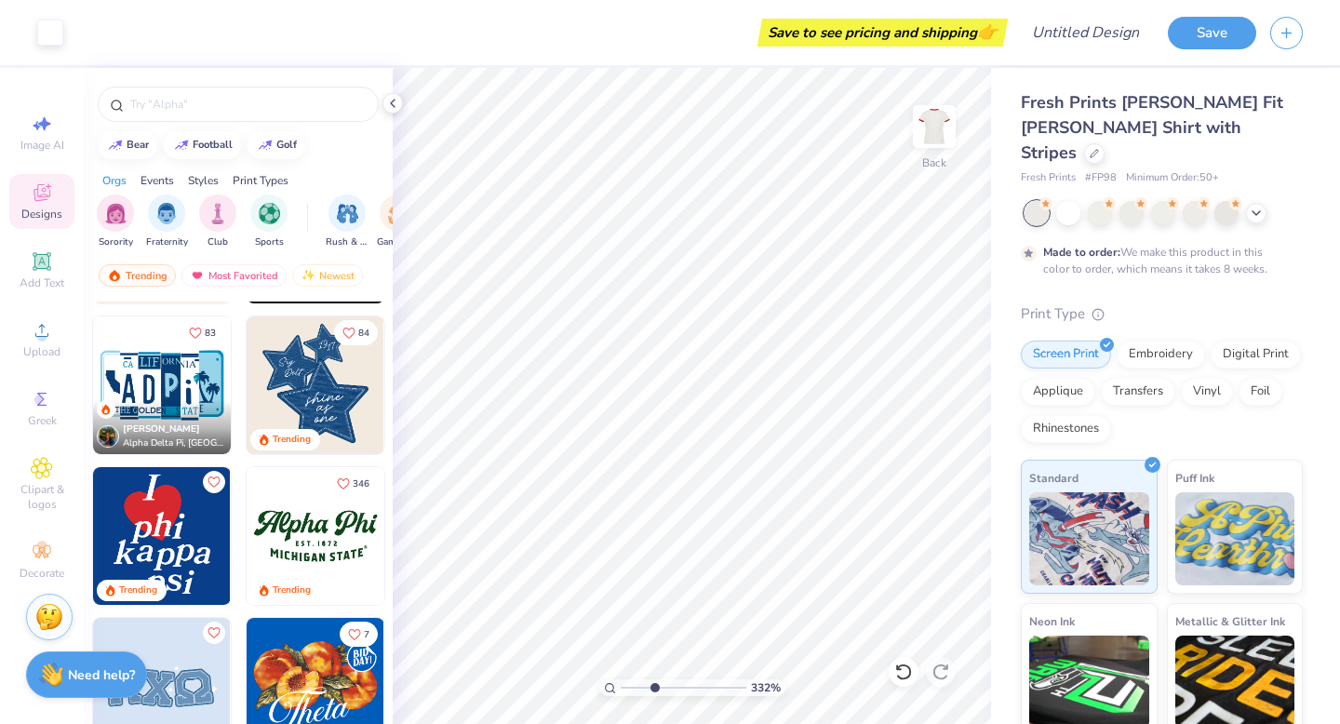
click at [364, 383] on img at bounding box center [316, 385] width 138 height 138
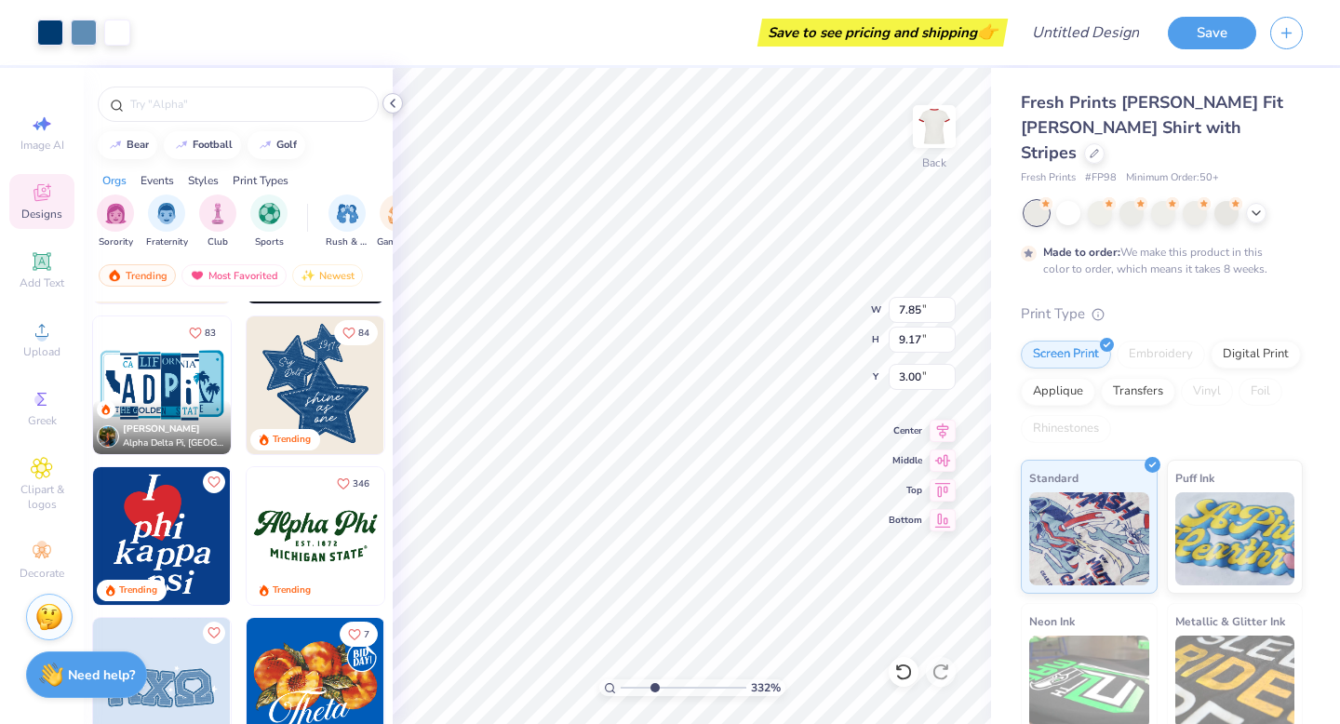
click at [393, 102] on icon at bounding box center [392, 103] width 15 height 15
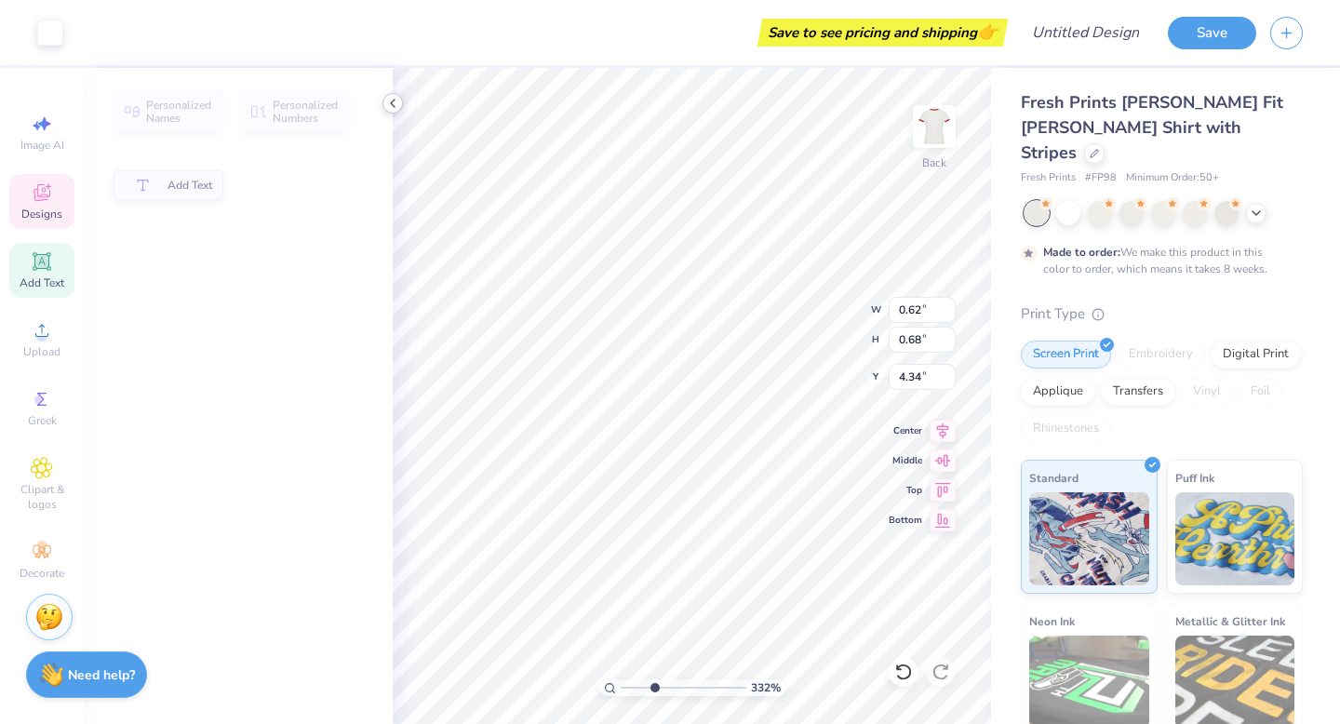
type input "0.62"
type input "0.68"
type input "4.34"
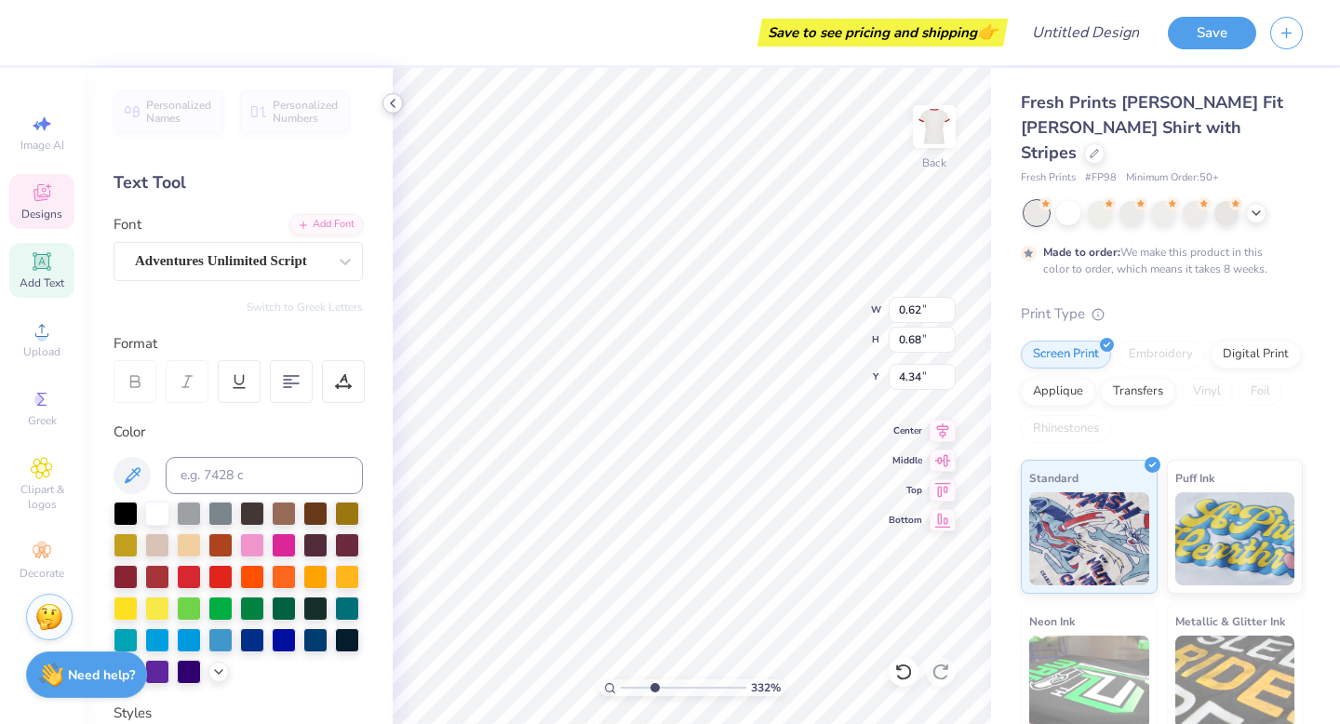
type input "0.63"
type input "0.67"
type input "4.22"
type textarea "20"
type input "3.18"
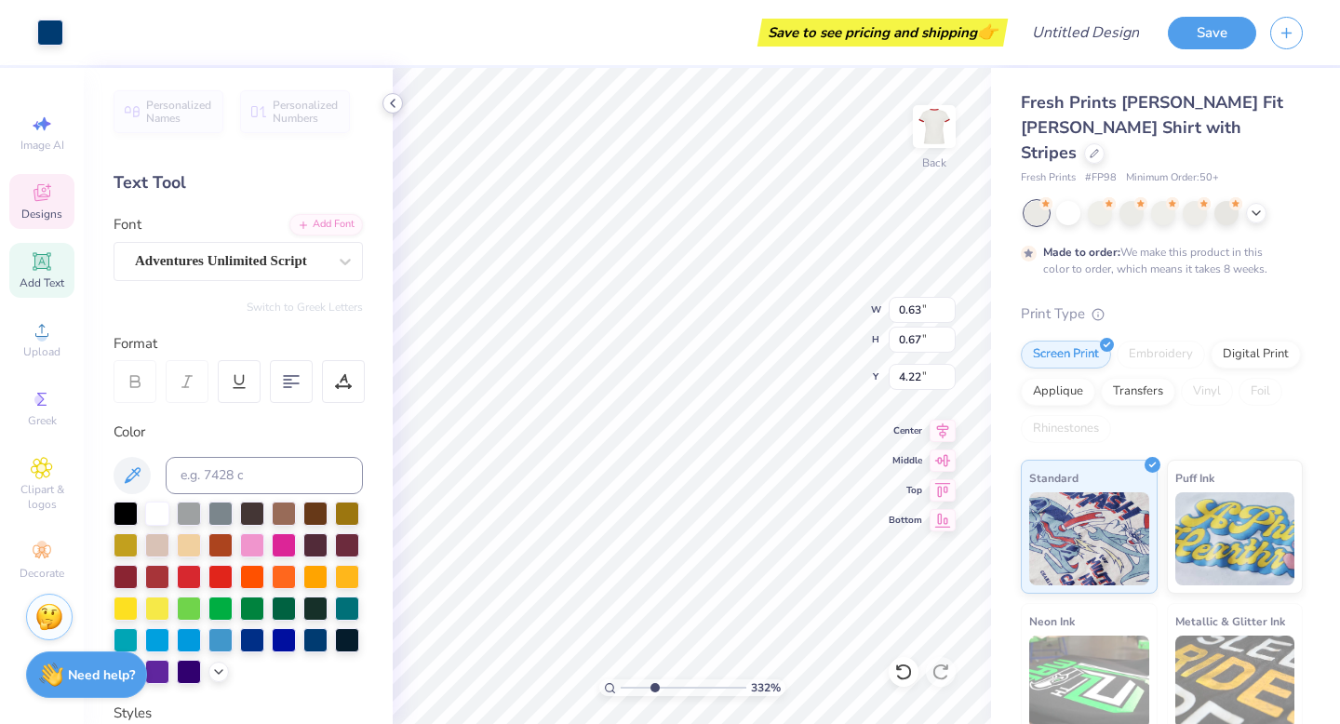
type input "3.20"
type input "3.00"
type input "0.62"
type input "0.68"
type input "4.34"
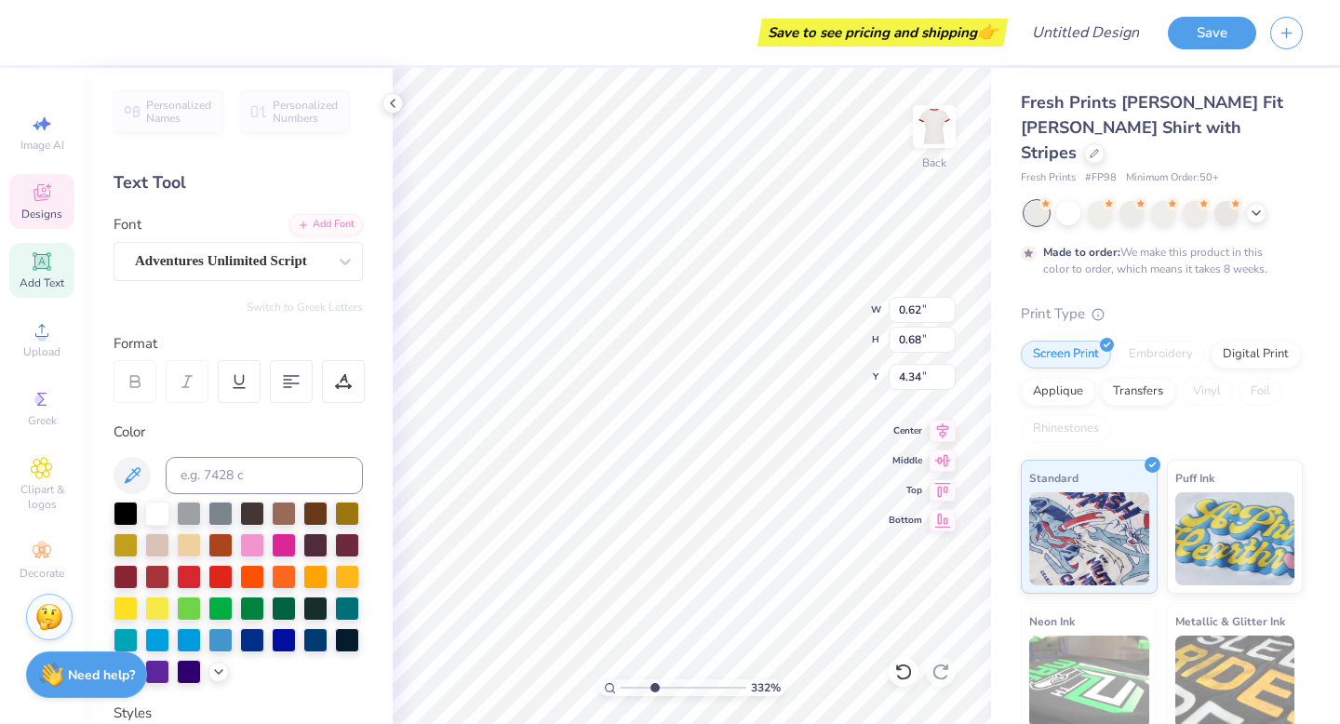
type textarea "25"
type textarea "Texas"
type input "1.87"
type input "0.65"
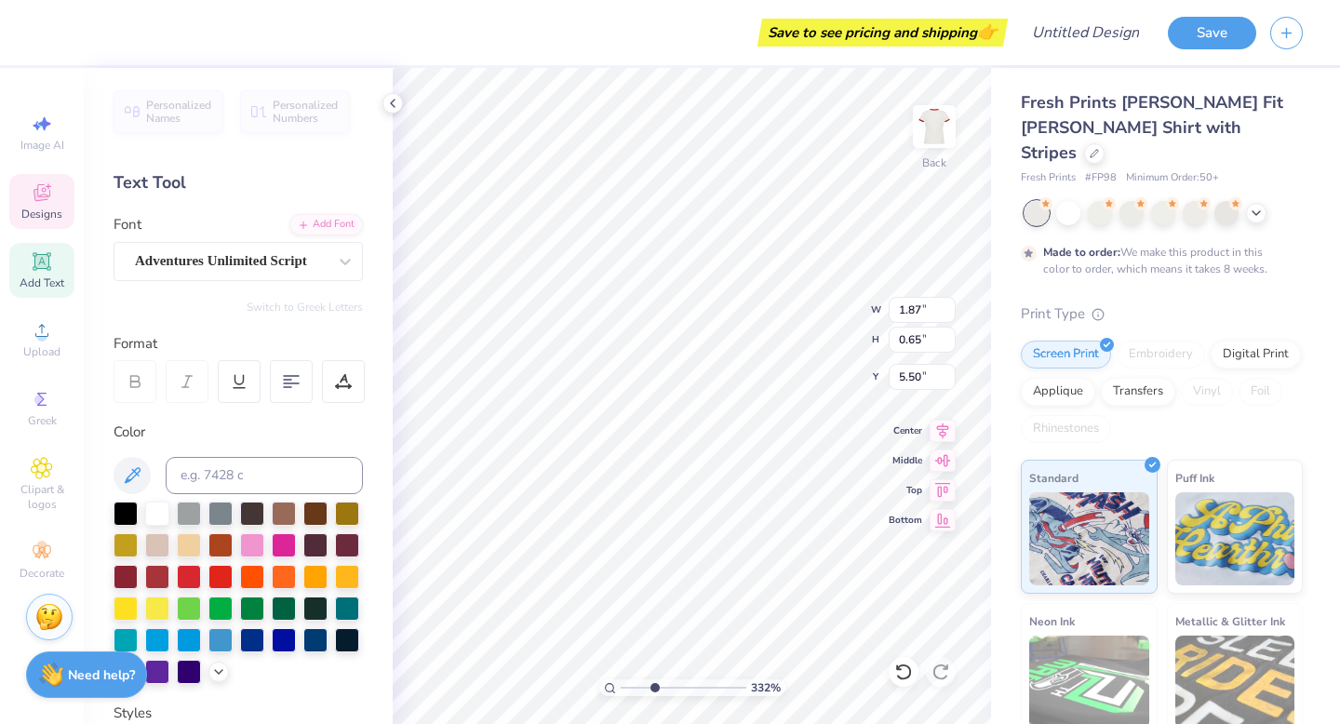
type input "5.50"
type input "1.49"
type input "6.31"
type textarea "Royals"
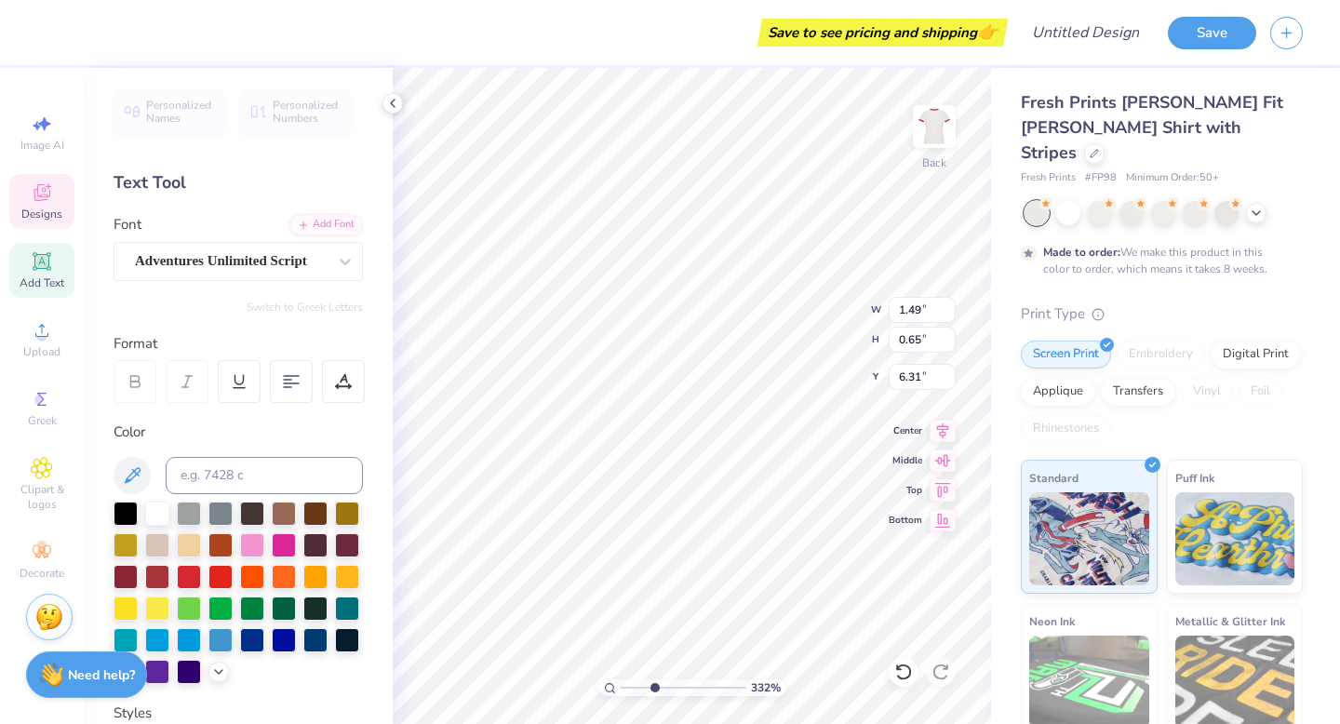
type input "2.42"
type input "0.79"
type input "6.20"
type input "1.87"
type input "0.65"
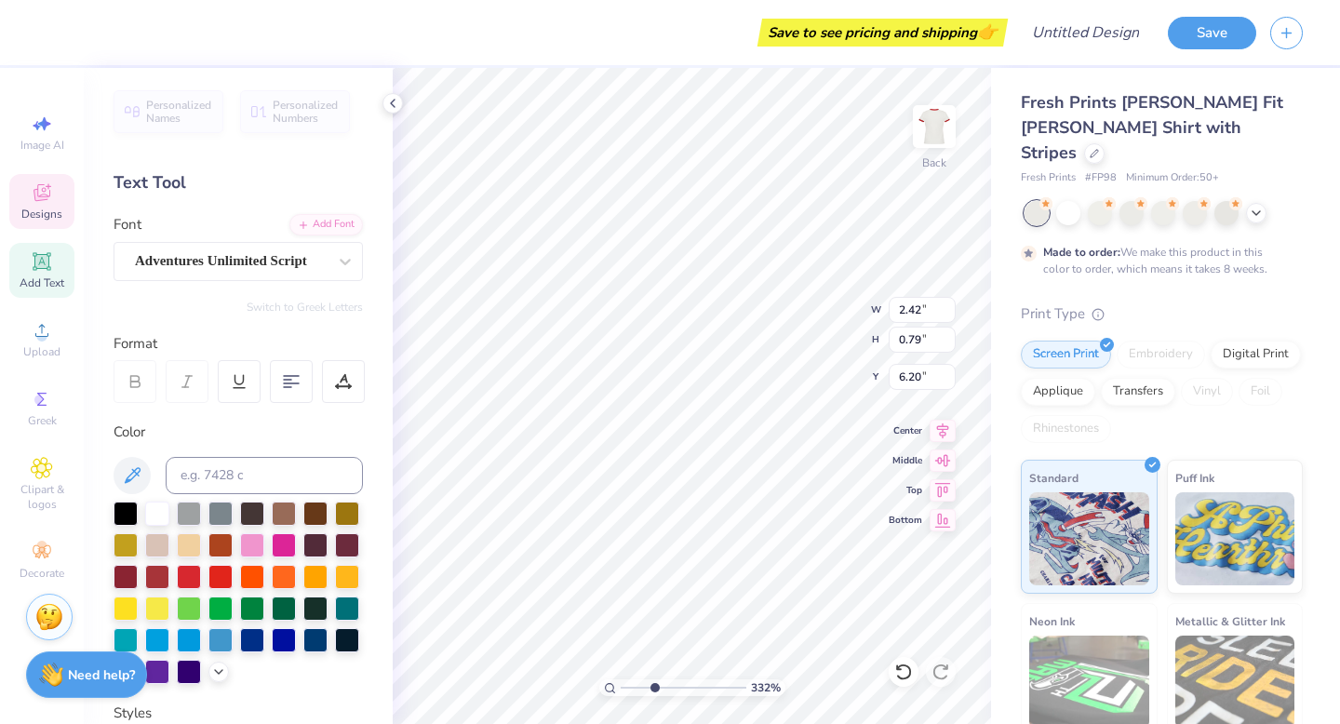
type input "5.55"
type input "6.77"
type input "6.60"
type input "5.57"
type input "2.87"
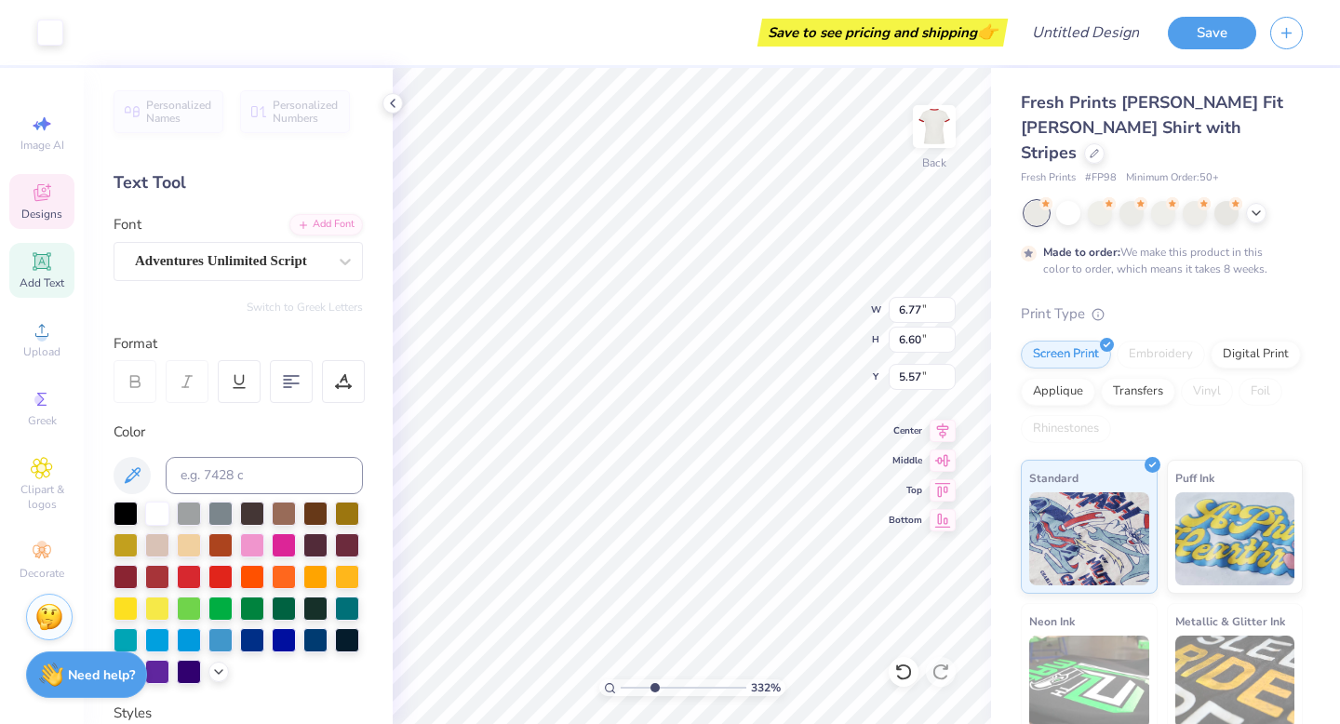
type input "1.09"
type input "8.07"
type textarea "Go"
type input "4.53"
type input "1.31"
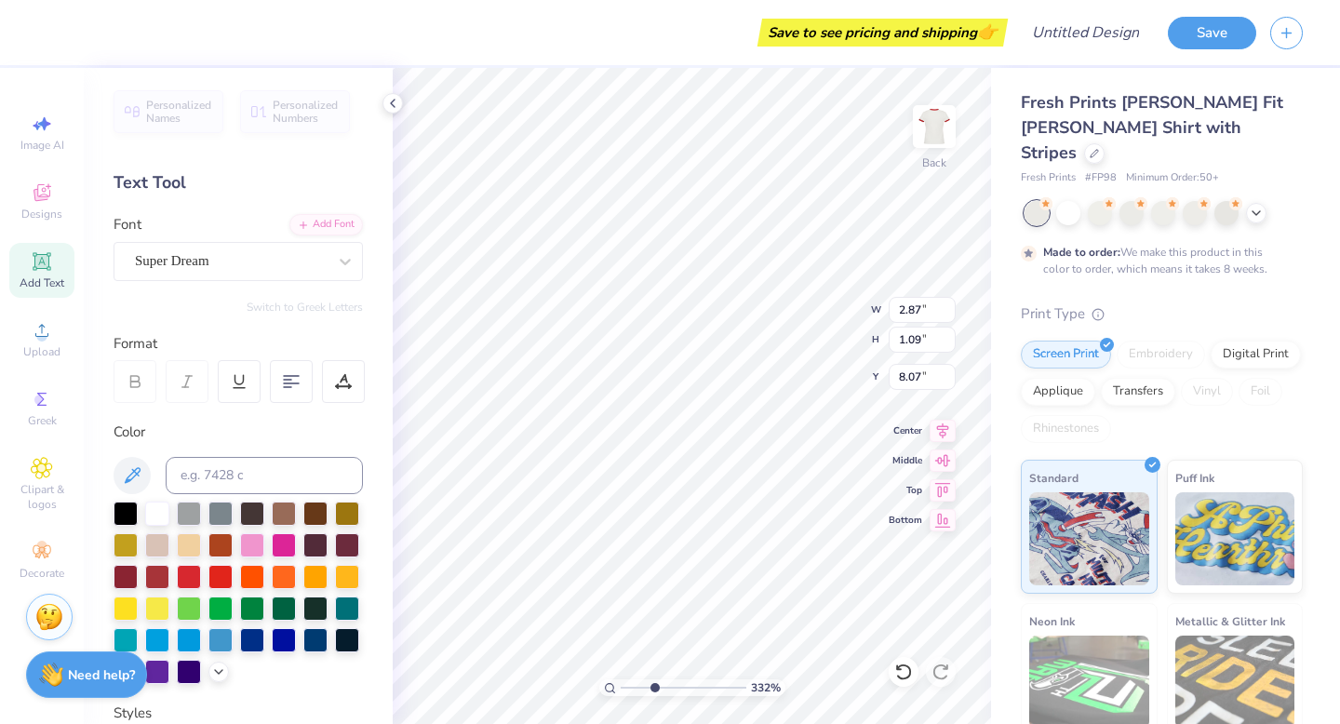
type input "9.34"
type input "4.53"
type input "1.31"
type input "9.34"
type input "1.68"
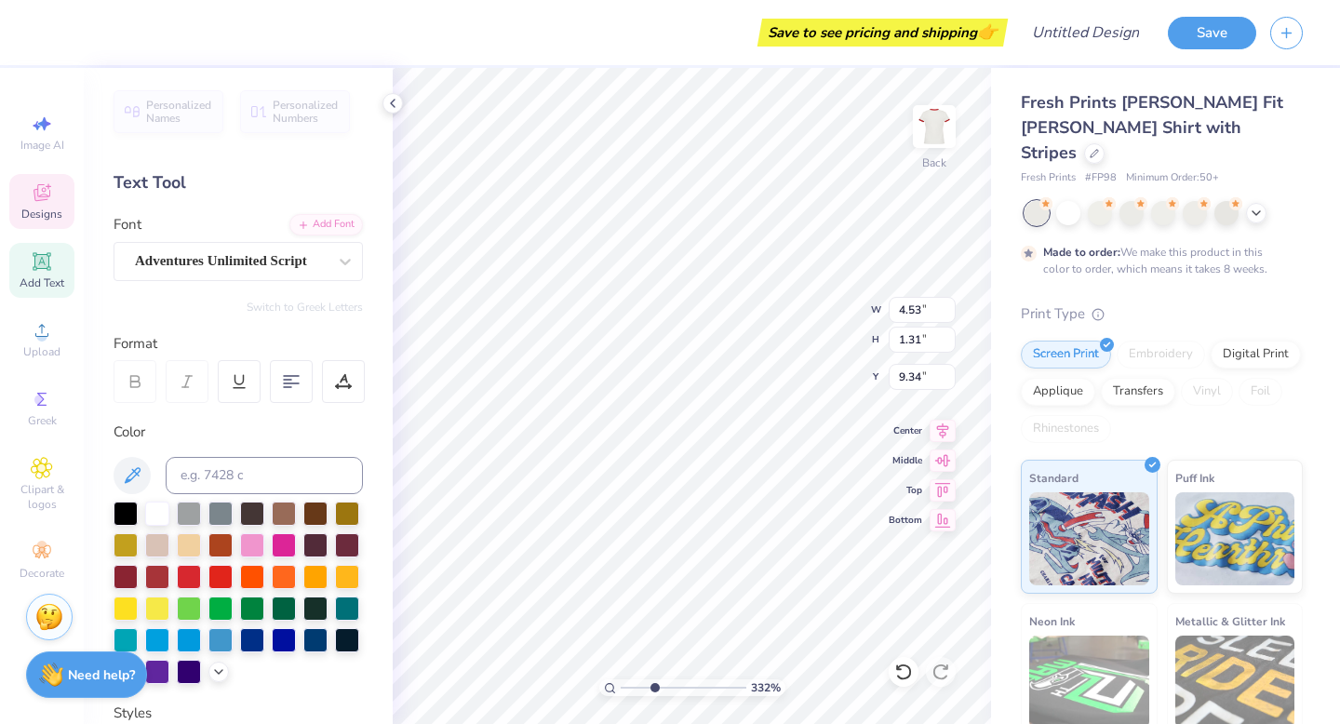
type input "0.50"
type input "9.86"
type textarea "o"
type textarea "Horns"
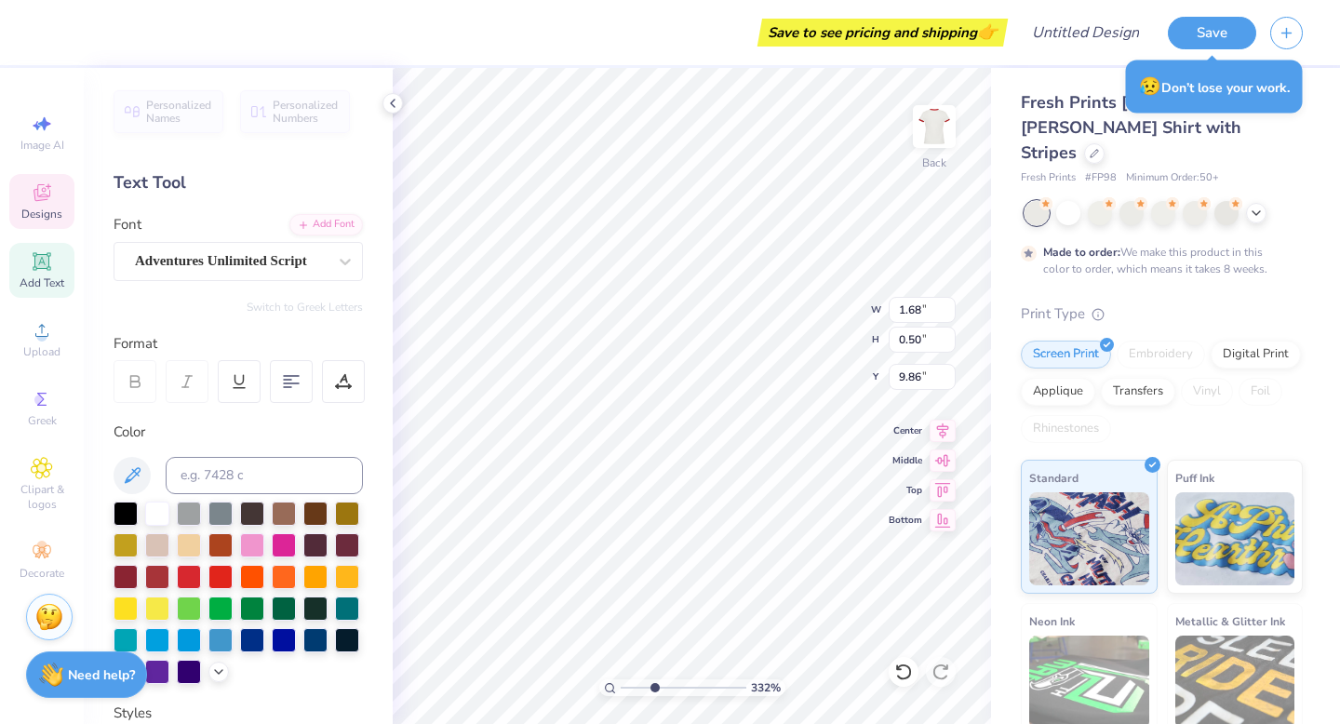
type input "1.26"
type input "0.66"
type input "9.01"
click at [394, 101] on icon at bounding box center [392, 103] width 15 height 15
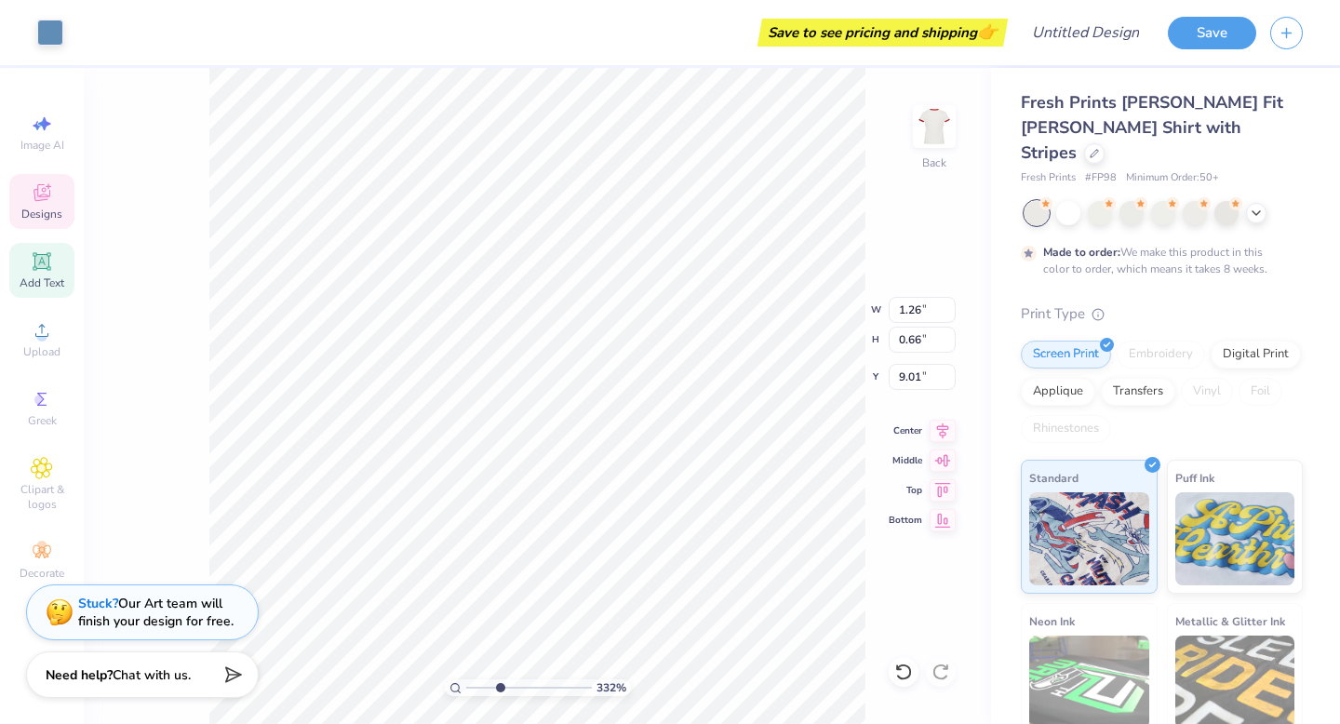
type input "6.64"
type input "6.48"
type input "5.64"
type input "4.58"
type input "4.64"
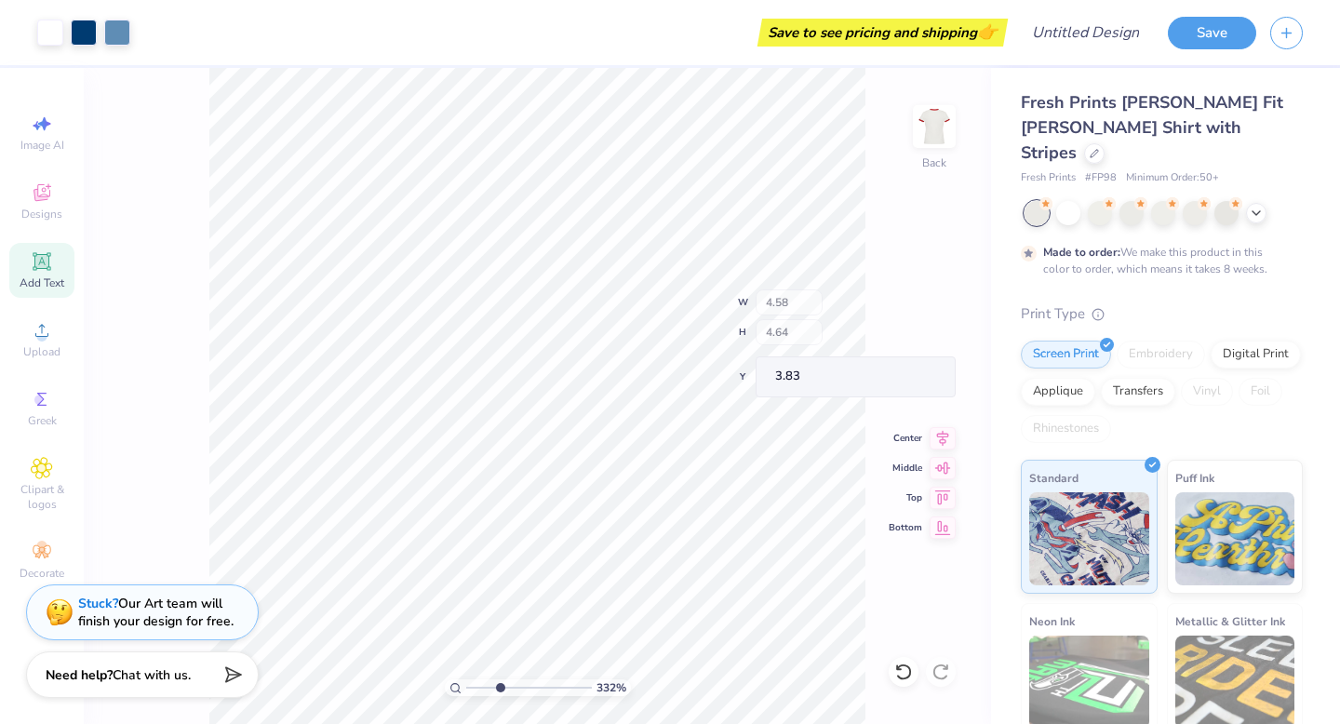
type input "3.88"
click at [57, 31] on div at bounding box center [50, 31] width 26 height 26
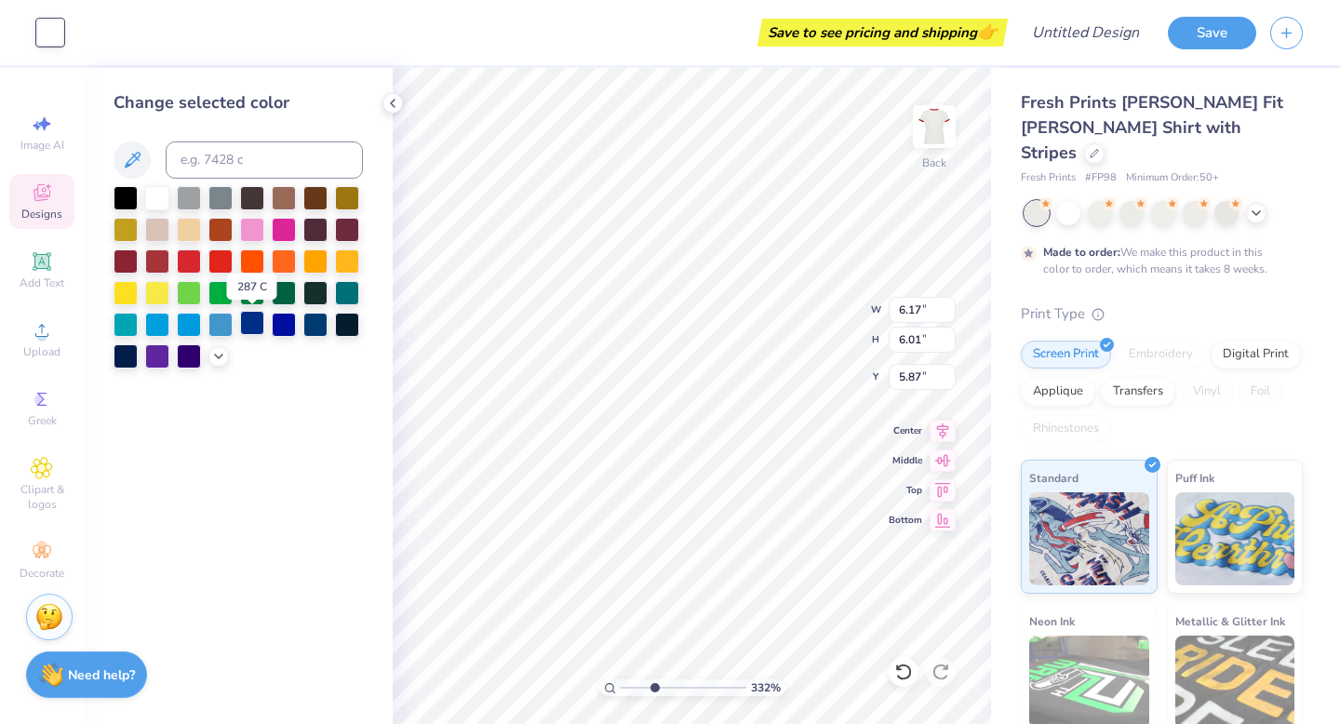
click at [250, 325] on div at bounding box center [252, 323] width 24 height 24
click at [327, 331] on div at bounding box center [315, 323] width 24 height 24
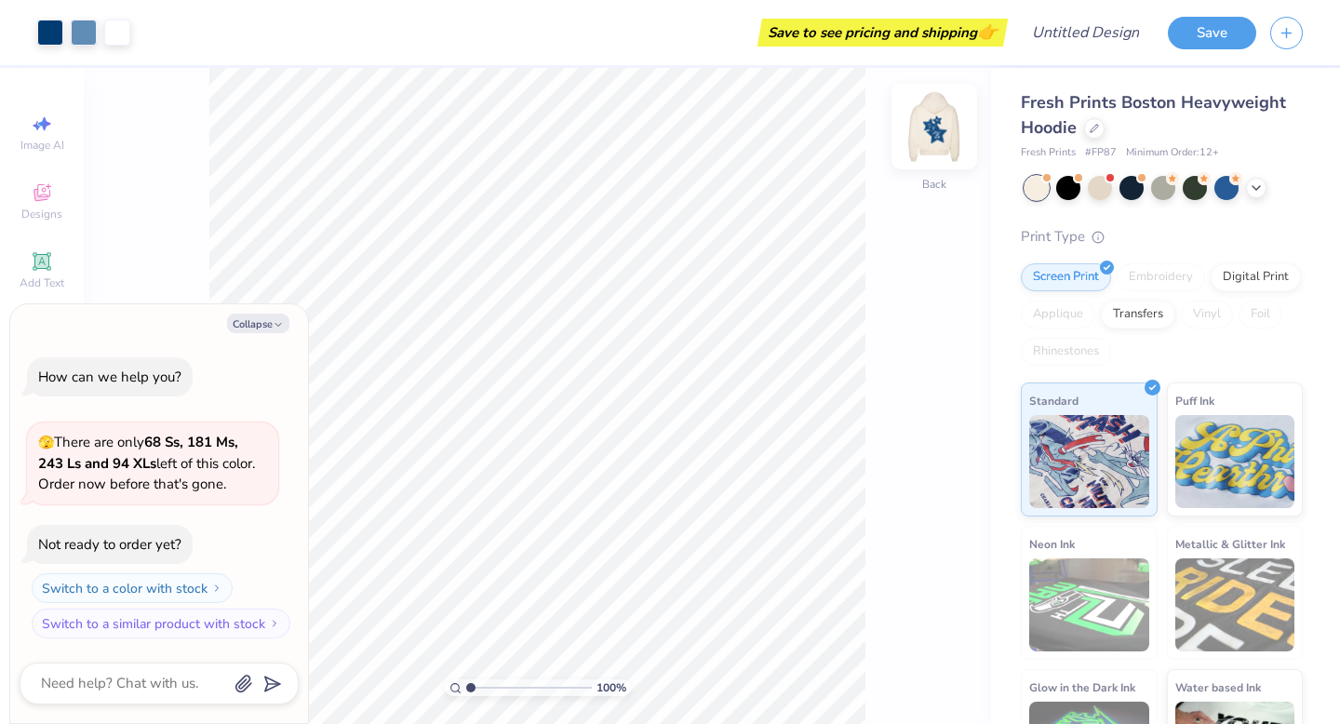
click at [941, 133] on img at bounding box center [934, 126] width 74 height 74
click at [263, 324] on button "Collapse" at bounding box center [258, 324] width 62 height 20
type textarea "x"
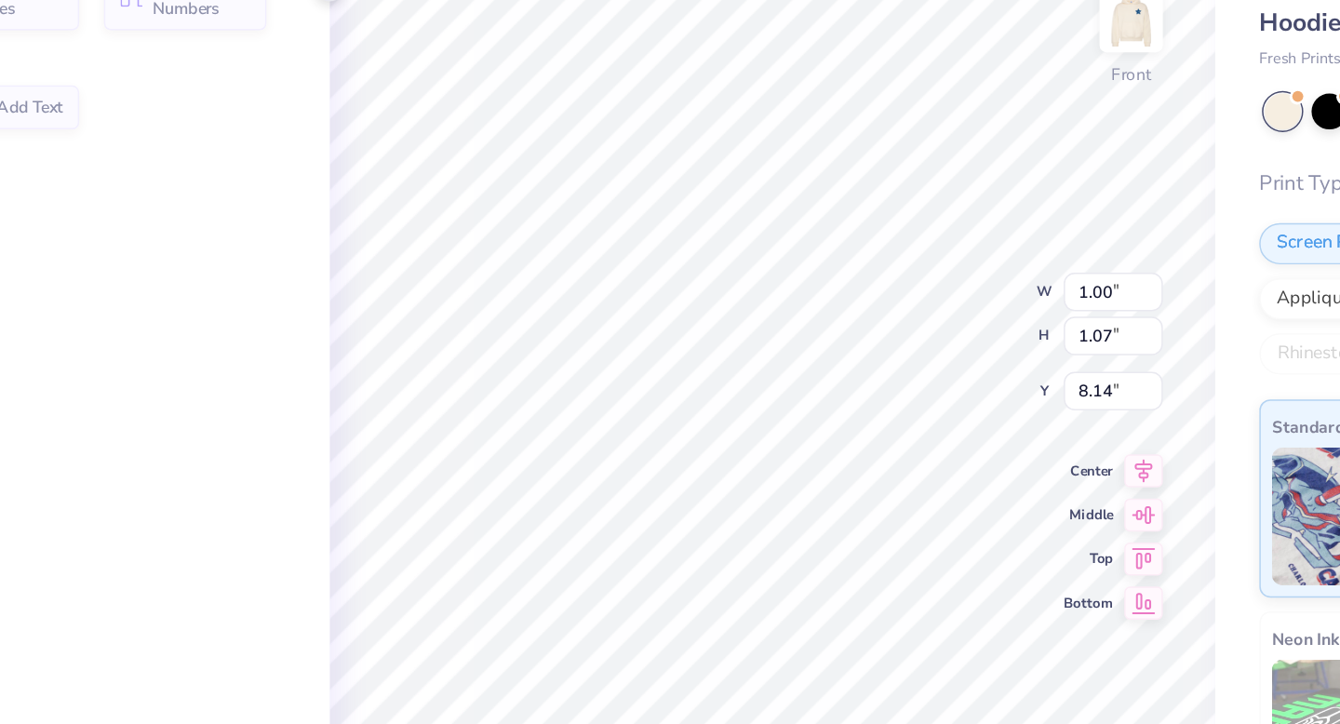
type input "1.00"
type input "1.07"
type input "8.14"
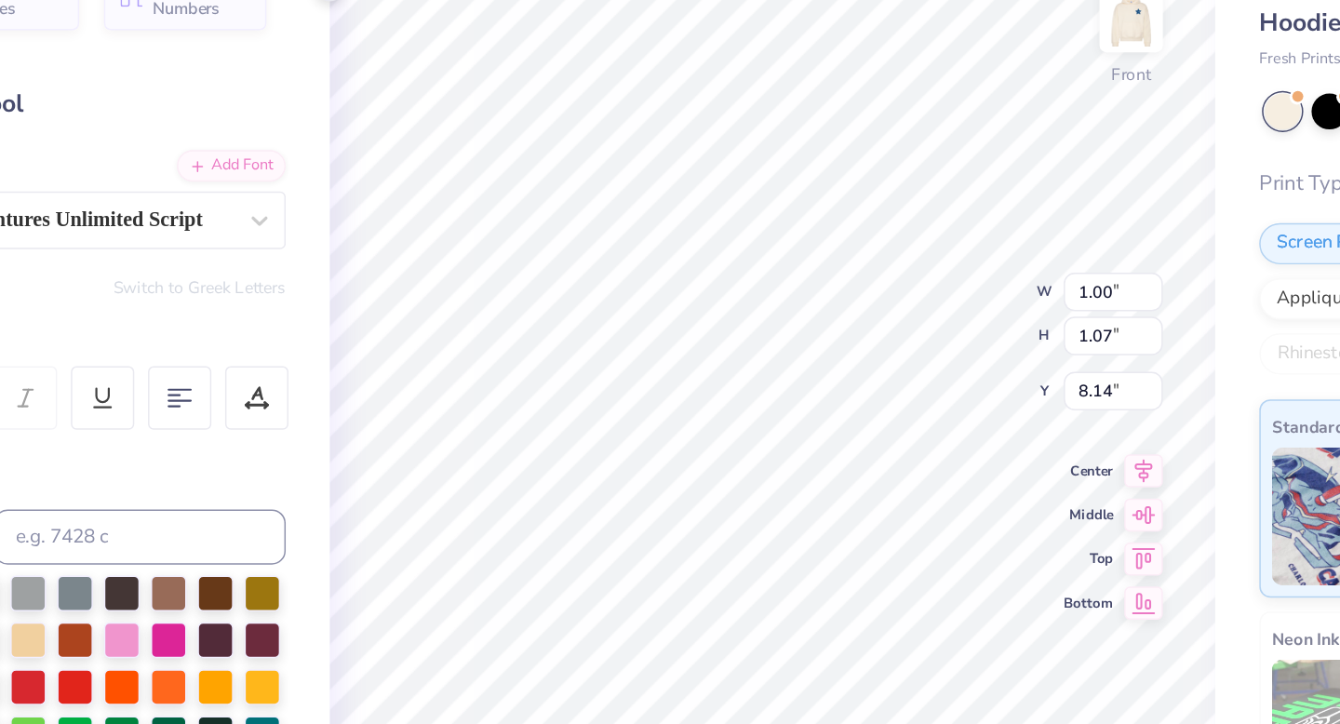
type textarea "1"
type textarea "20"
type input "0.99"
type input "1.08"
type textarea "1"
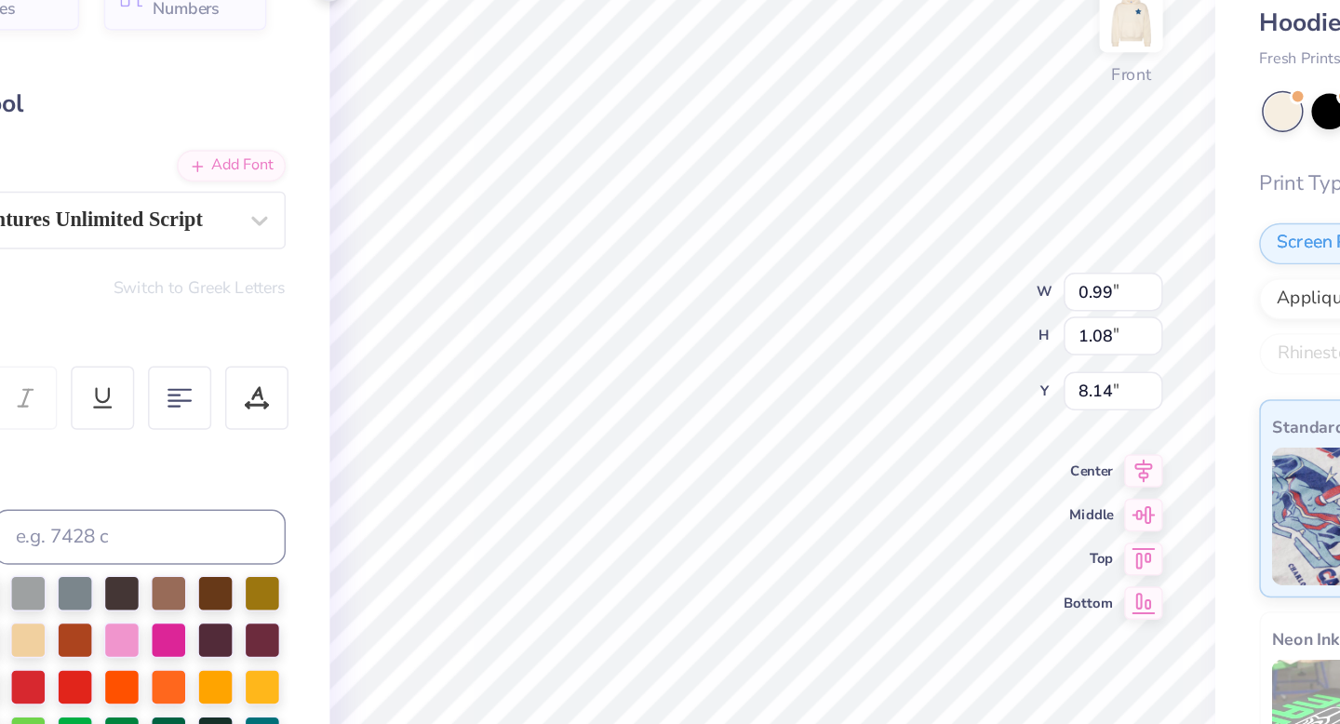
type textarea "25"
type input "1.86"
type input "1.17"
type input "10.02"
type textarea "Texas"
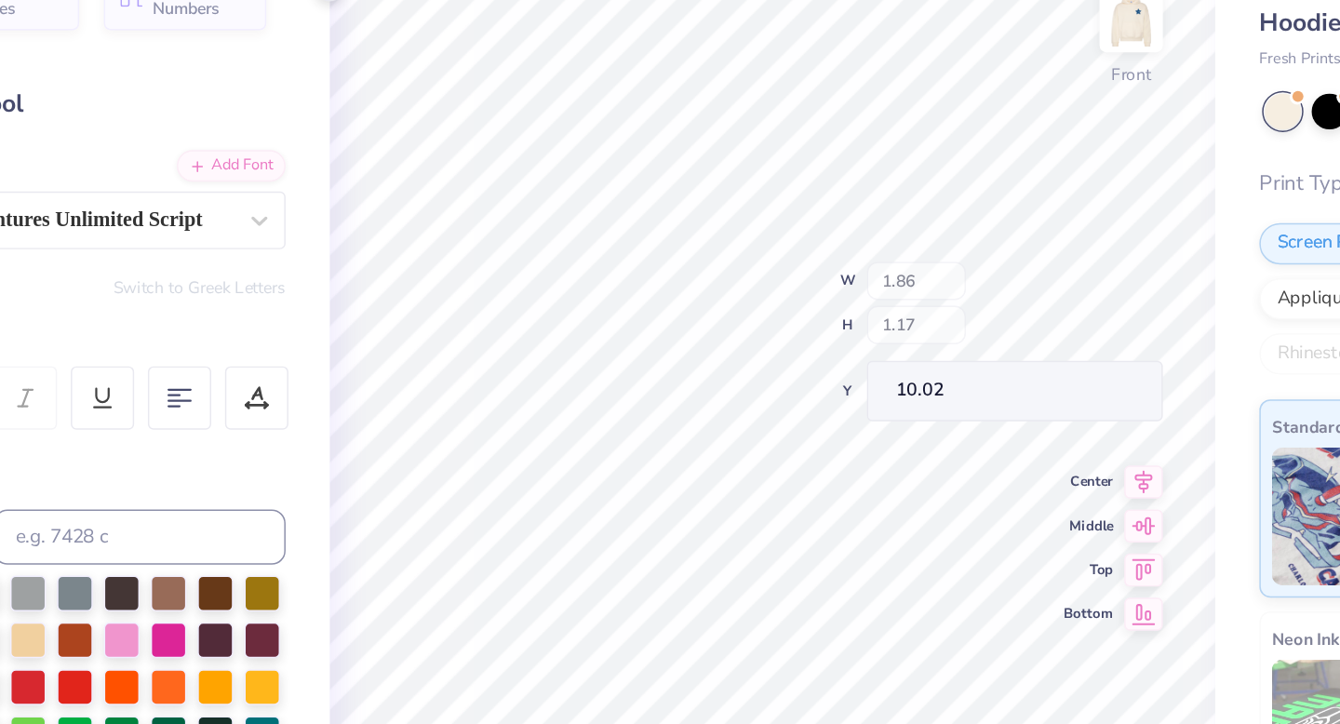
type input "2.97"
type input "1.03"
type input "10.12"
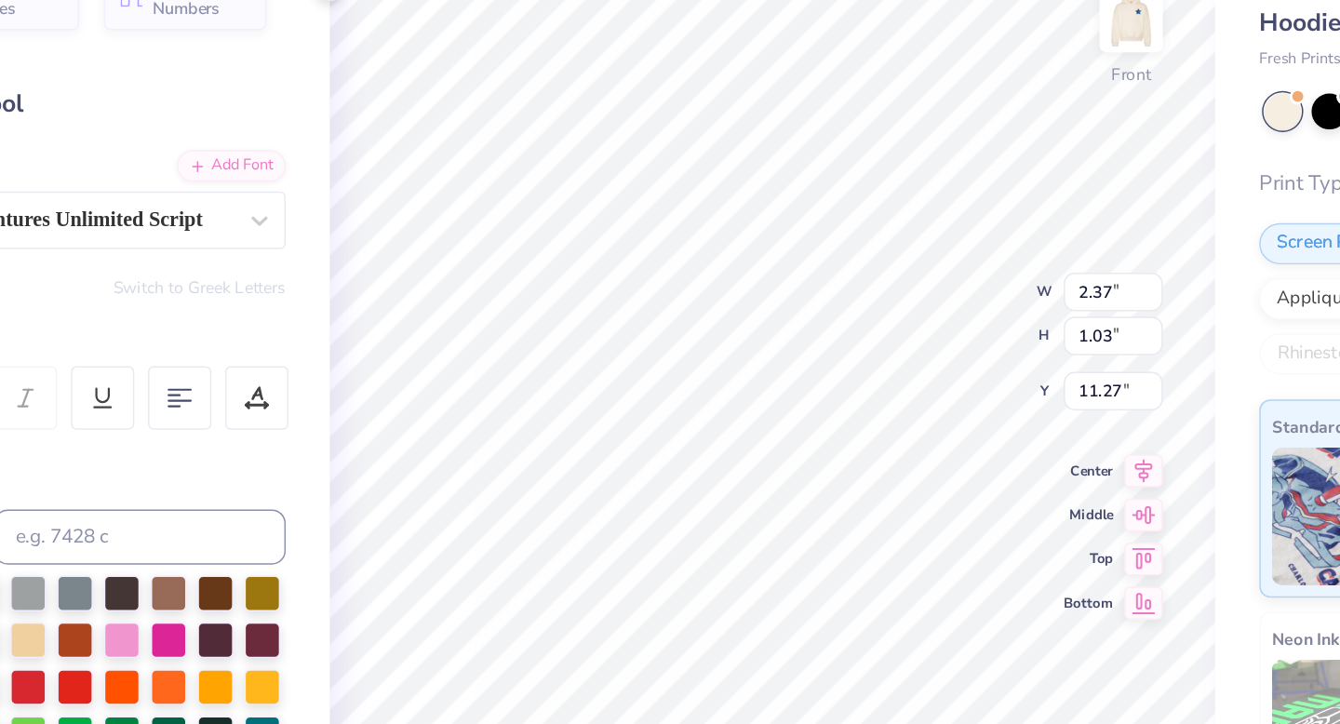
type input "2.37"
type input "11.27"
type textarea "Royals"
type input "3.86"
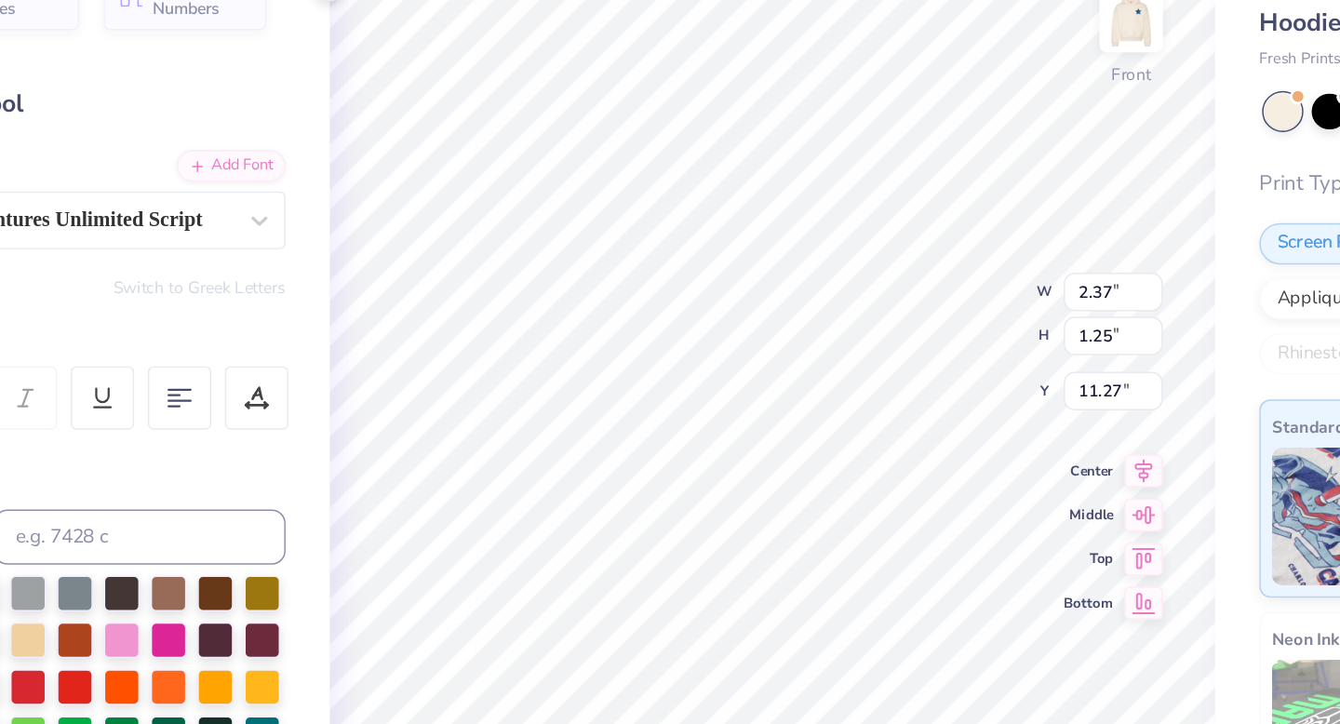
type input "1.25"
type input "11.09"
type input "2.97"
type input "1.03"
type input "10.06"
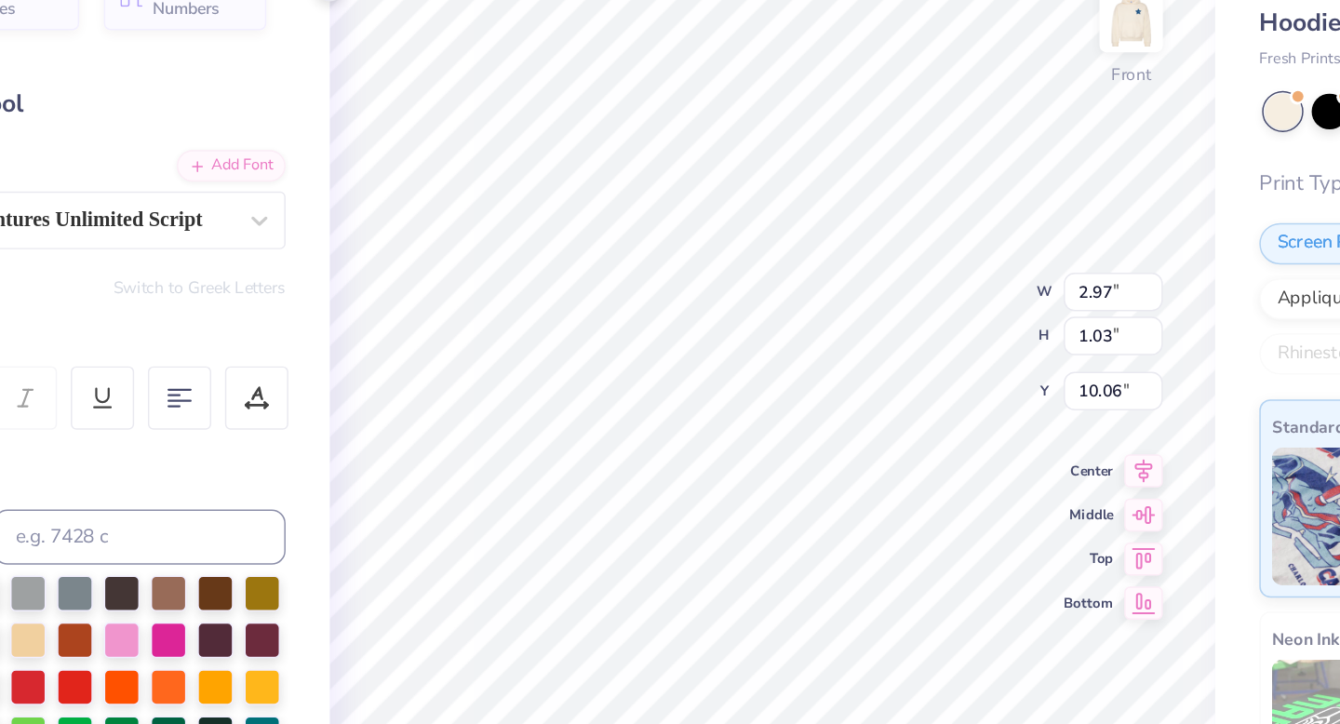
type input "3.86"
type input "1.25"
type input "11.09"
type input "7.17"
type input "7.26"
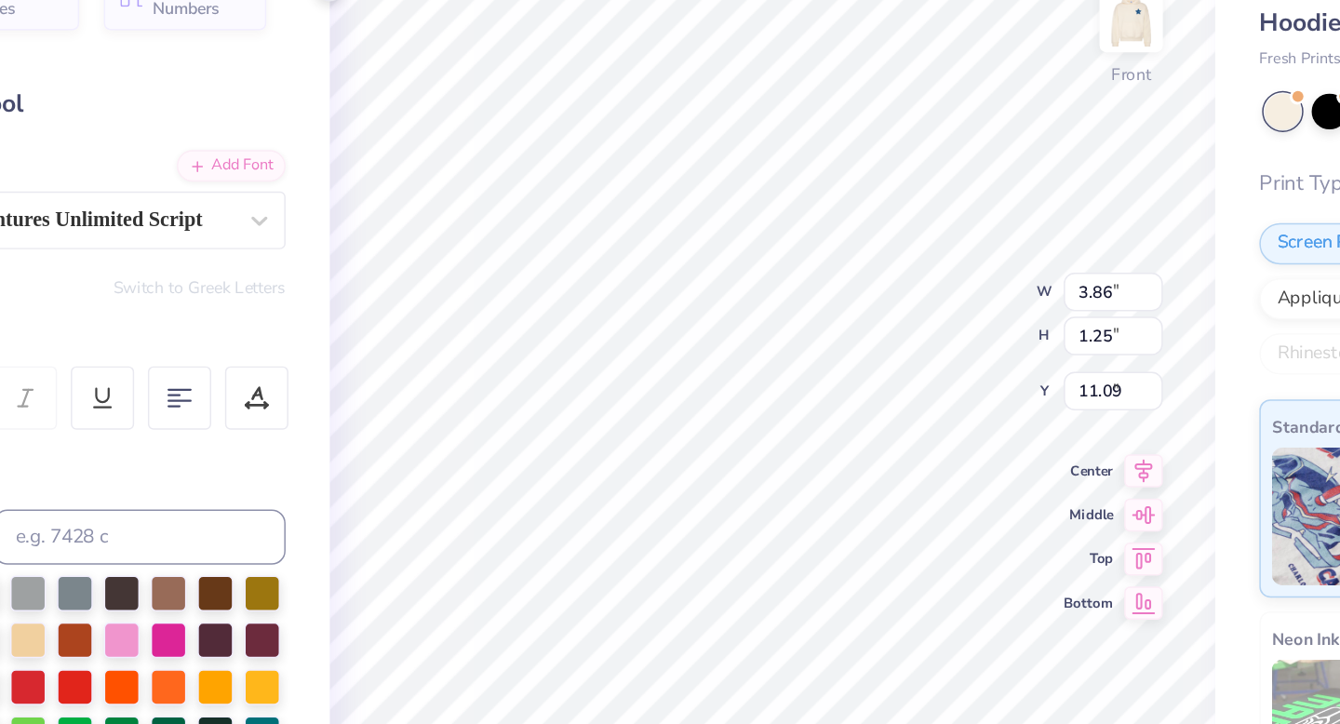
type input "7.43"
type input "7.35"
type input "7.44"
type input "7.67"
type input "7.77"
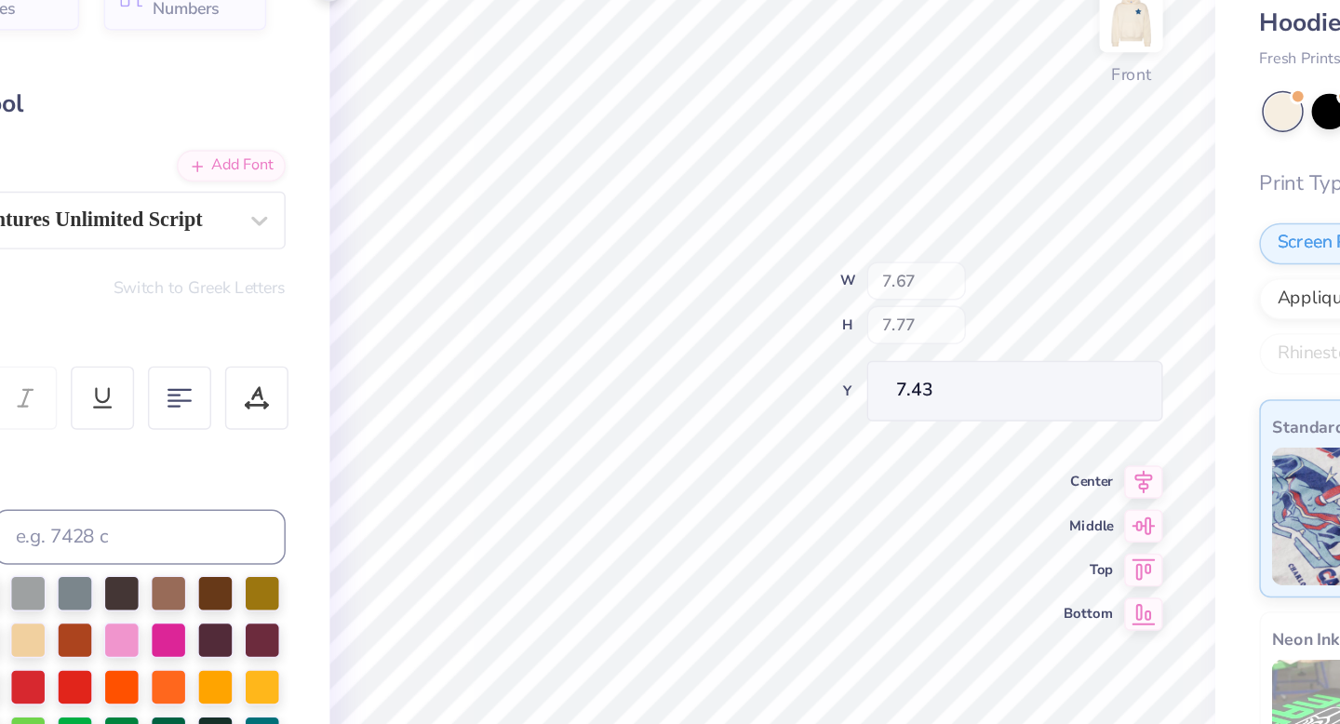
type input "7.37"
type input "7.47"
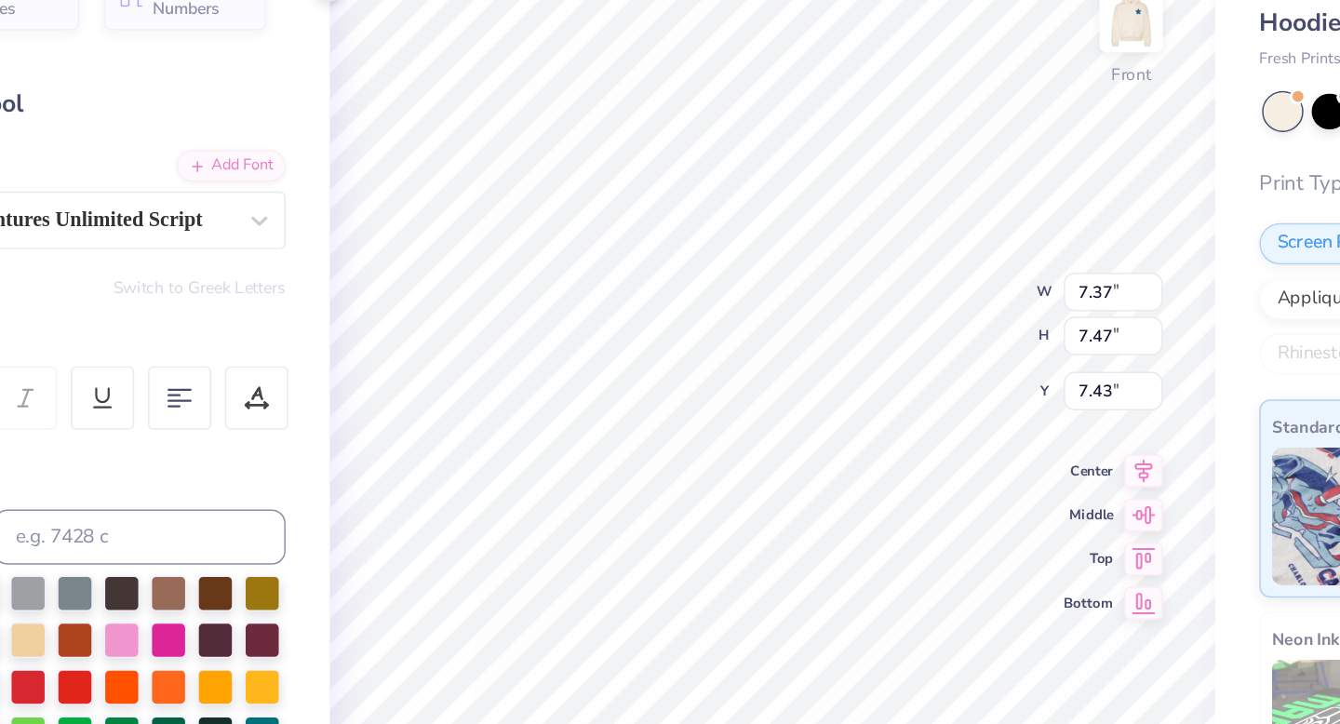
type input "6.64"
type input "6.73"
type input "7.70"
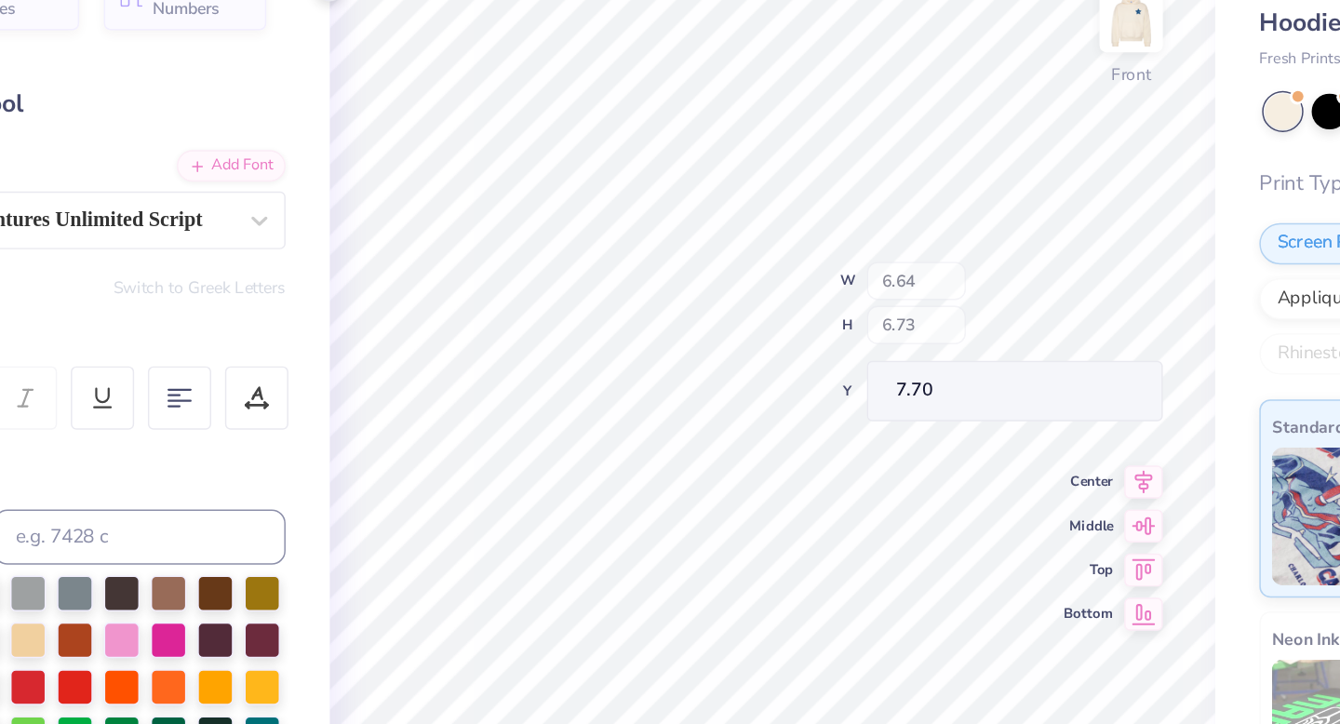
type input "6.67"
type input "6.76"
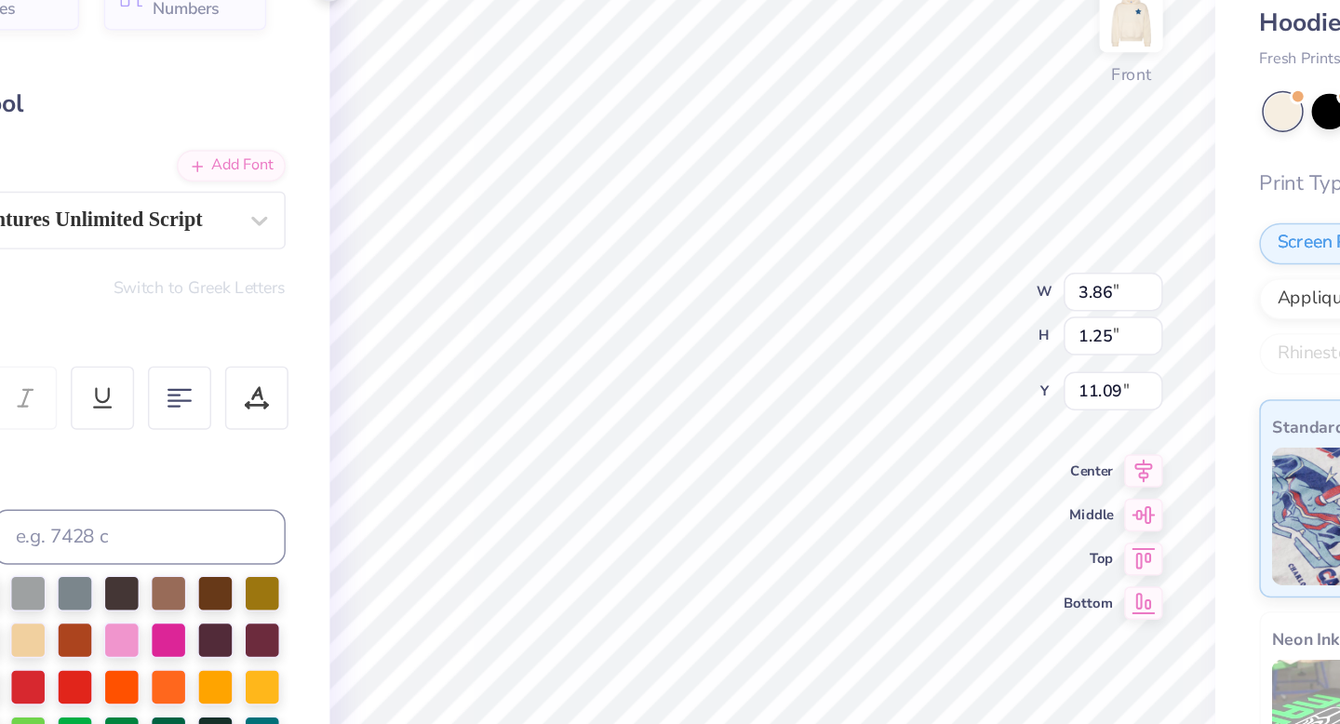
type input "3.86"
type input "1.25"
type input "11.09"
type input "3.66"
type input "1.19"
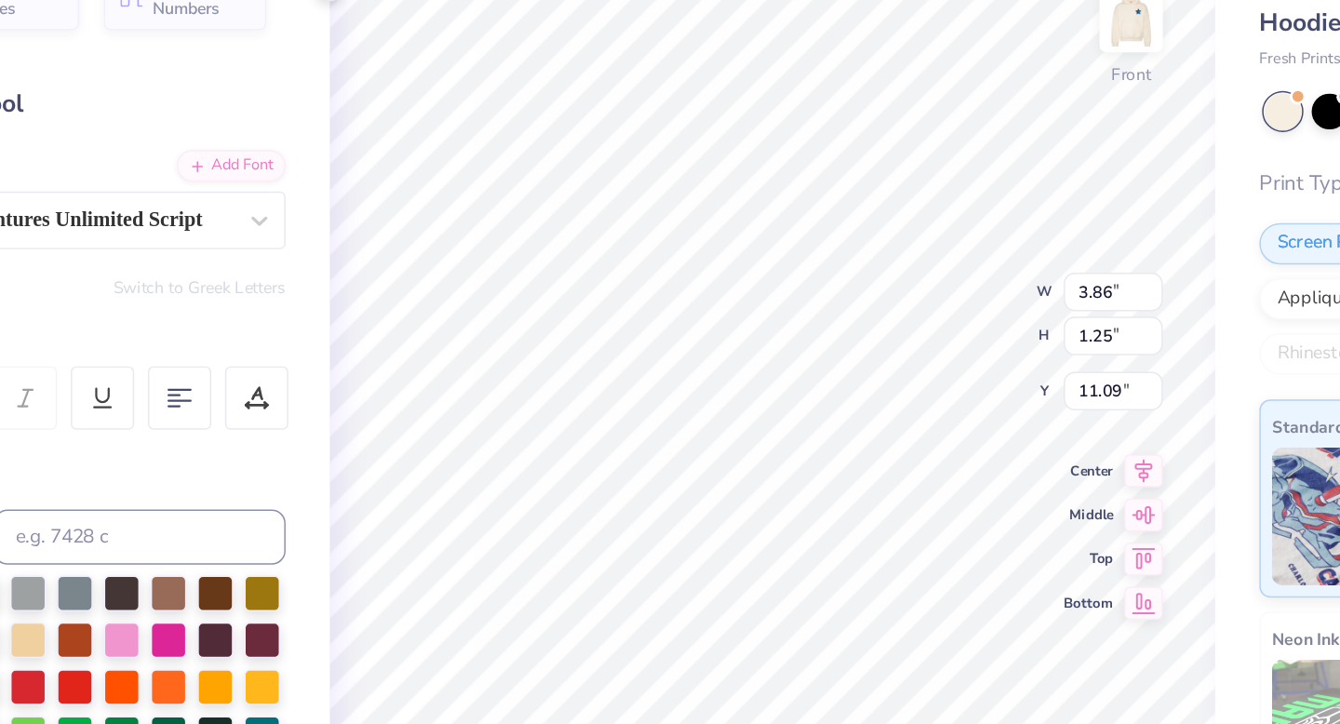
type input "11.10"
type input "9.82"
type input "9.56"
type input "10.82"
type input "10.06"
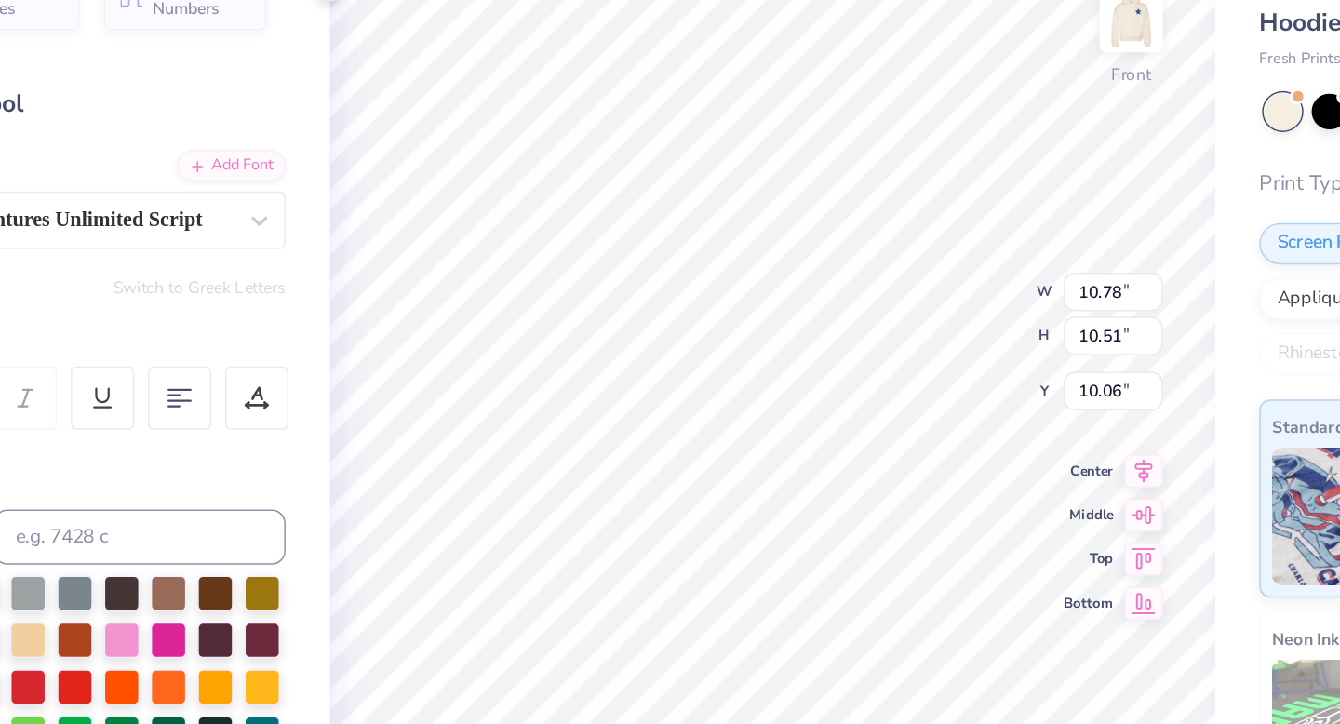
type input "10.78"
type input "10.51"
type input "10.06"
type input "9.82"
type input "9.56"
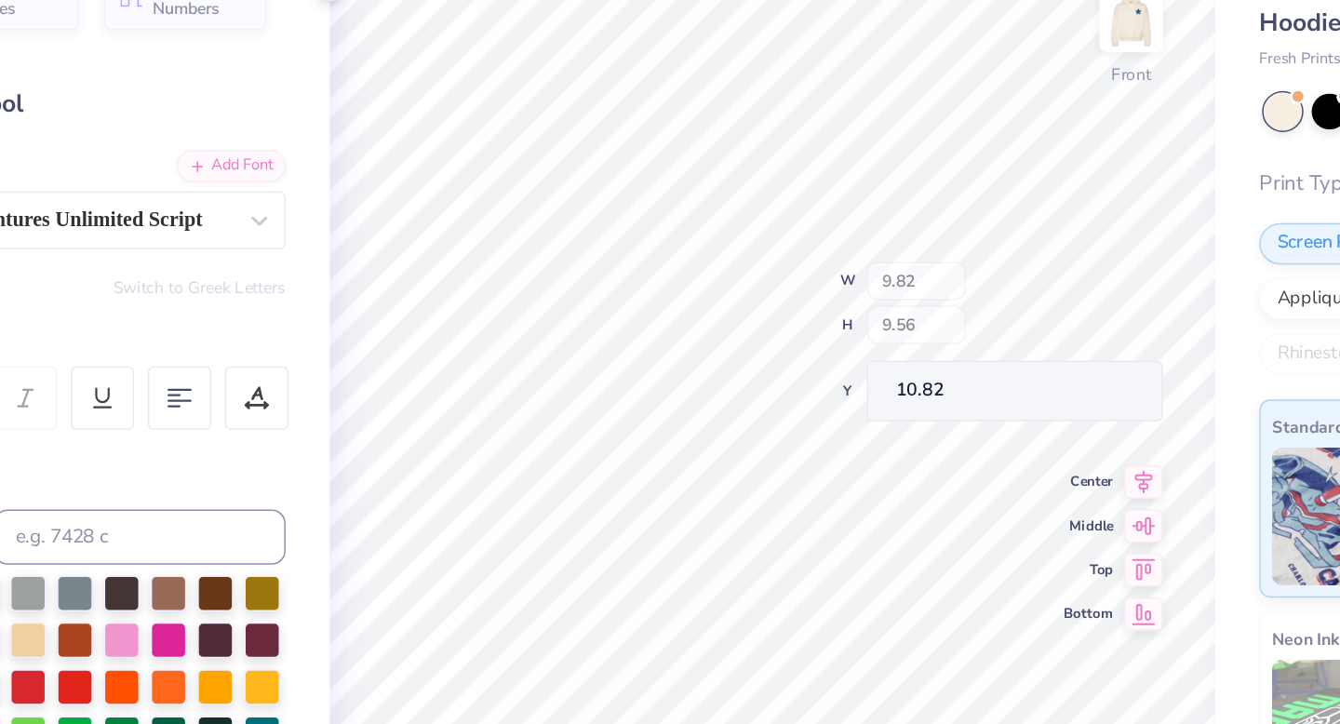
type input "10.58"
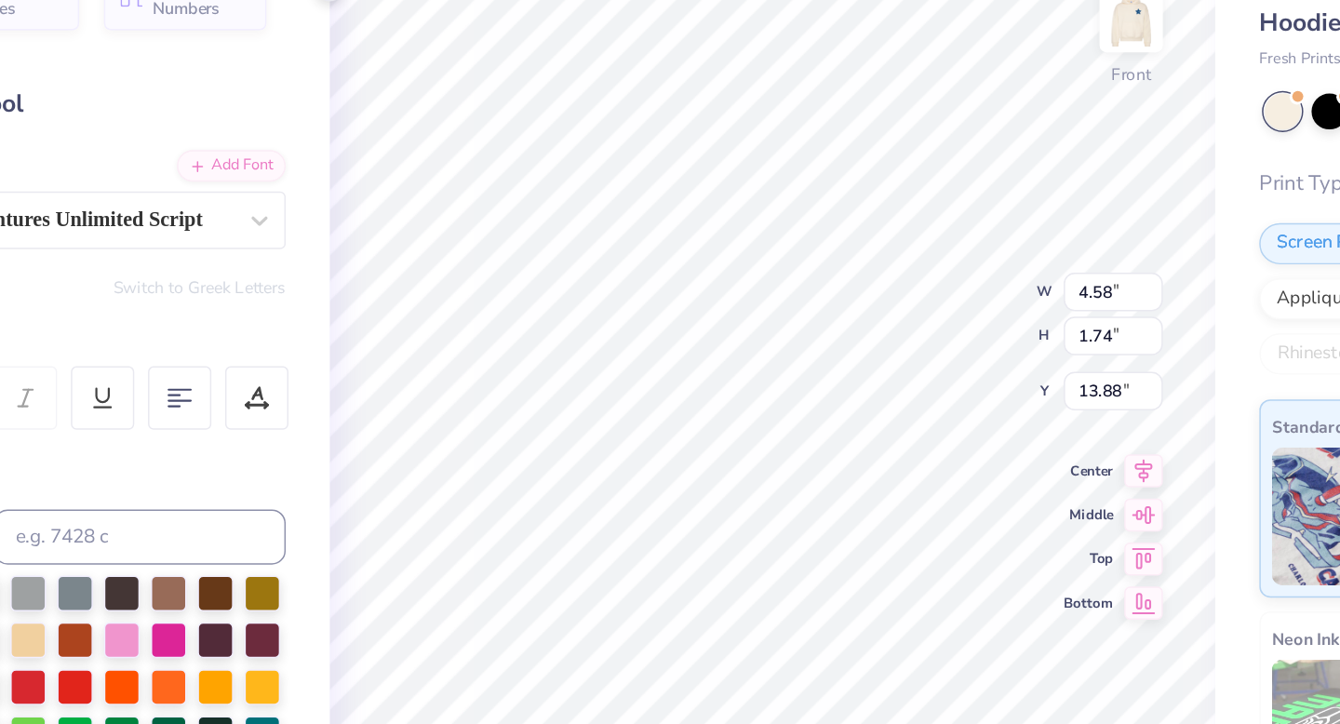
type textarea "Go"
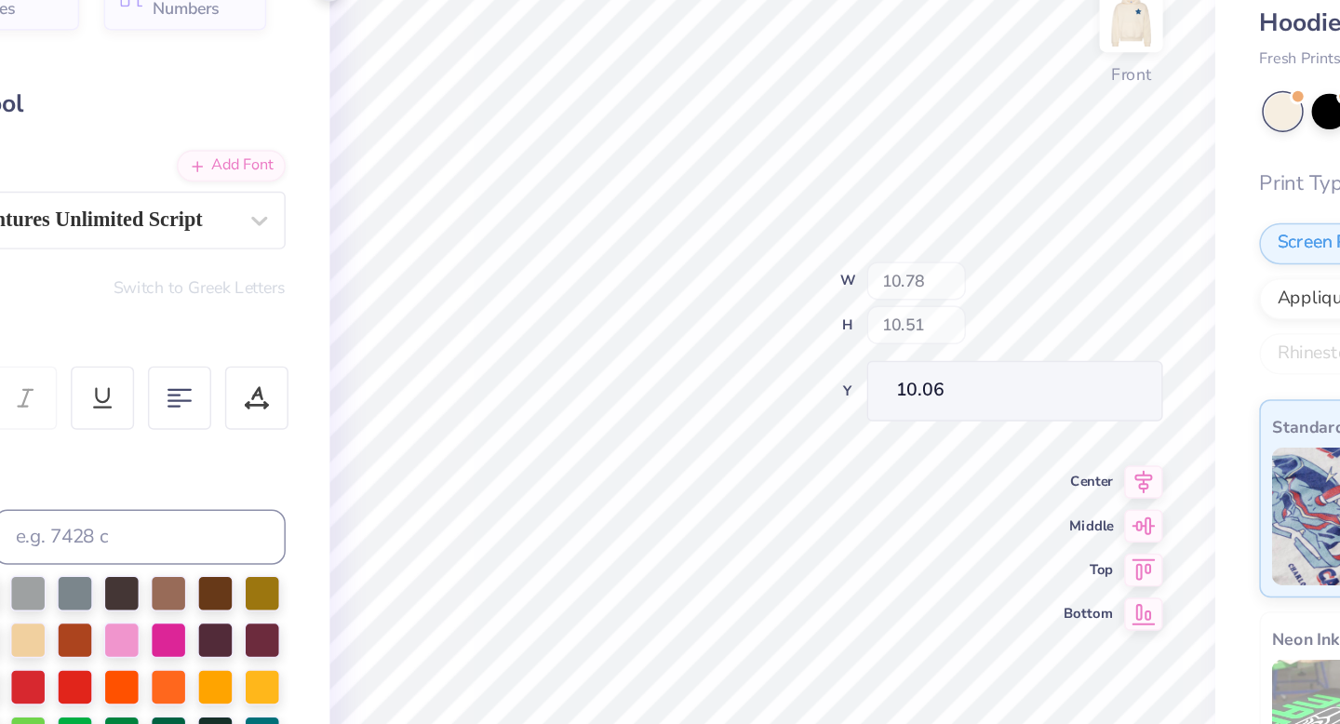
type input "10.78"
type input "10.51"
type input "10.06"
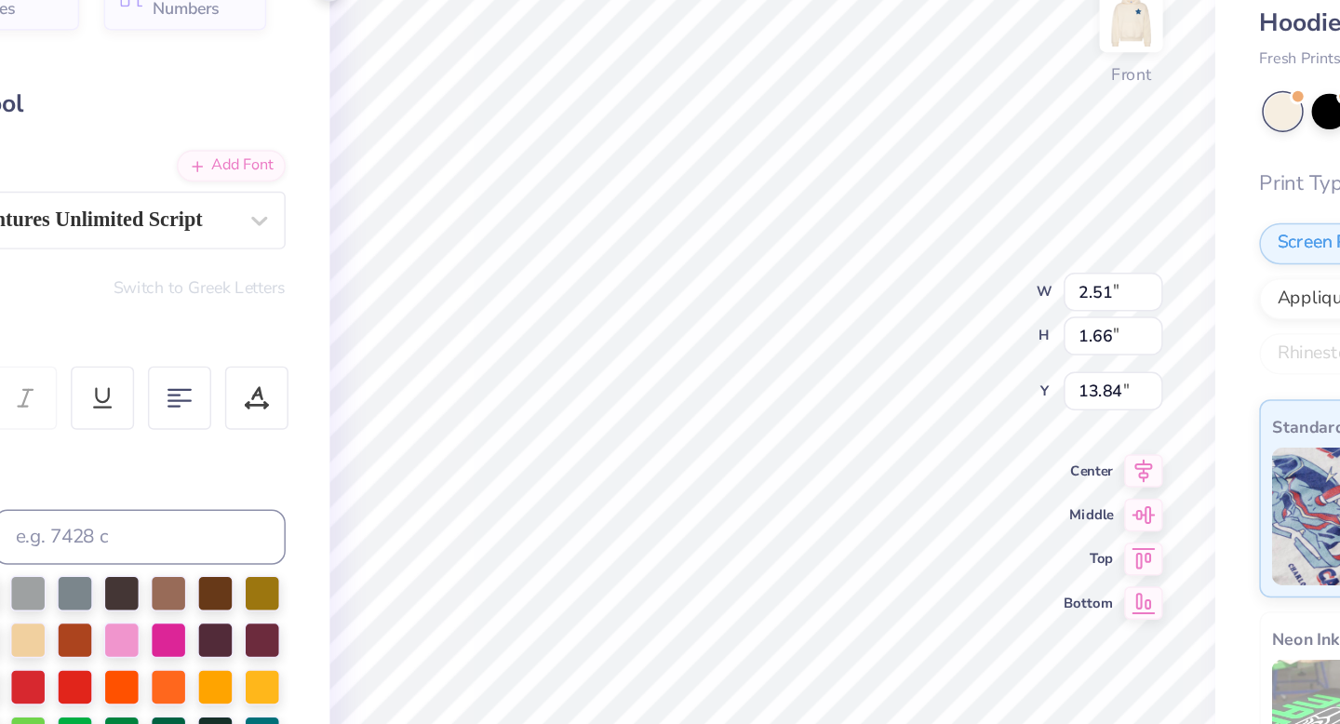
type input "2.01"
type input "1.05"
type input "15.60"
type textarea "Horns"
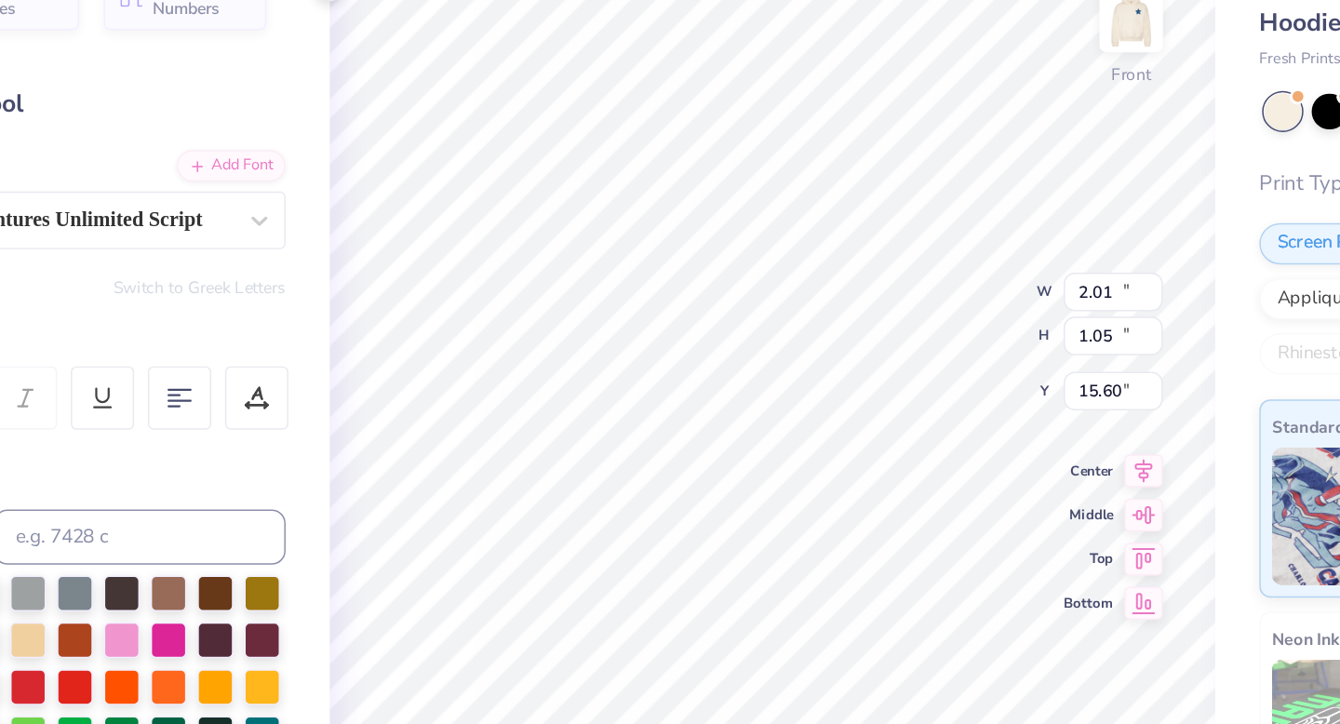
type input "10.58"
type input "10.32"
type input "10.06"
type input "2.68"
type input "0.79"
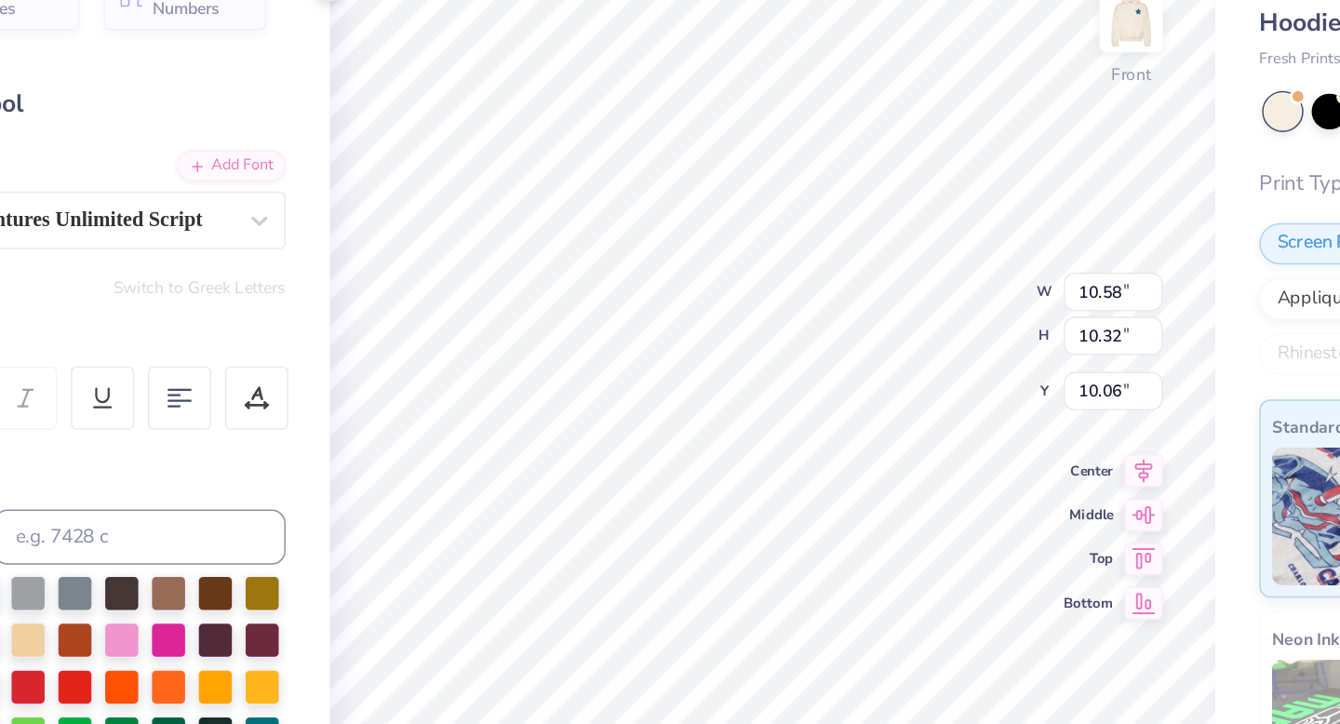
type input "16.92"
type input "4.58"
type input "1.37"
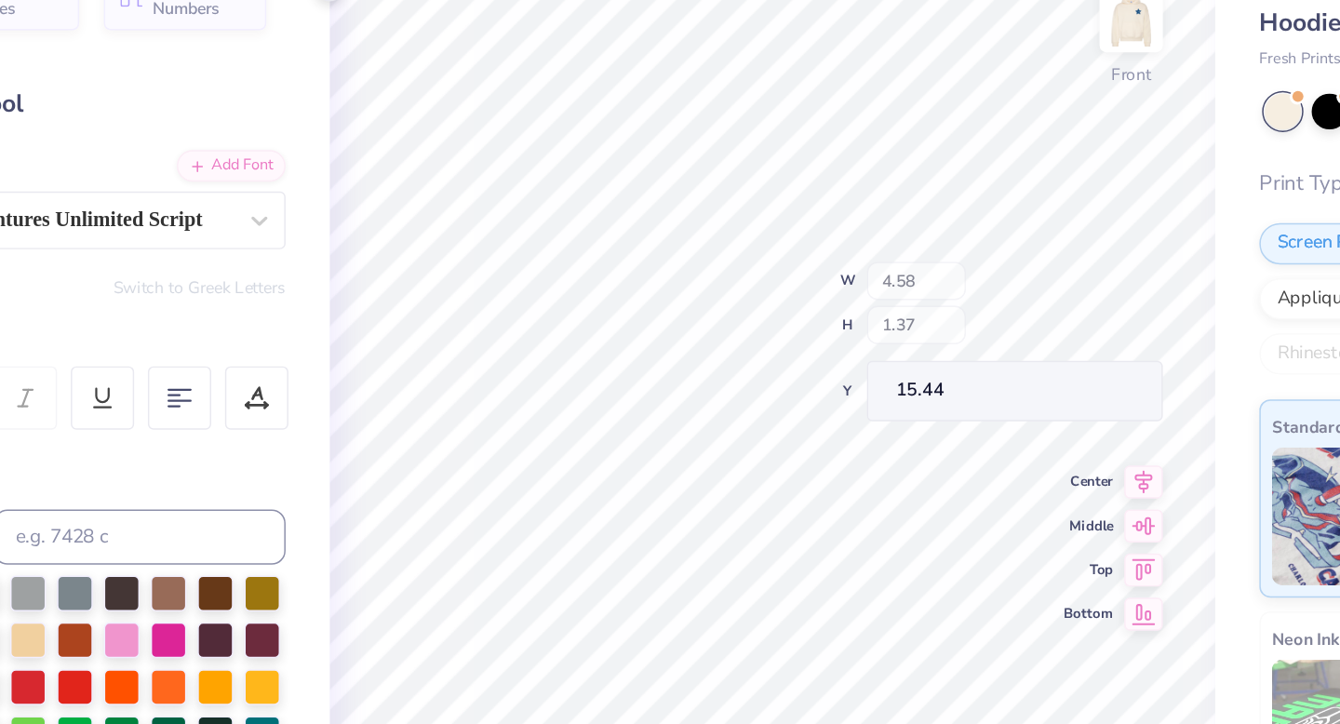
type input "15.58"
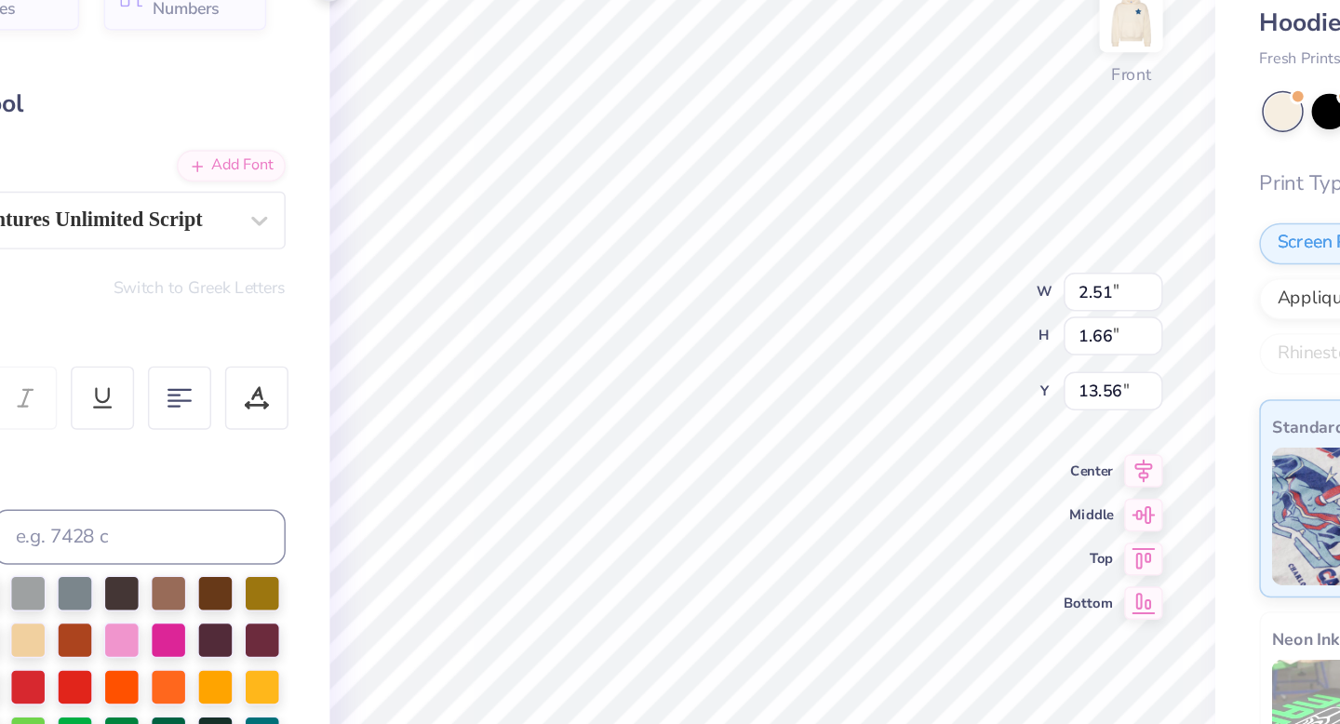
type input "13.56"
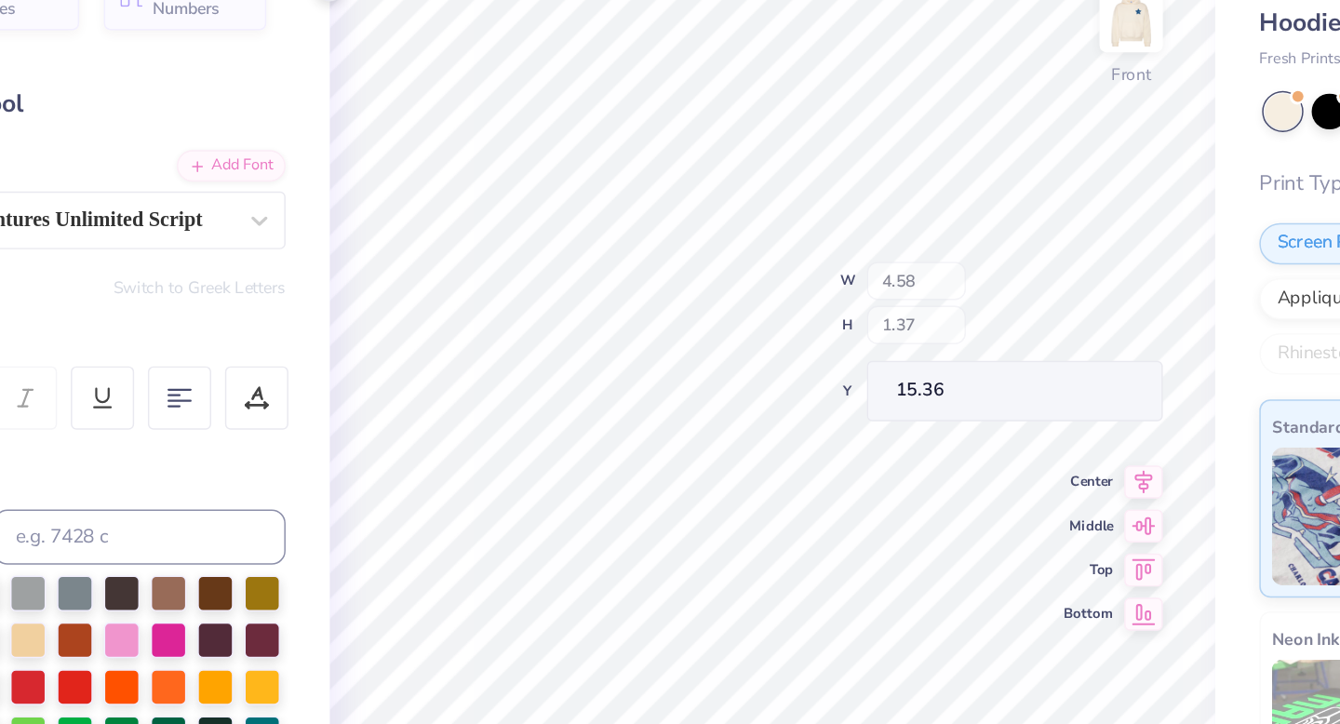
type input "15.36"
type input "15.69"
type input "4.23"
type input "1.27"
type input "15.70"
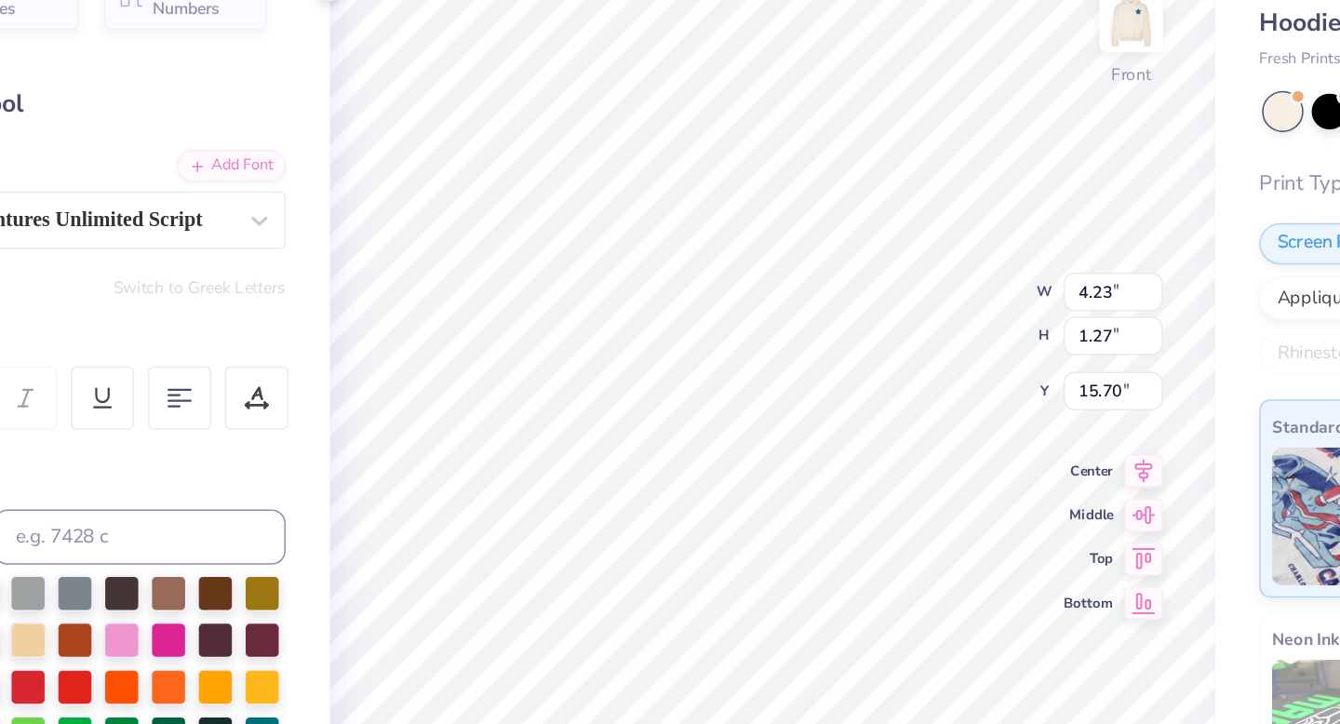
type input "15.36"
type input "2.51"
type input "1.66"
type input "13.92"
type input "2.29"
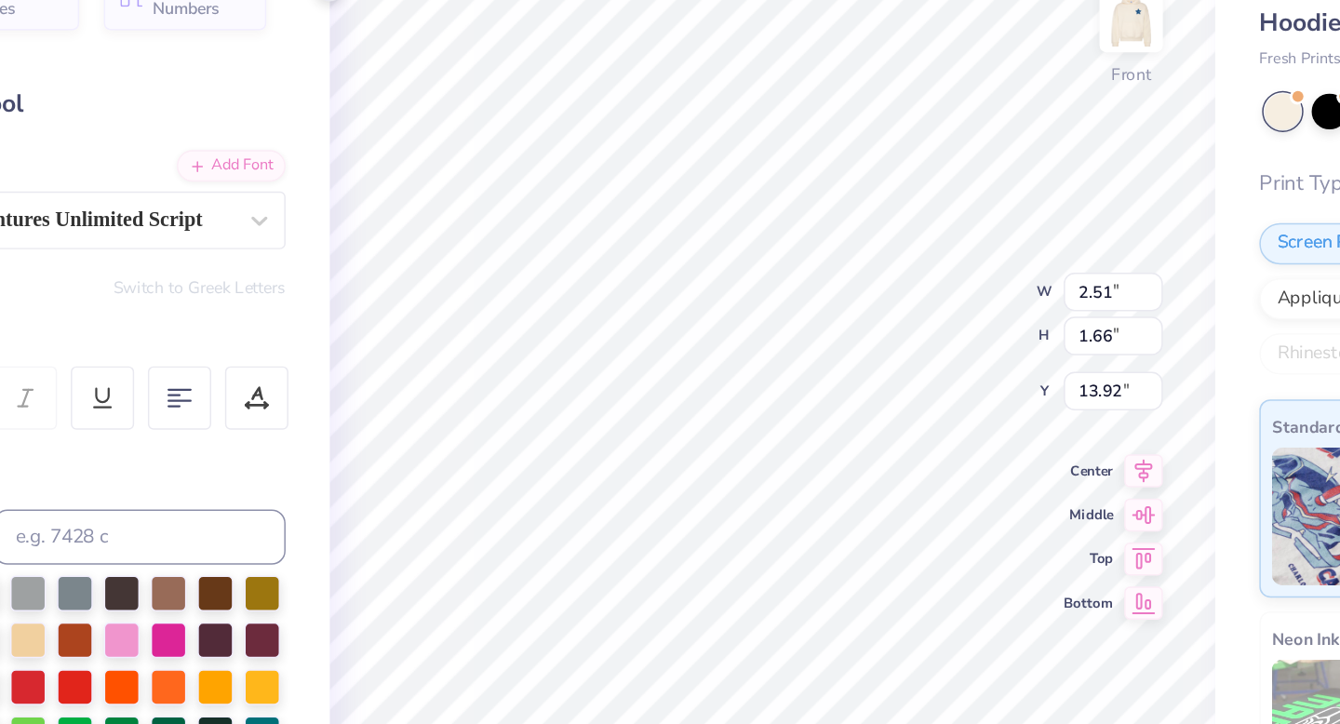
type input "1.51"
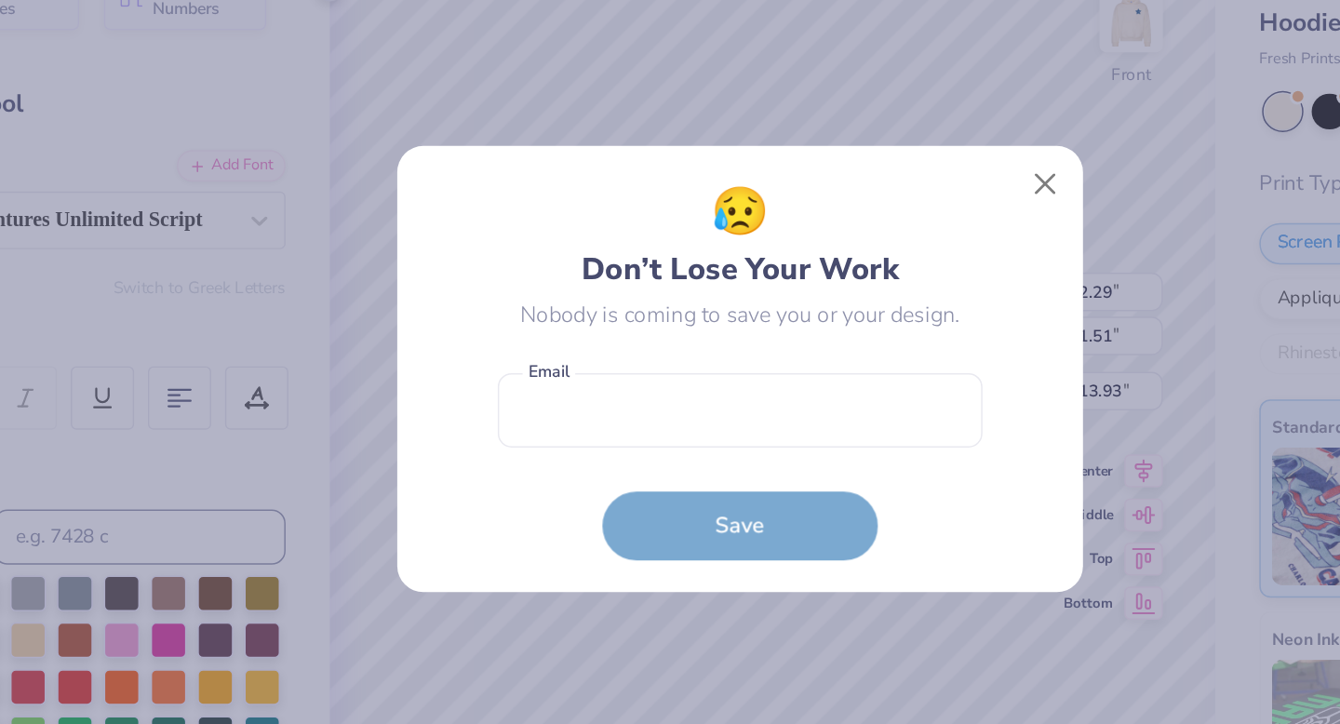
click at [710, 448] on body "Save to see pricing and shipping 👉 Design Title Save Image AI Designs Add Text …" at bounding box center [670, 362] width 1340 height 724
click at [883, 237] on button "Close" at bounding box center [876, 237] width 35 height 35
click at [873, 237] on div "😥 Don’t Lose Your Work Nobody is coming to save you or your design. Email is a …" at bounding box center [670, 362] width 1340 height 724
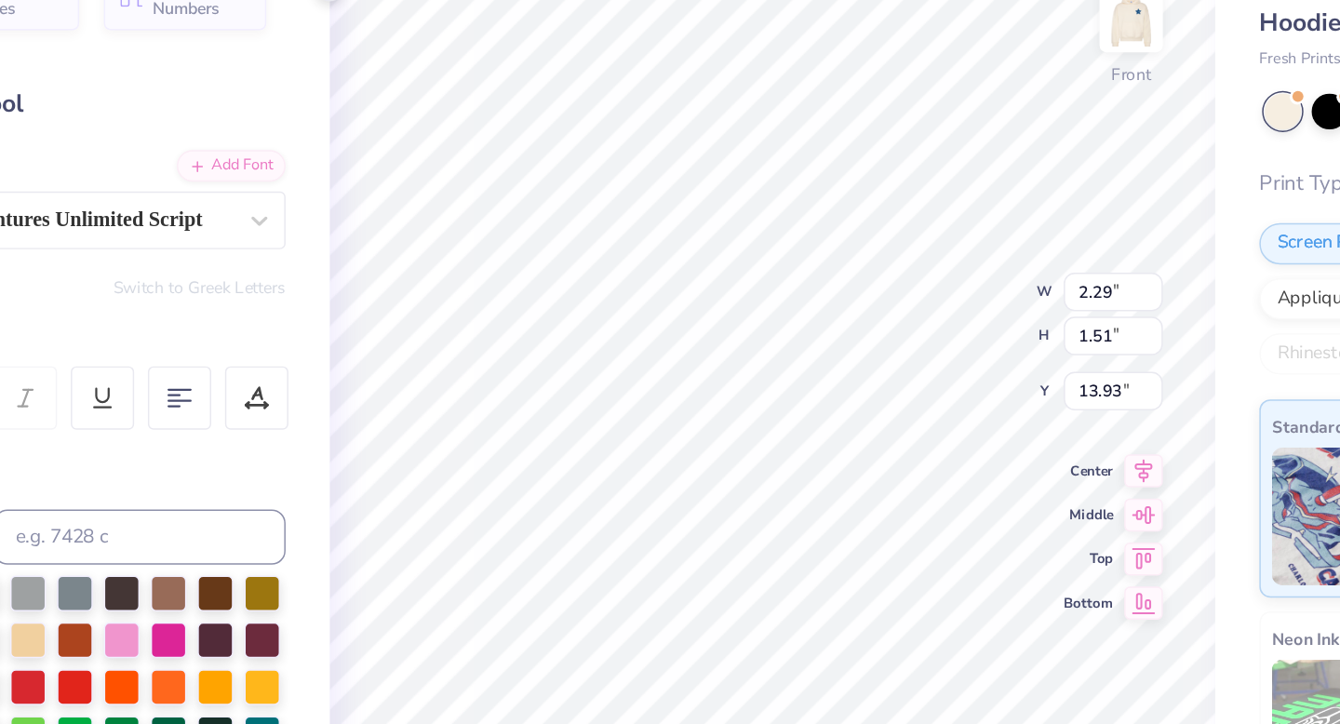
type input "13.99"
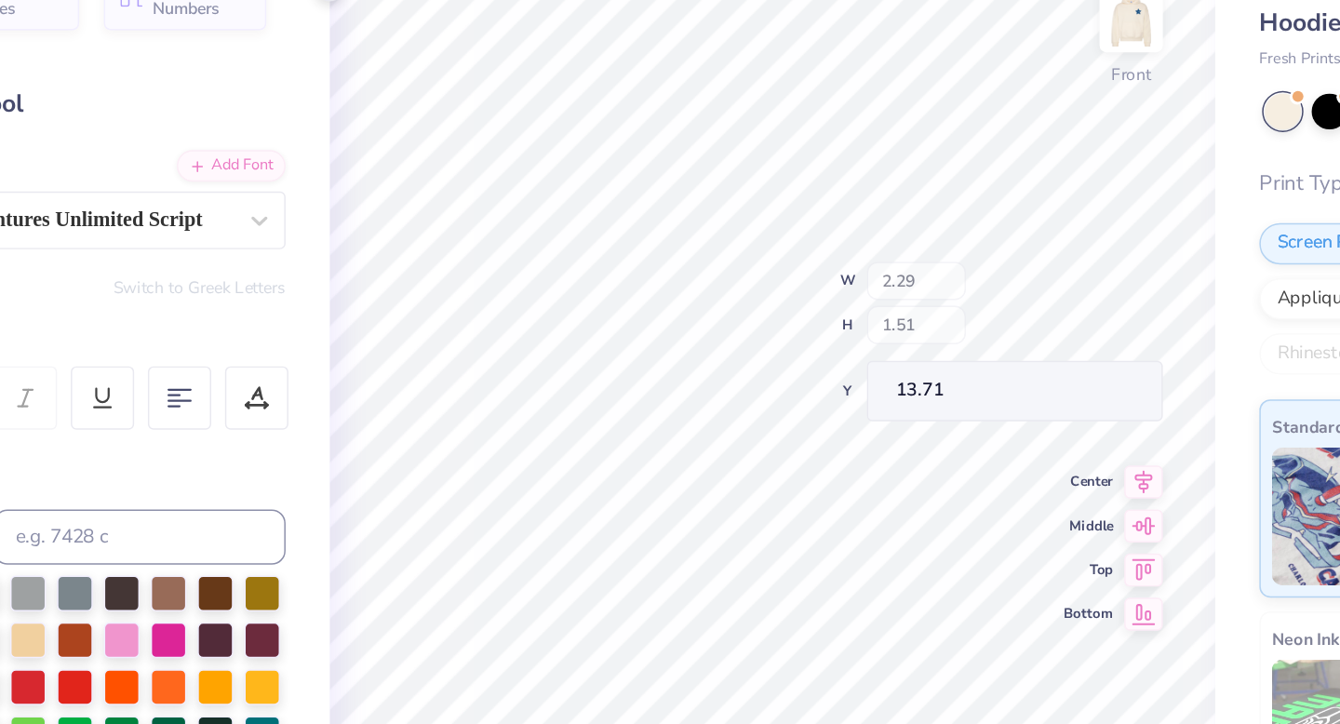
type input "13.71"
type input "15.66"
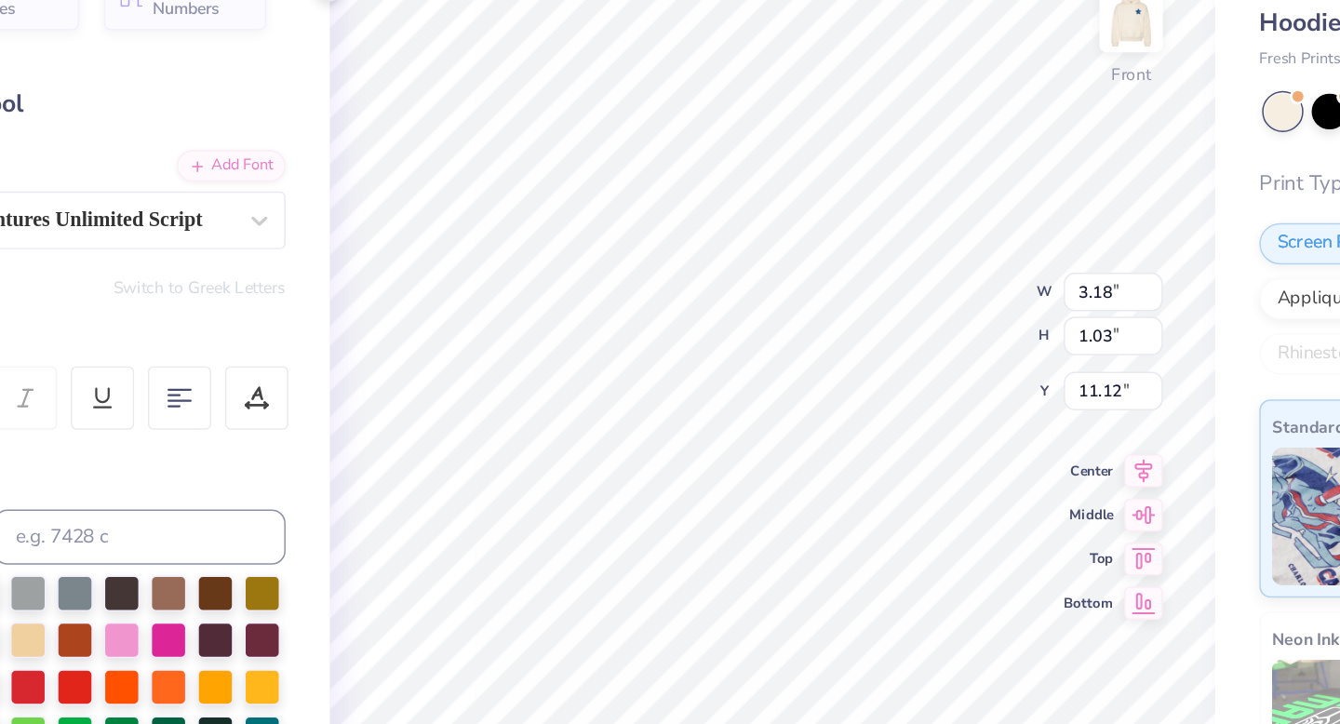
type input "3.18"
type input "1.03"
type input "11.12"
type input "2.97"
type input "10.06"
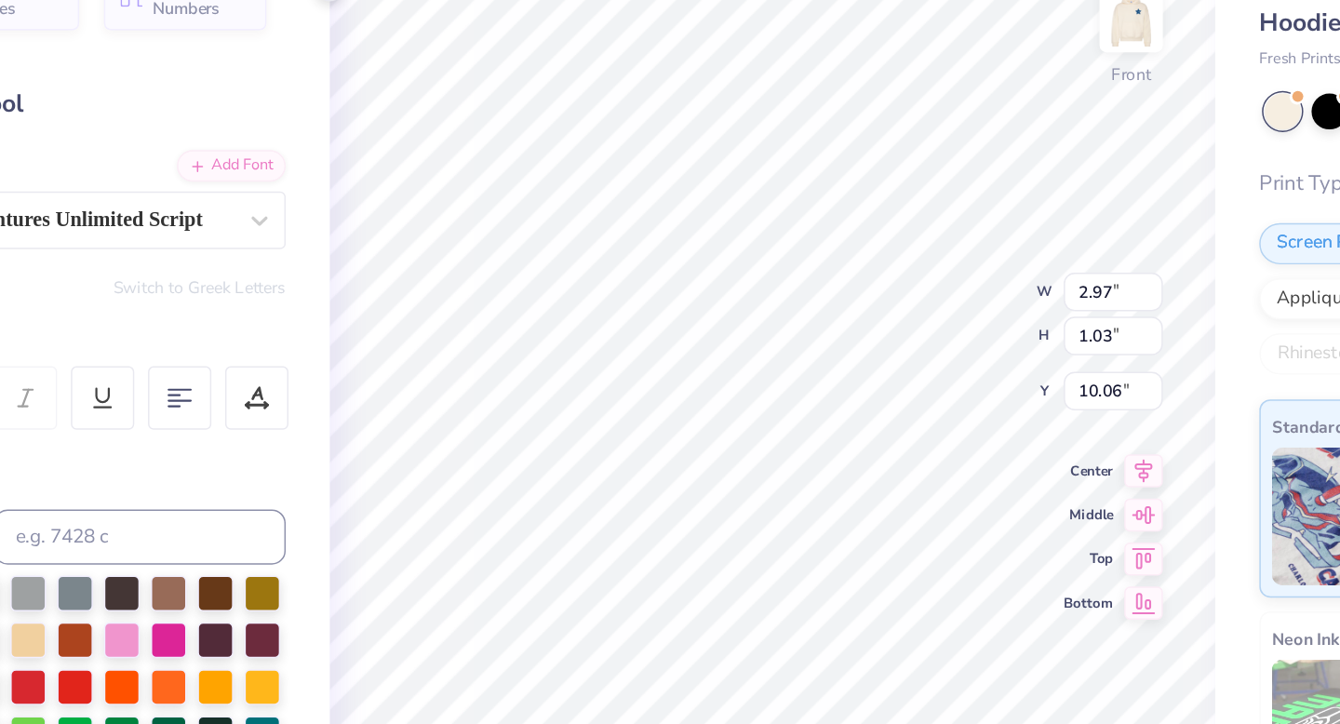
type input "7.17"
type input "7.27"
type input "7.48"
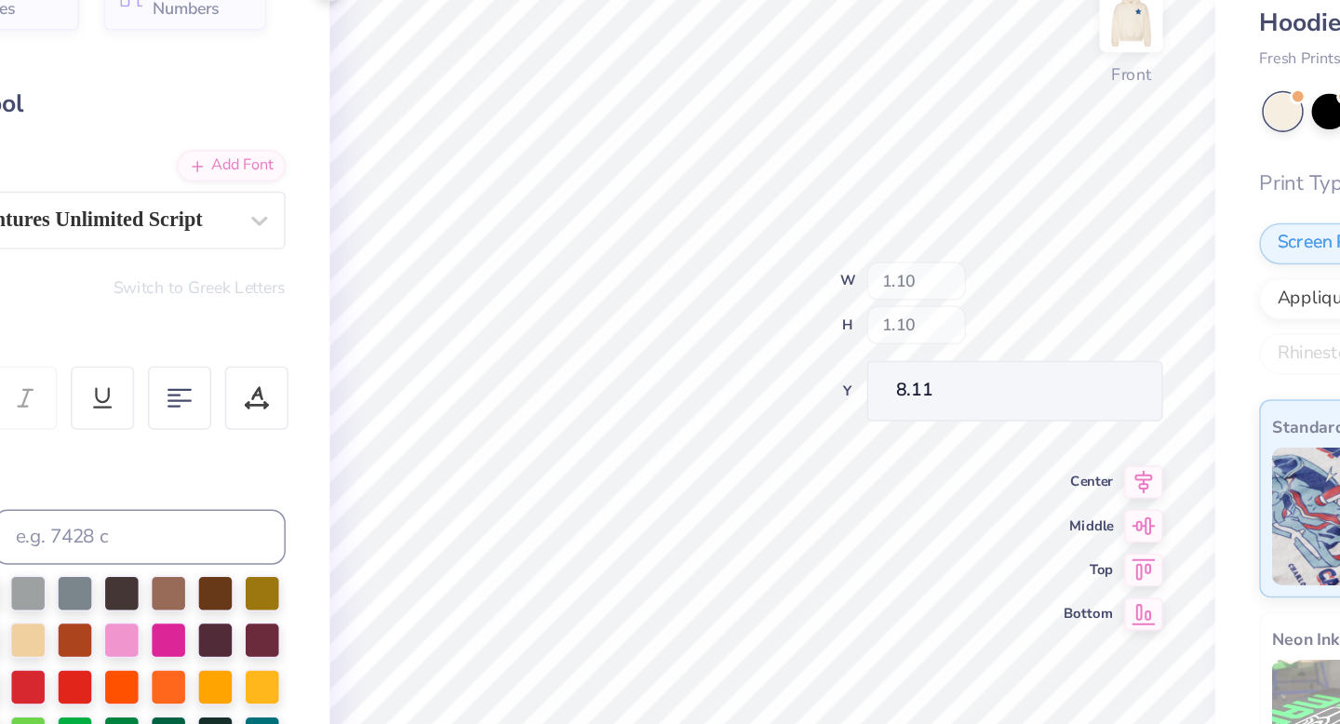
type input "8.11"
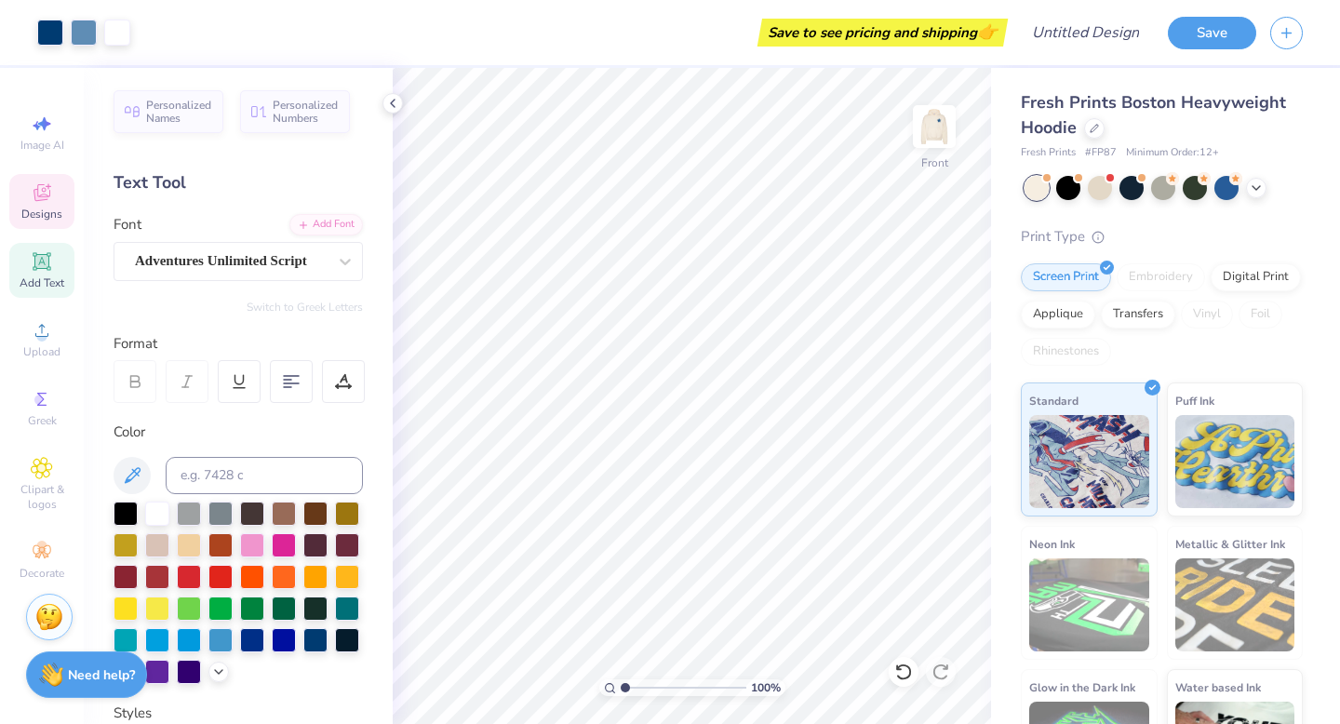
click at [54, 215] on span "Designs" at bounding box center [41, 214] width 41 height 15
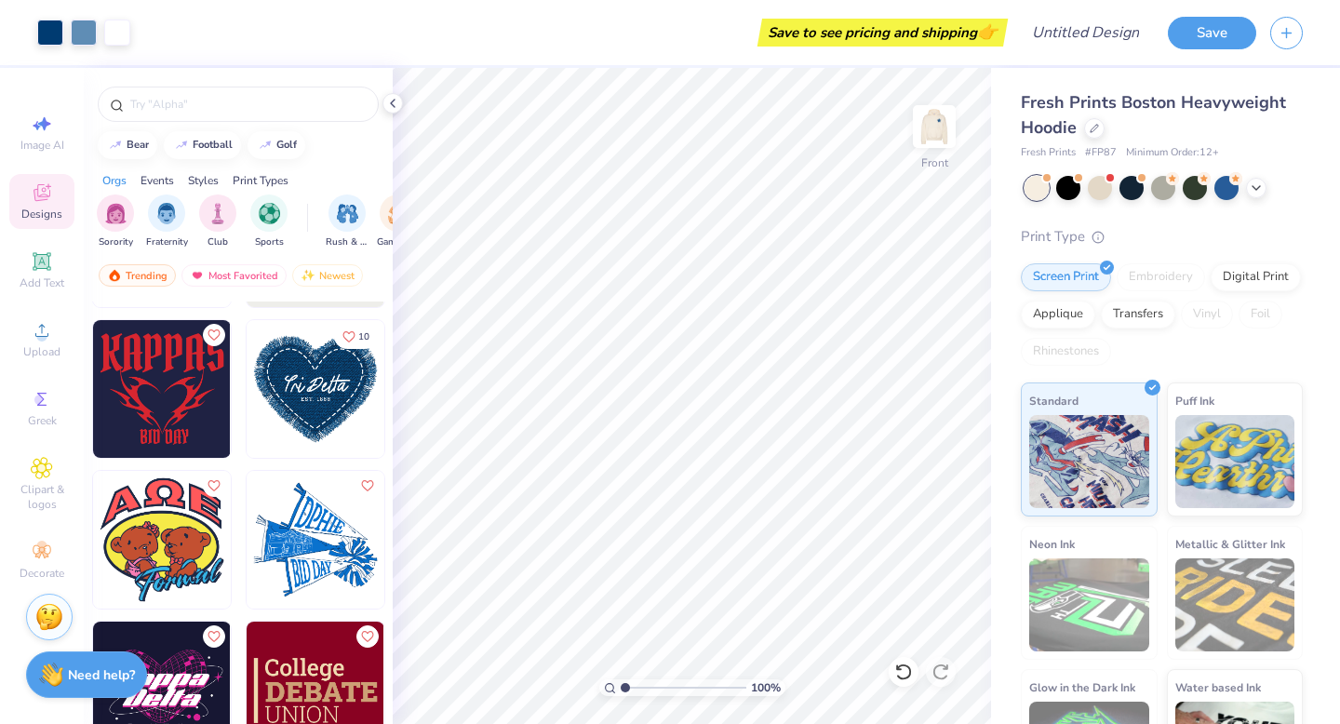
scroll to position [24558, 0]
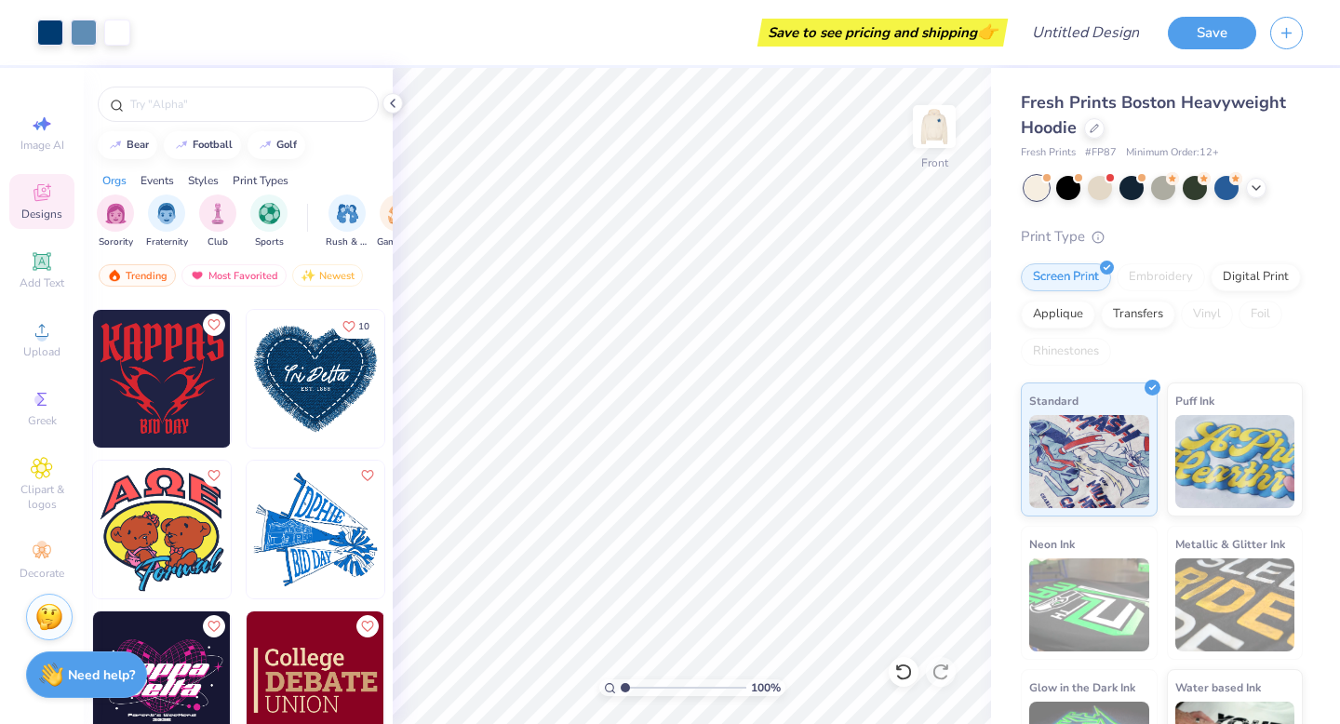
click at [333, 370] on img at bounding box center [316, 379] width 138 height 138
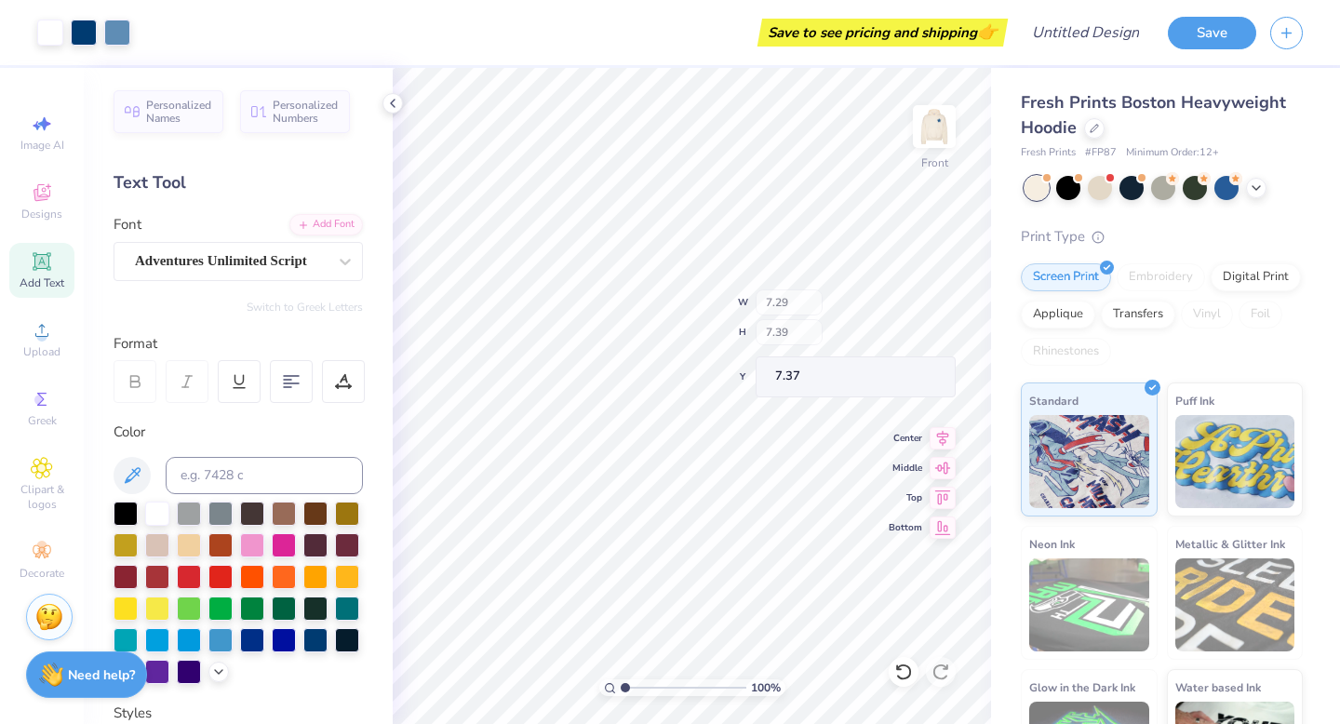
type input "7.36"
click at [45, 219] on span "Designs" at bounding box center [41, 214] width 41 height 15
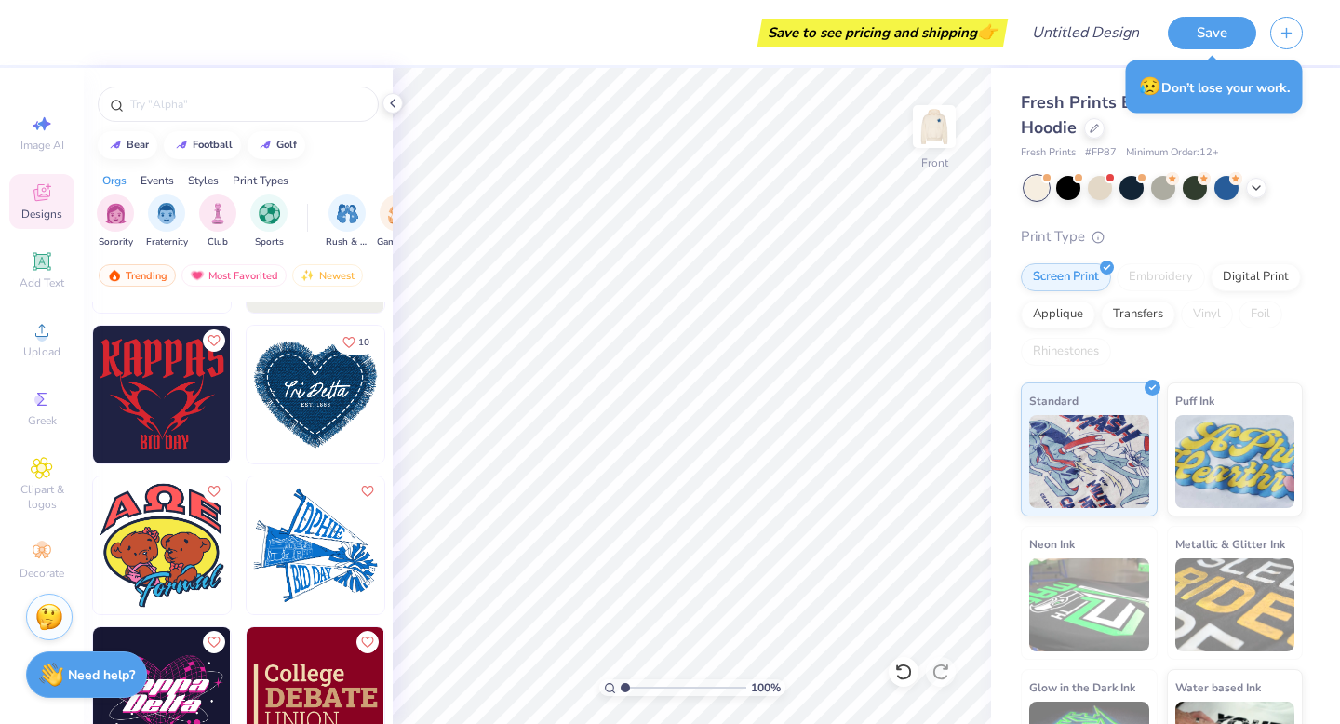
scroll to position [24551, 0]
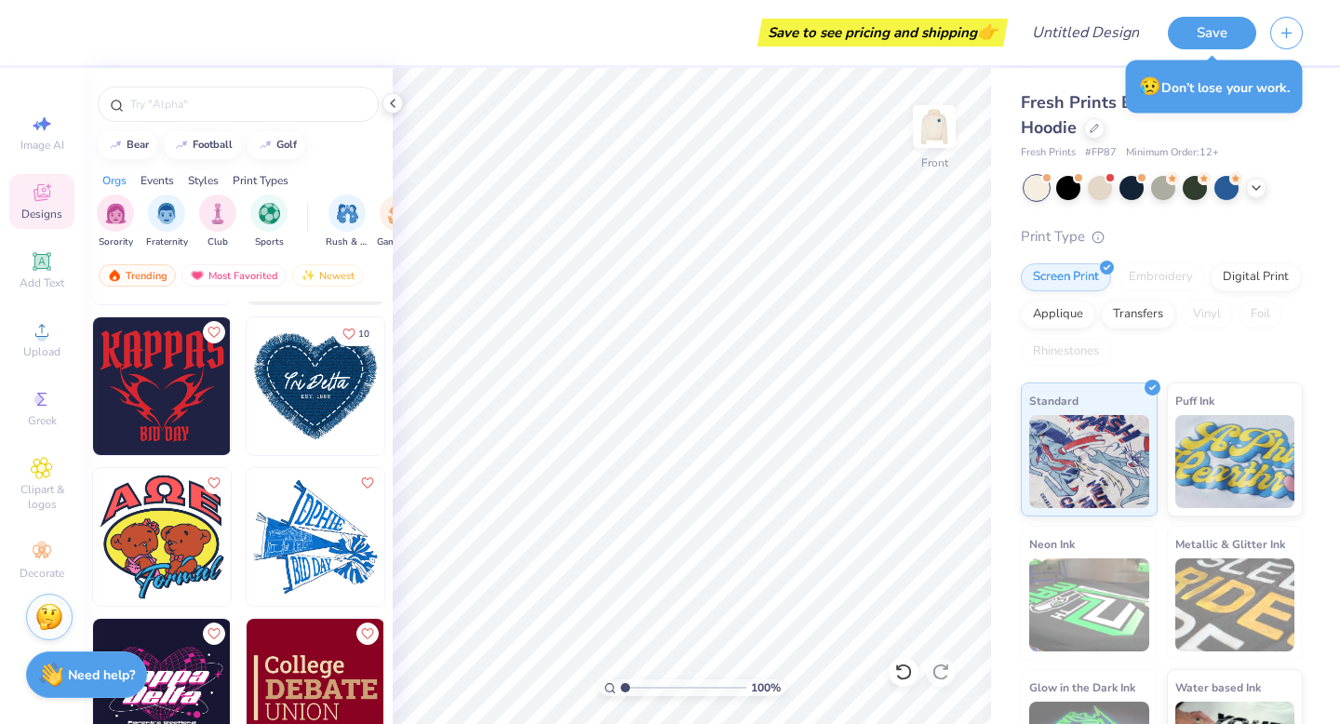
click at [305, 400] on img at bounding box center [316, 386] width 138 height 138
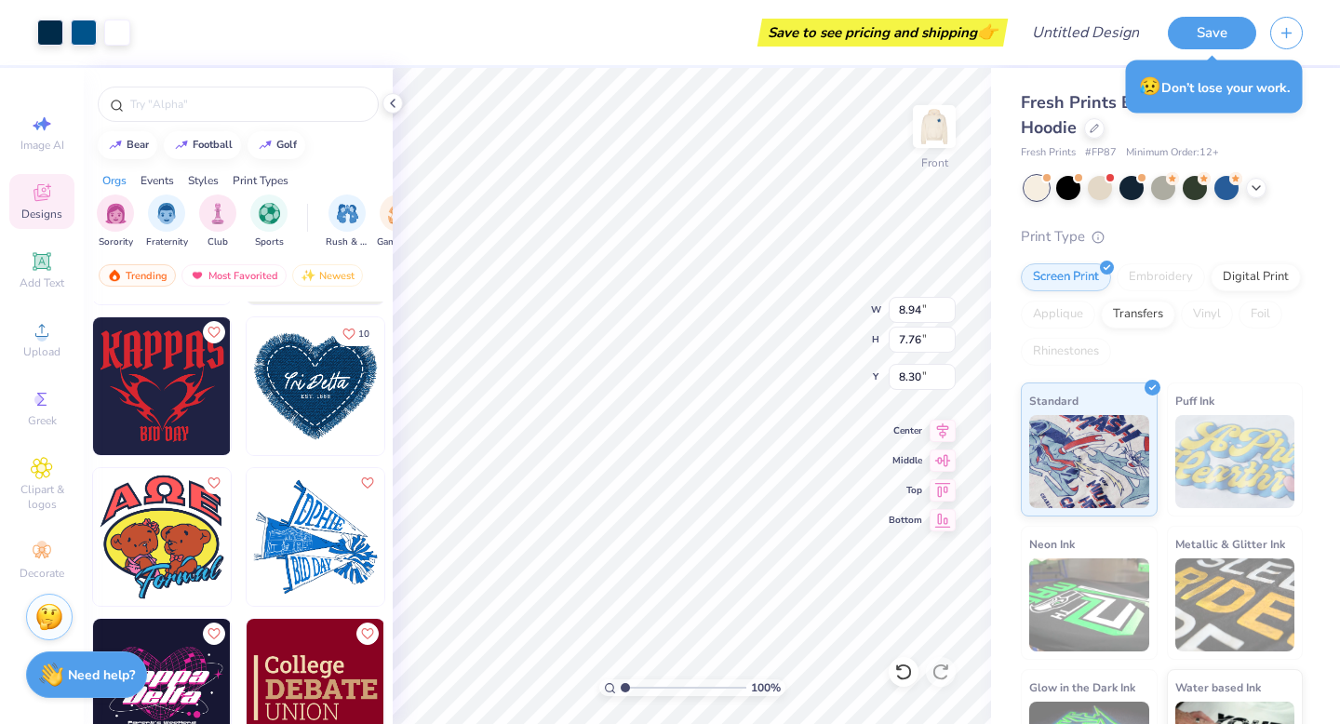
type input "8.30"
drag, startPoint x: 628, startPoint y: 687, endPoint x: 638, endPoint y: 687, distance: 10.2
type input "2.13"
click at [638, 687] on input "range" at bounding box center [684, 687] width 126 height 17
type input "11.39"
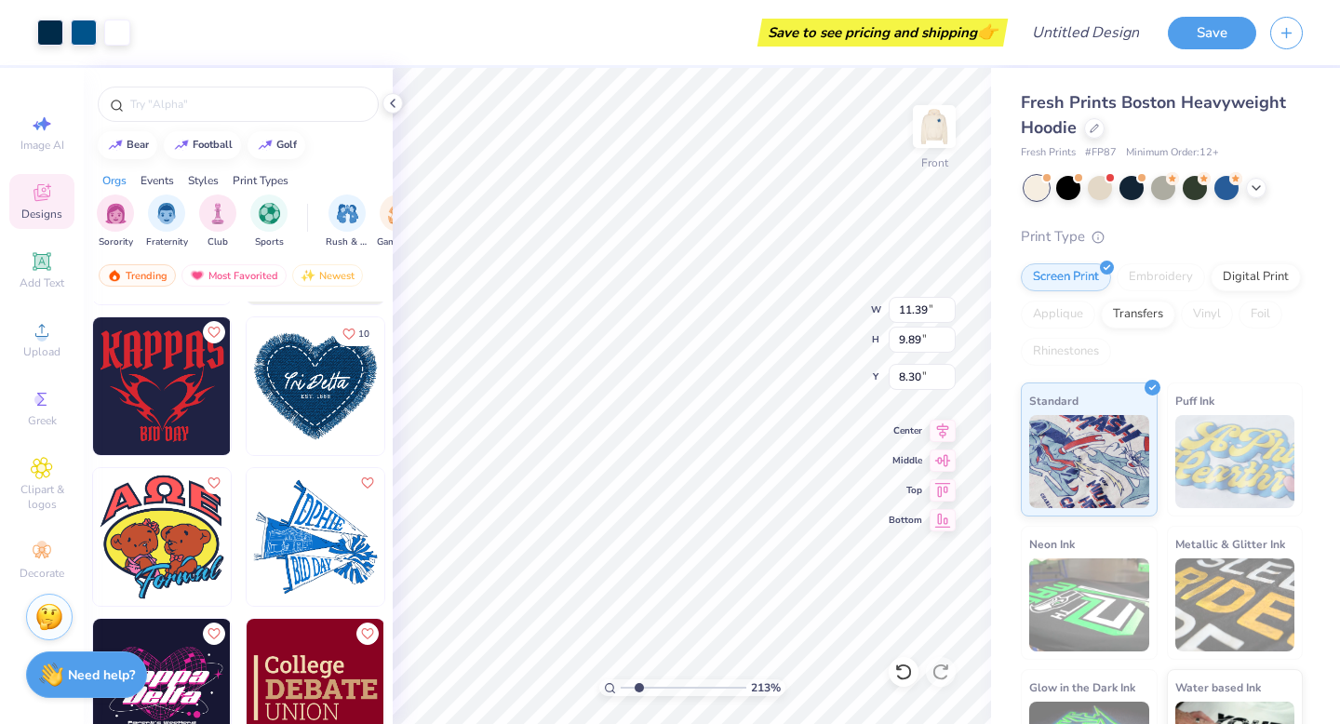
type input "9.89"
type input "6.17"
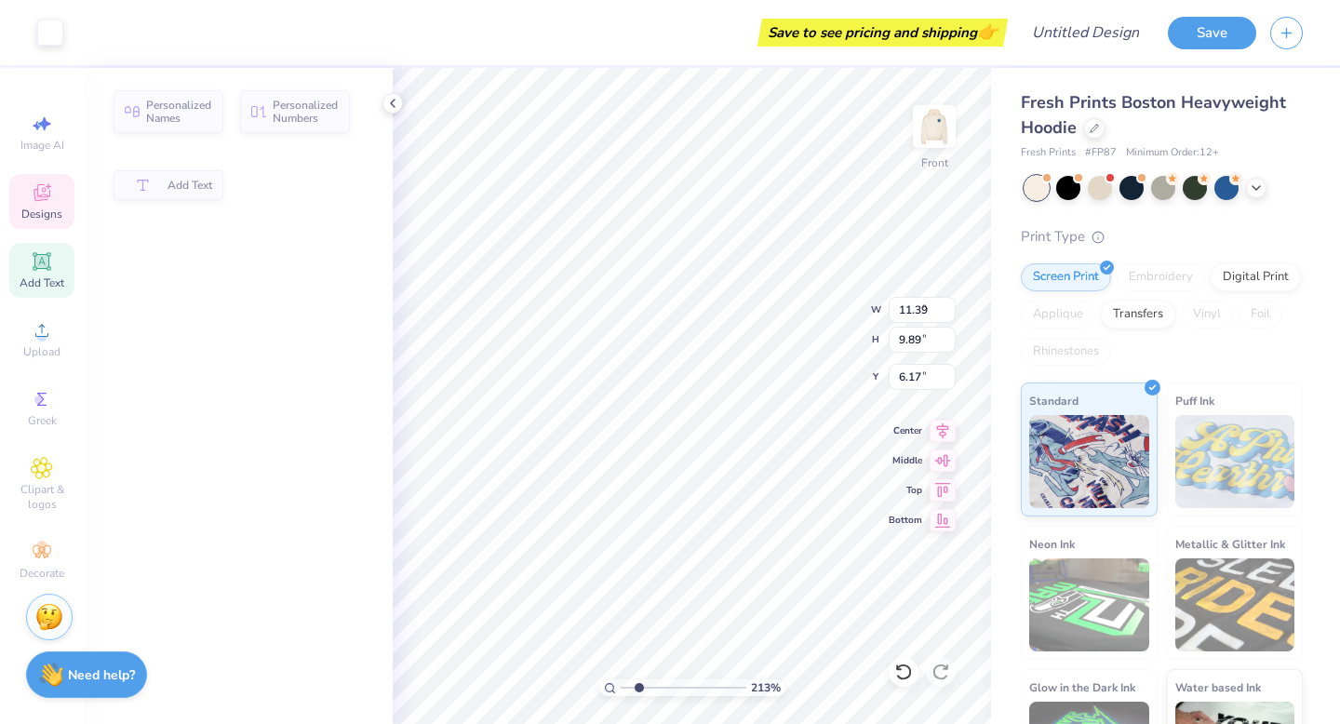
type input "6.04"
type input "1.78"
type input "9.75"
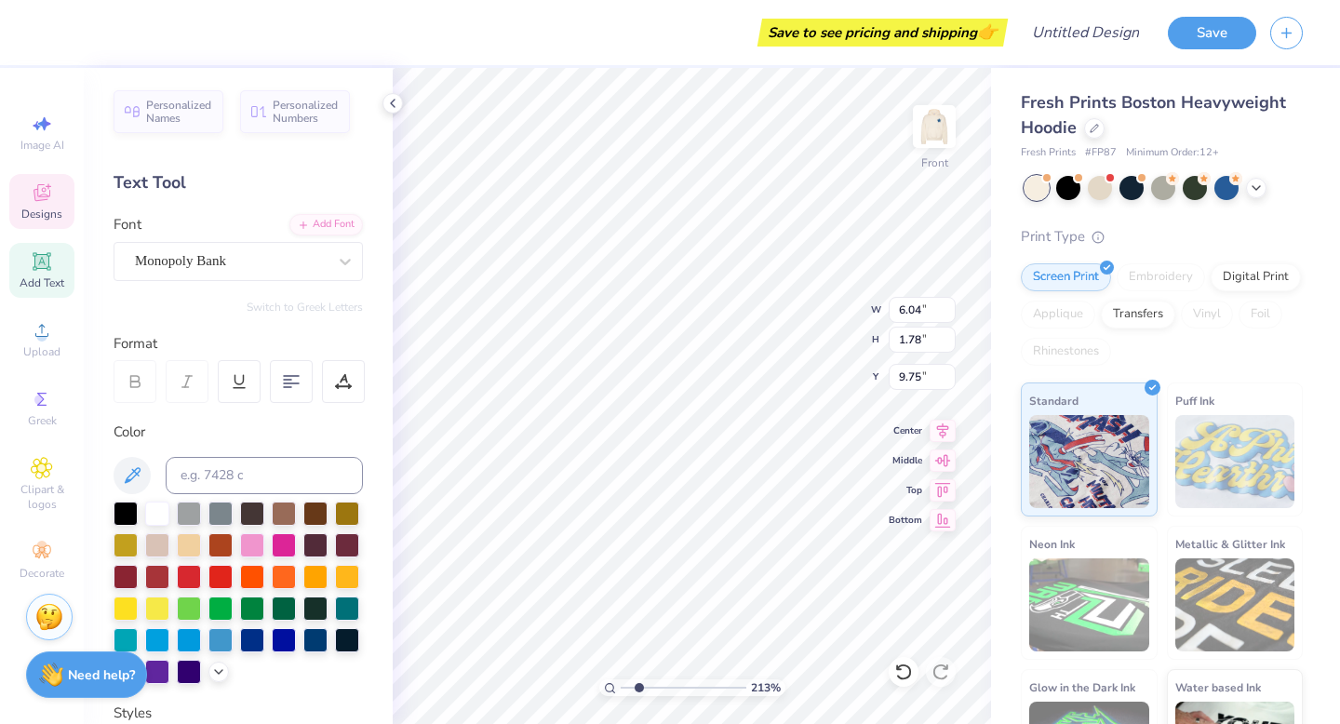
scroll to position [1, 0]
type textarea "Texas Royals"
type input "9.75"
type input "8.42"
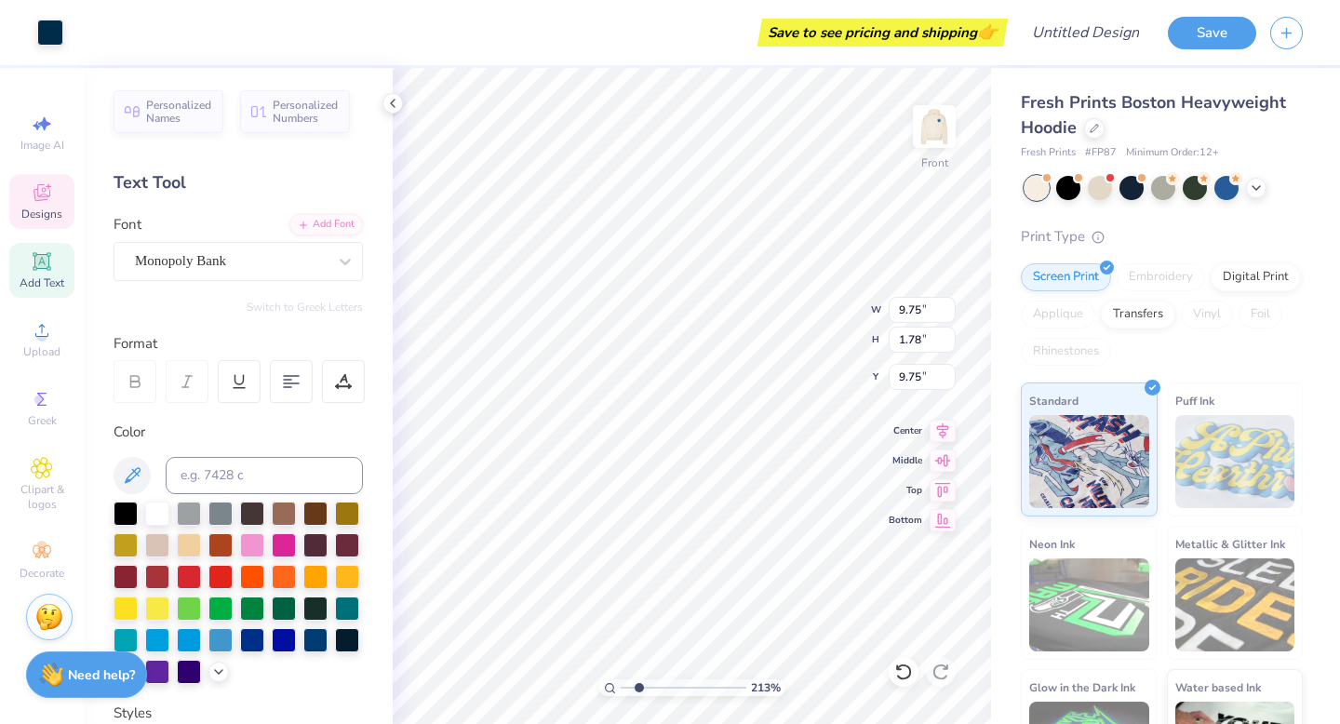
type input "6.92"
type input "2.67"
type input "0.35"
type input "11.87"
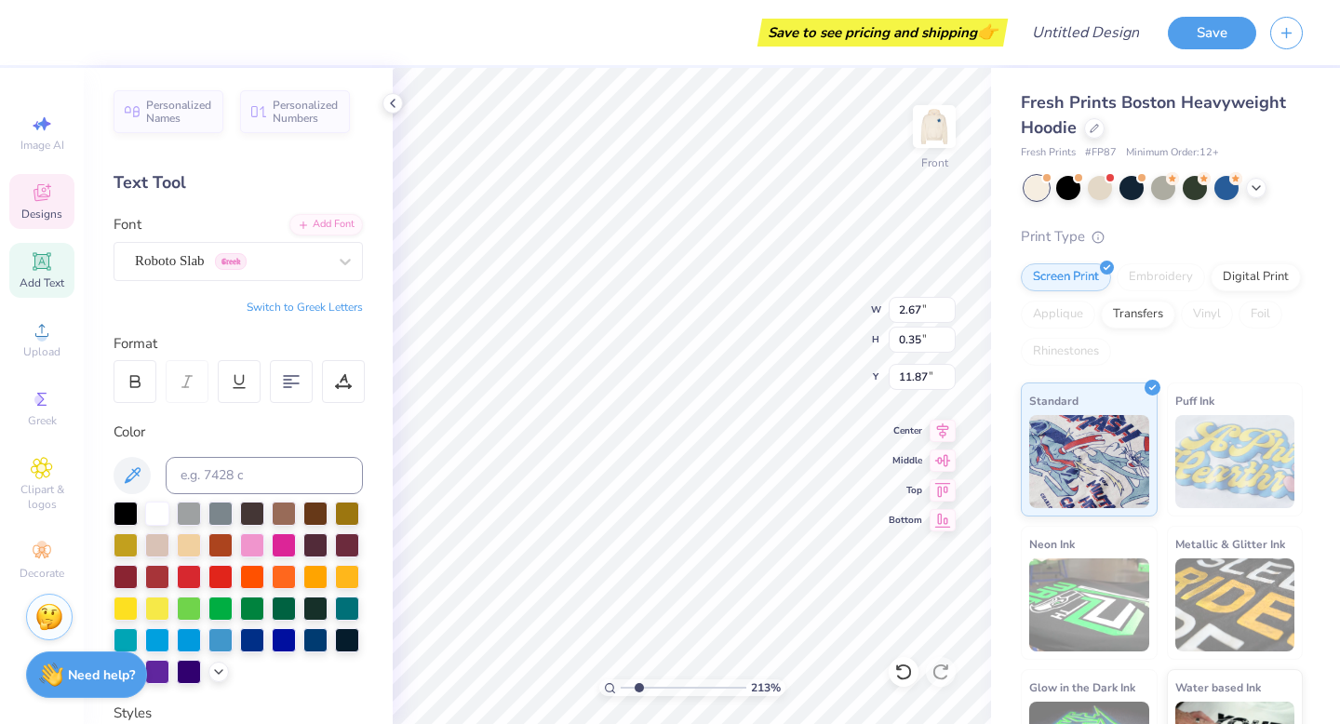
type textarea "EST. 2013"
type input "9.75"
type input "8.42"
type input "6.92"
type input "10.60"
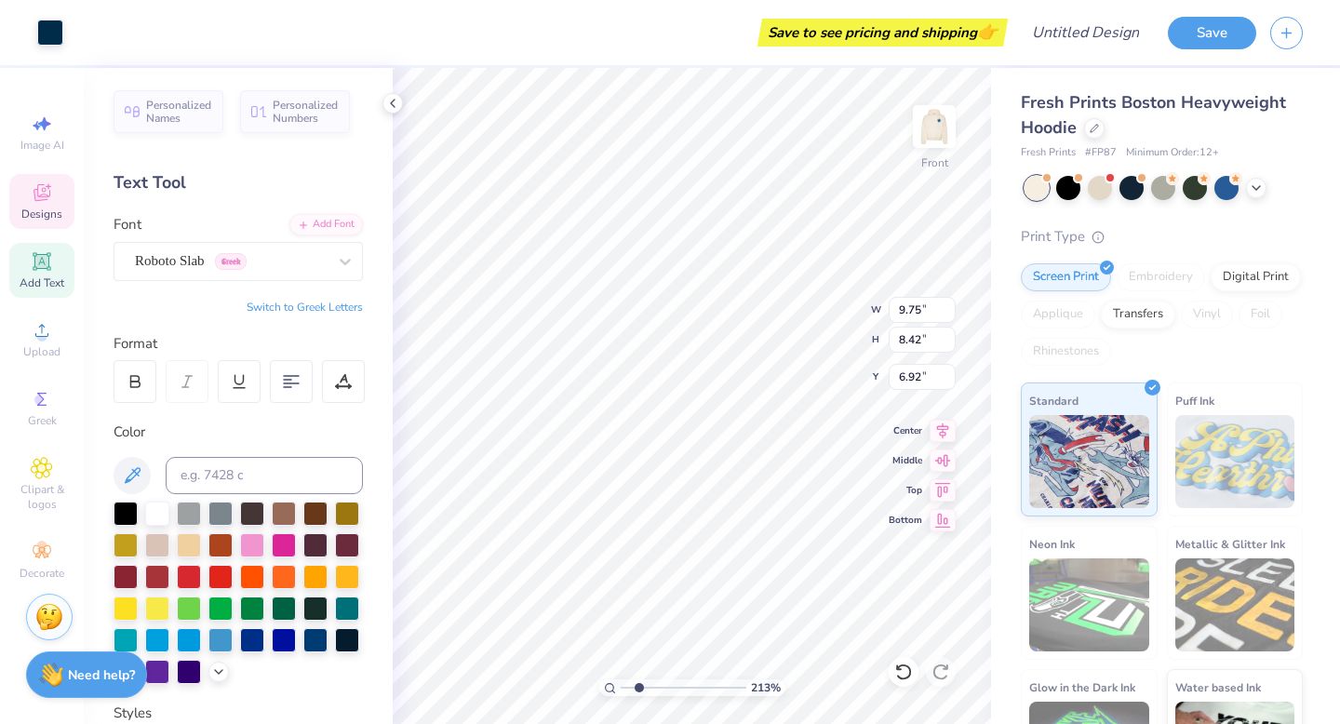
type input "9.16"
type input "9.74"
type input "8.41"
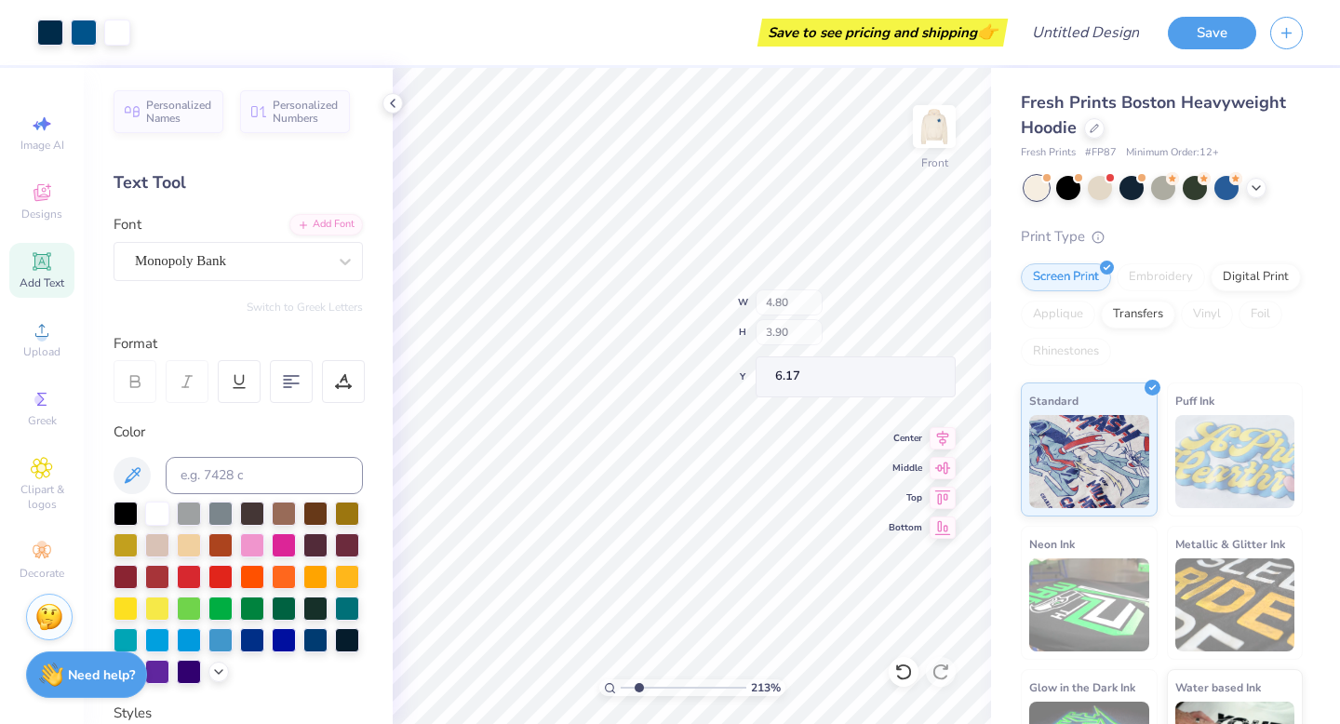
type input "4.80"
type input "3.90"
type input "2.66"
type input "0.35"
type input "11.87"
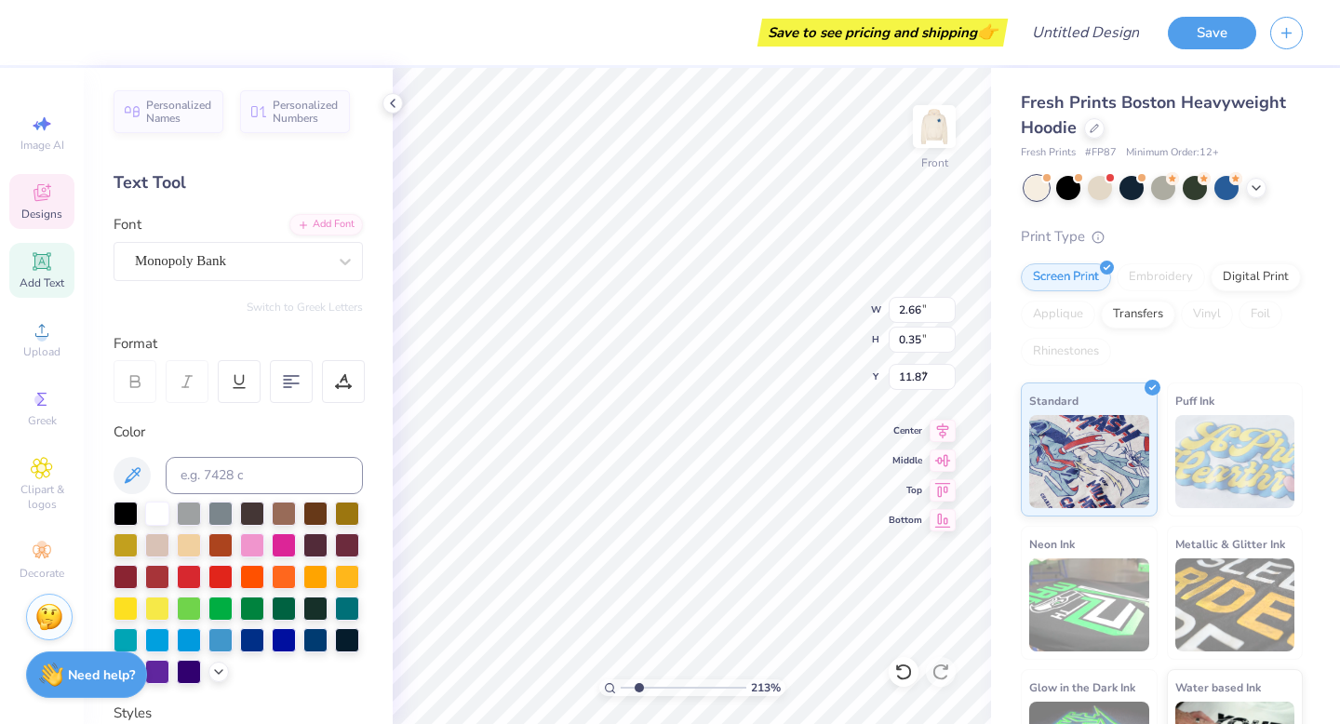
type input "4.80"
type input "3.90"
type input "8.90"
click at [301, 394] on div at bounding box center [291, 381] width 43 height 43
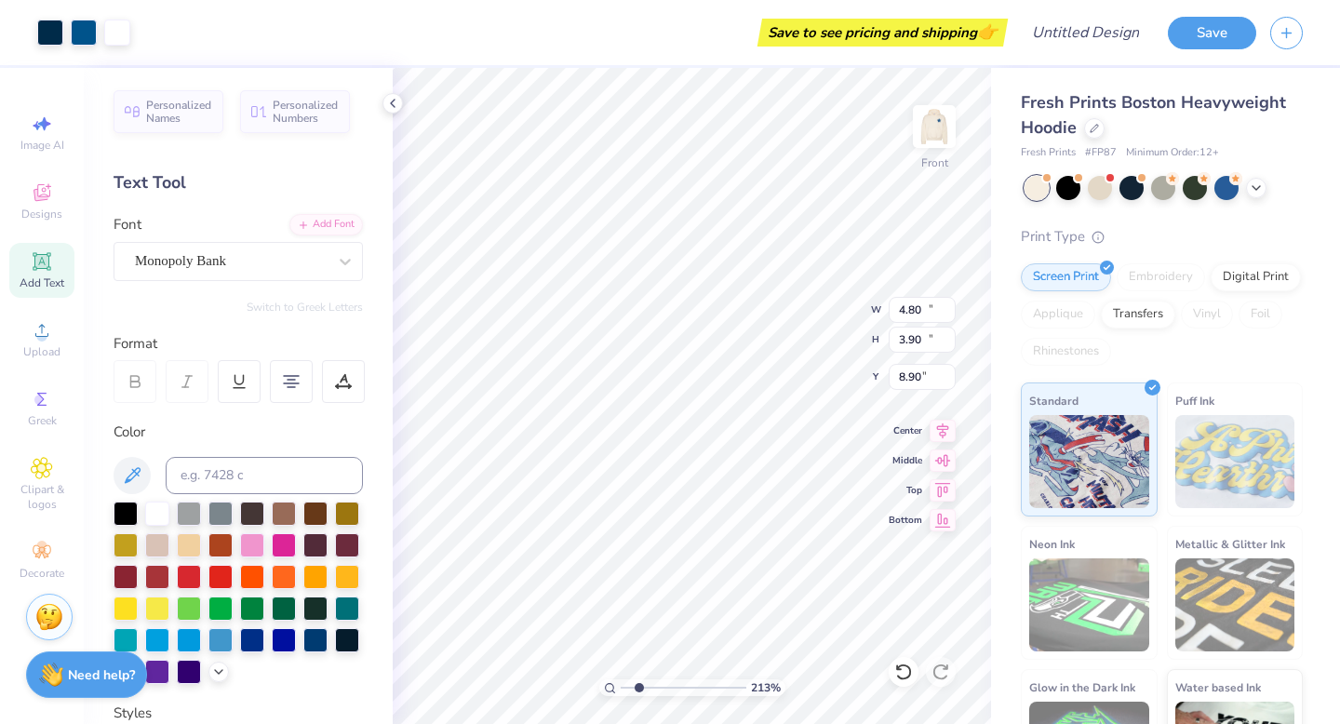
type input "11.64"
type input "10.11"
type input "8.27"
type input "12.31"
type input "10.69"
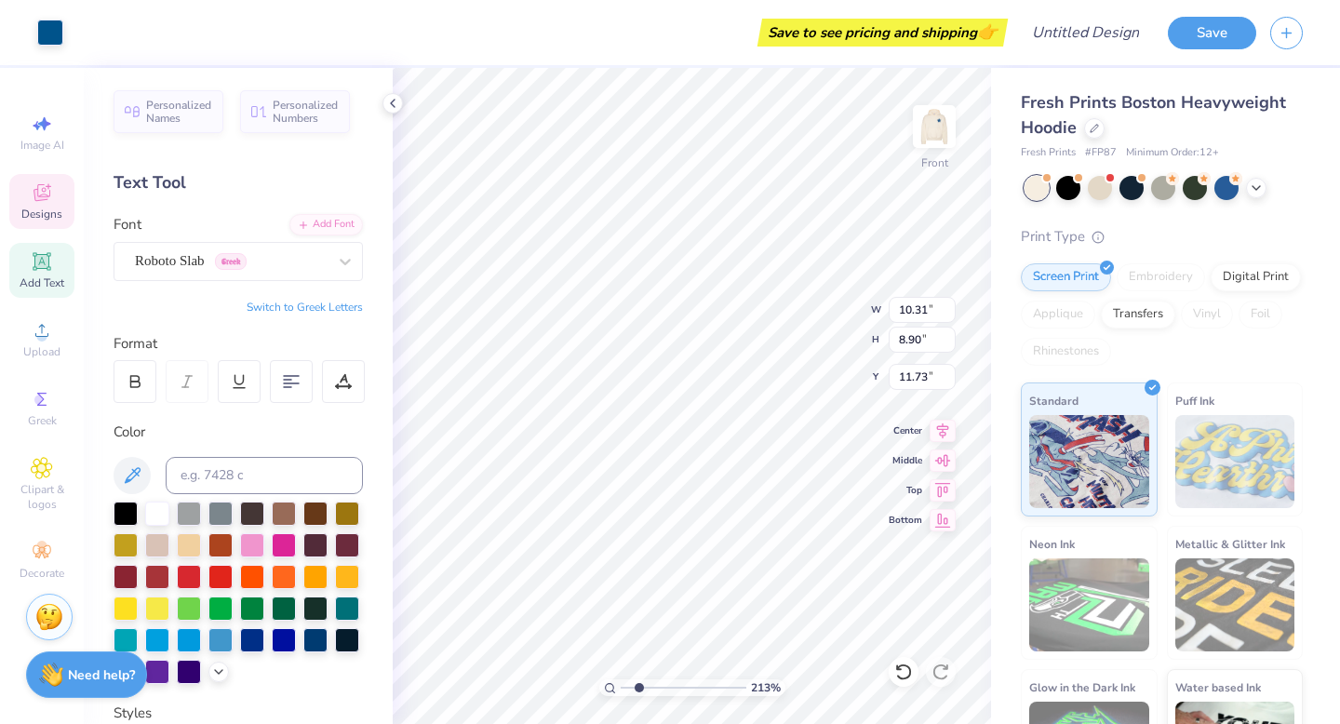
type input "10.31"
type input "8.90"
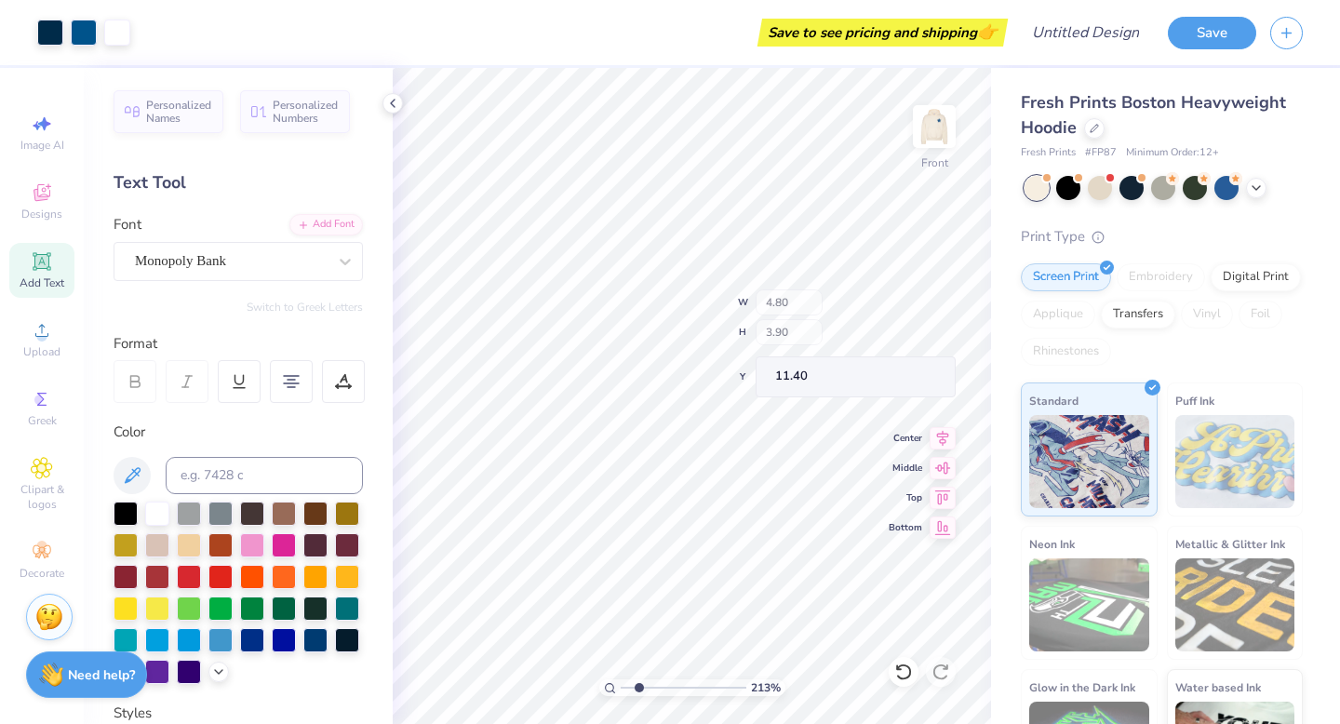
type input "11.40"
click at [391, 97] on icon at bounding box center [392, 103] width 15 height 15
